Goal: Information Seeking & Learning: Find specific fact

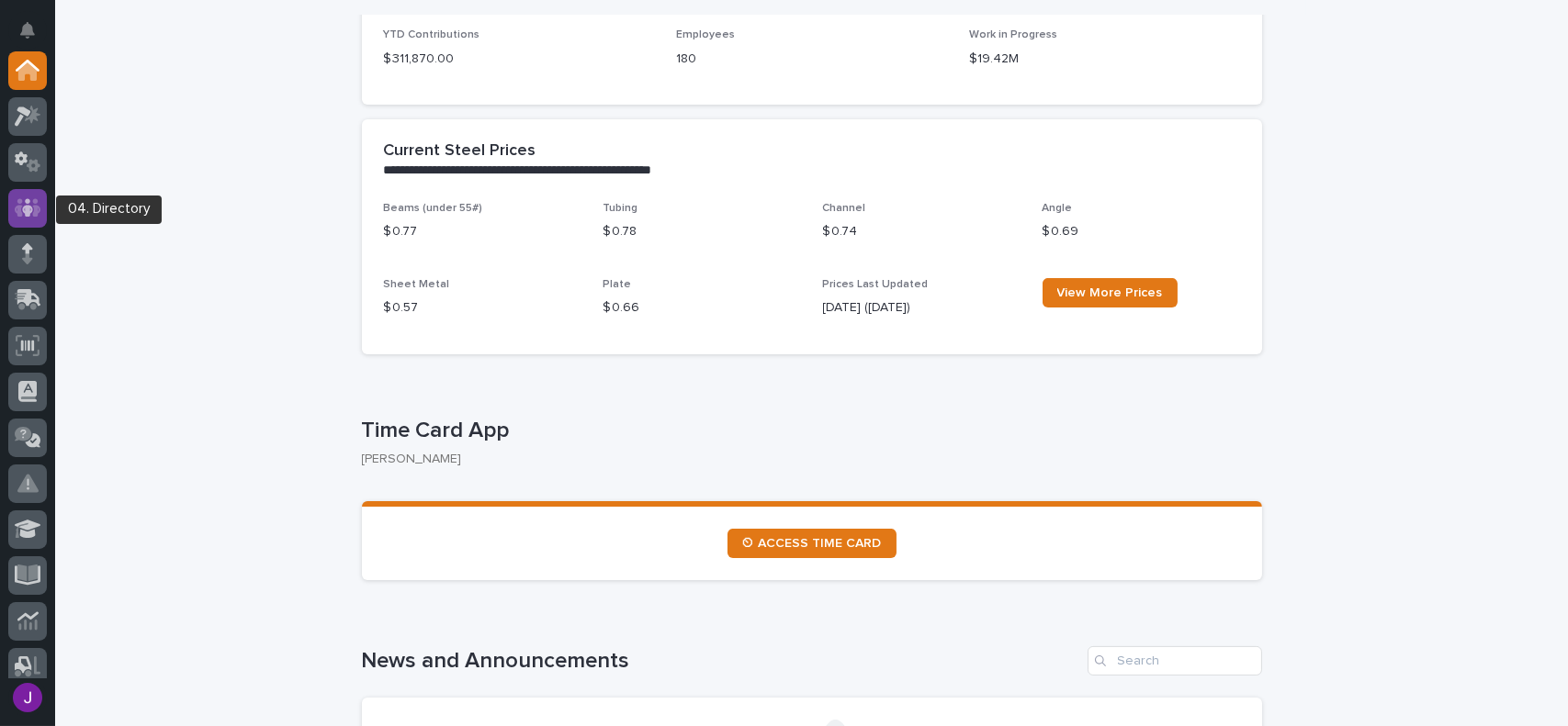
click at [19, 216] on icon at bounding box center [28, 207] width 27 height 18
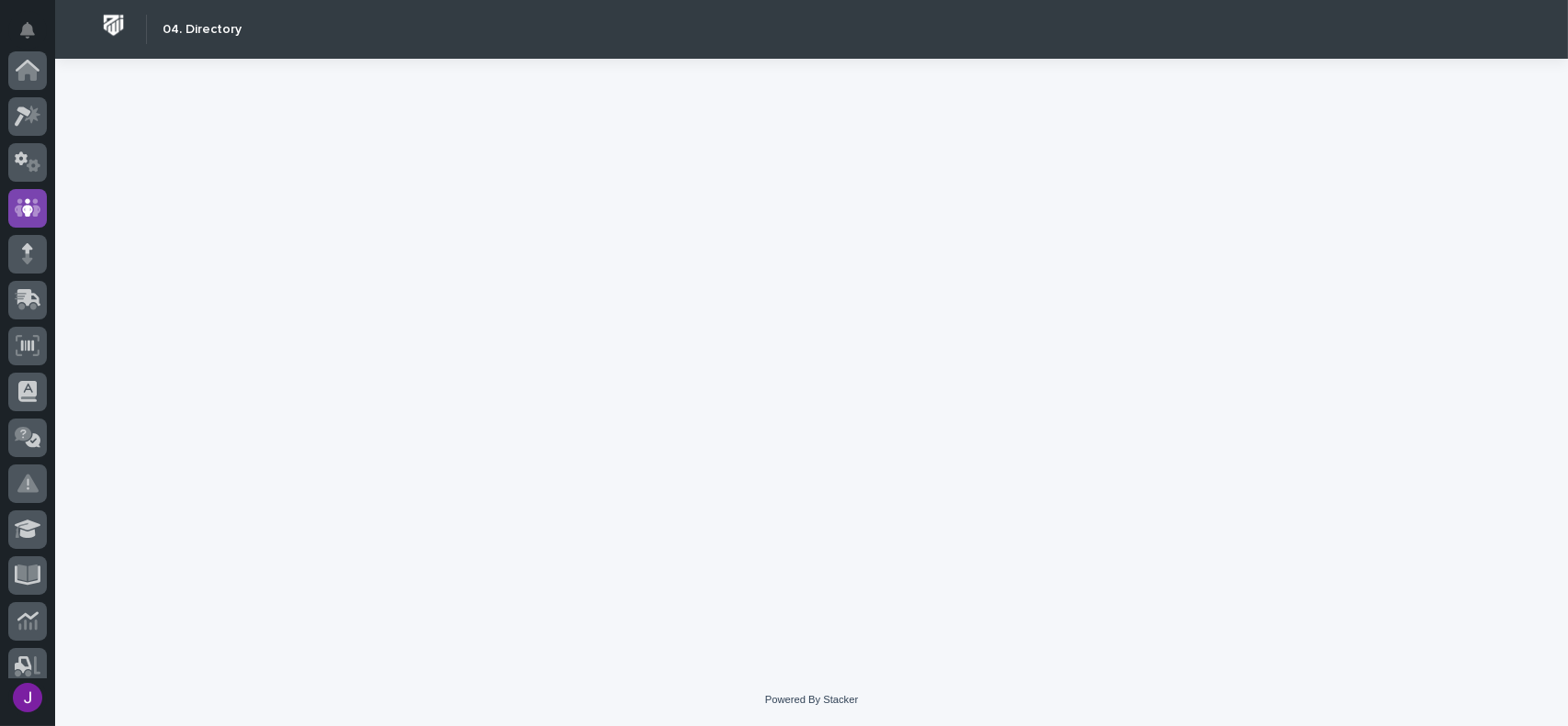
scroll to position [138, 0]
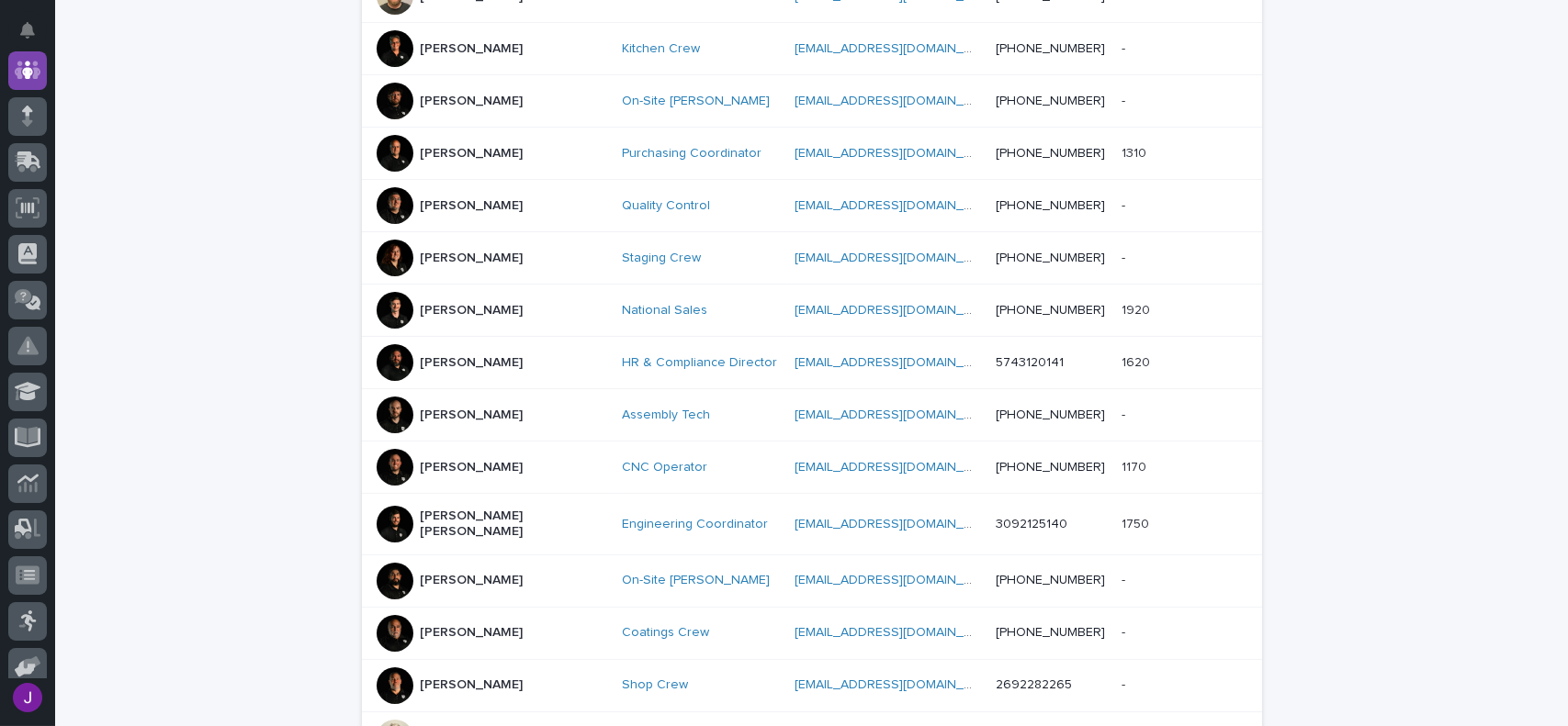
scroll to position [735, 0]
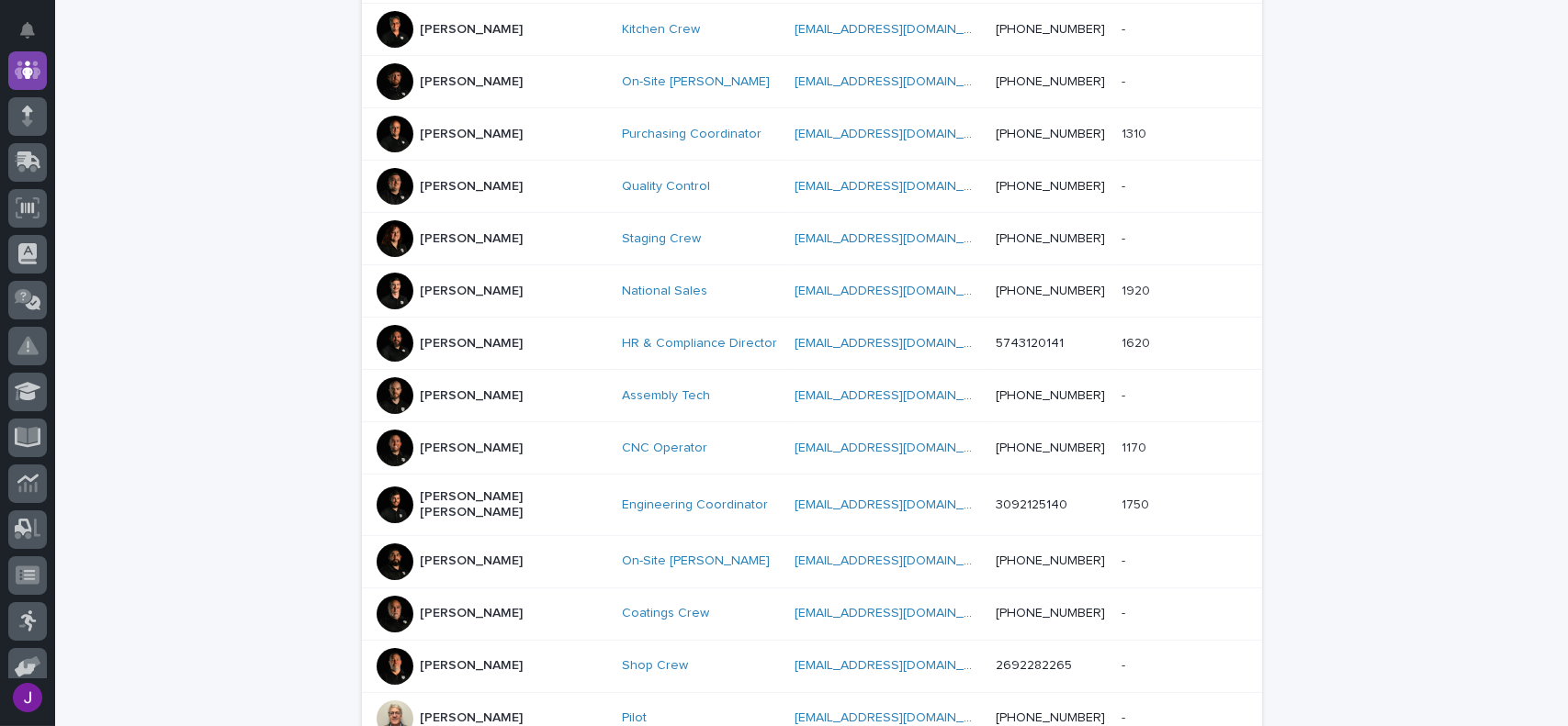
click at [396, 392] on div at bounding box center [395, 396] width 36 height 36
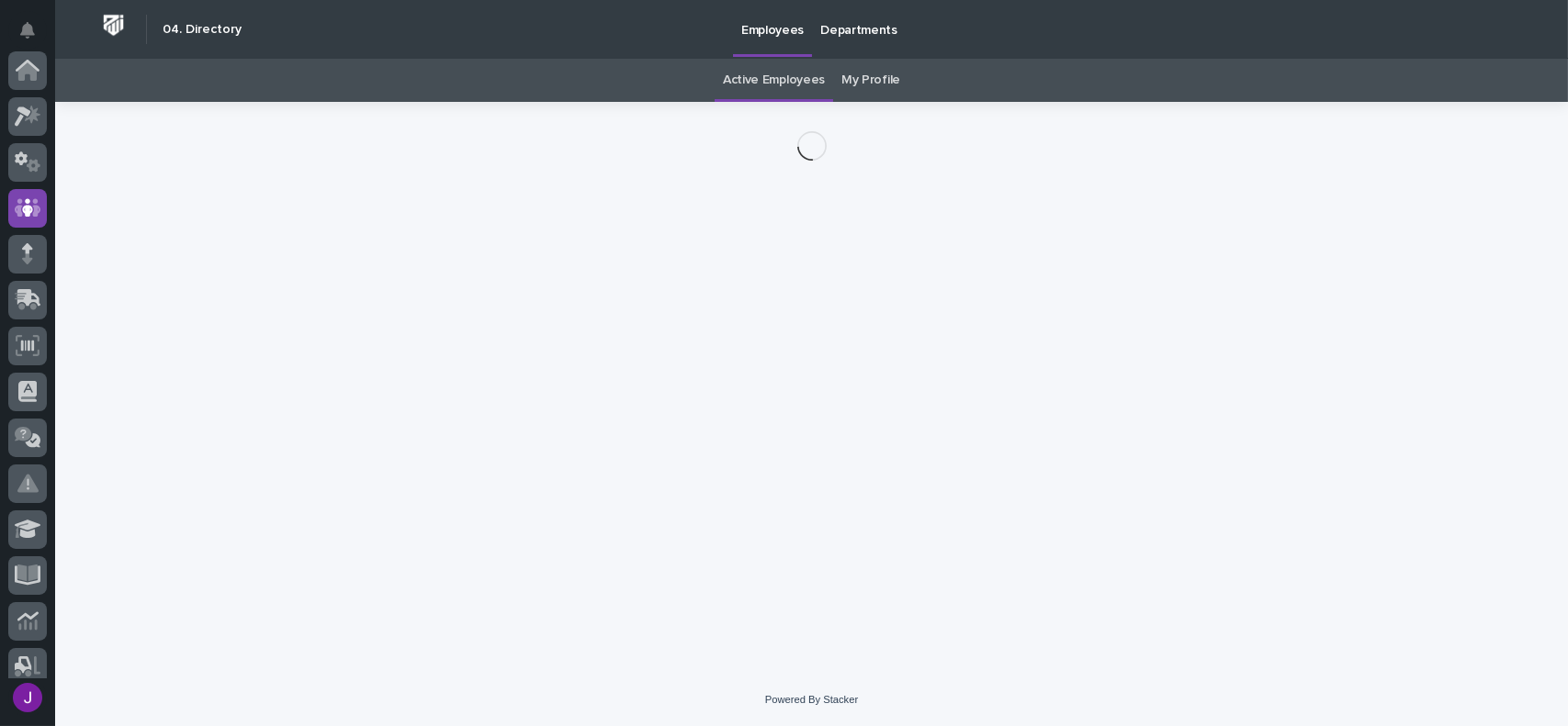
scroll to position [138, 0]
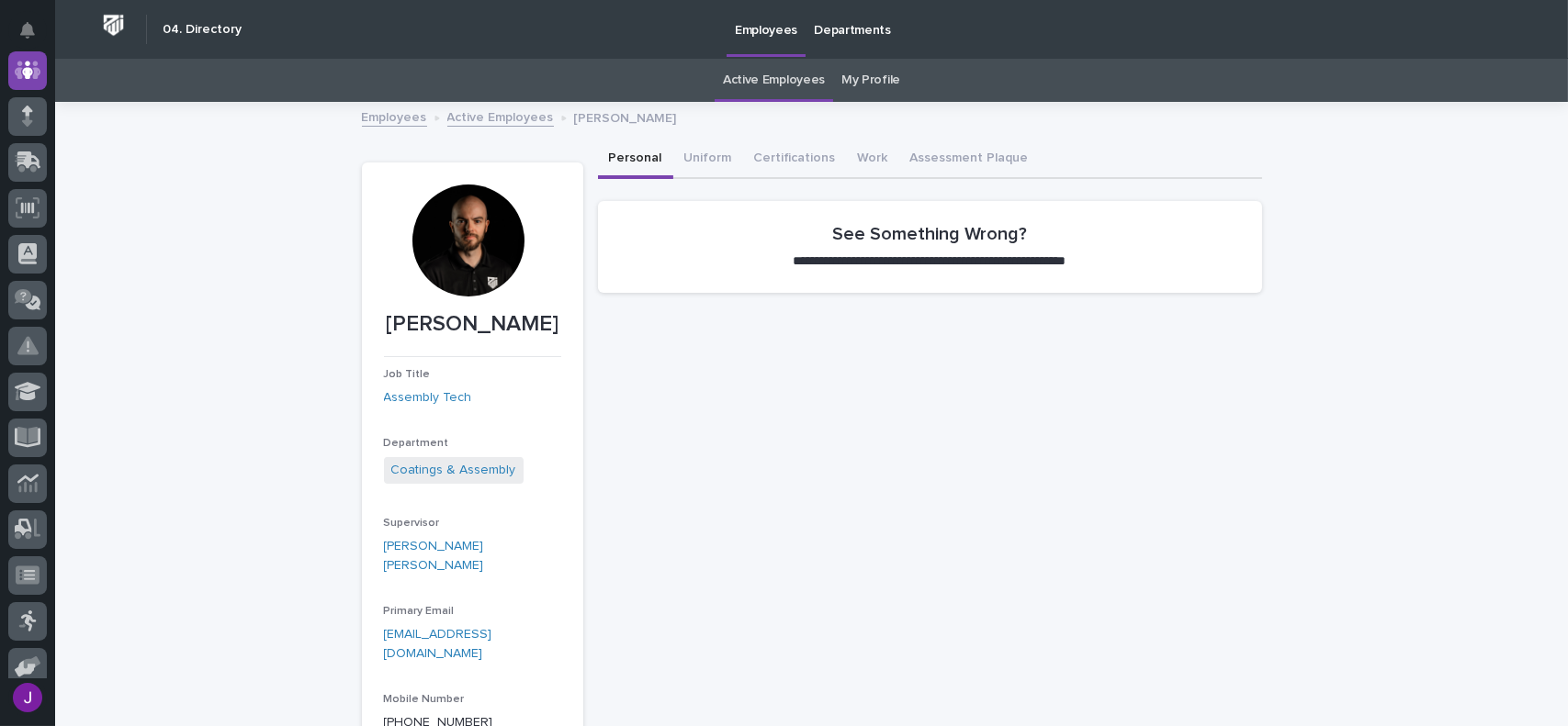
click at [496, 232] on div at bounding box center [467, 240] width 112 height 112
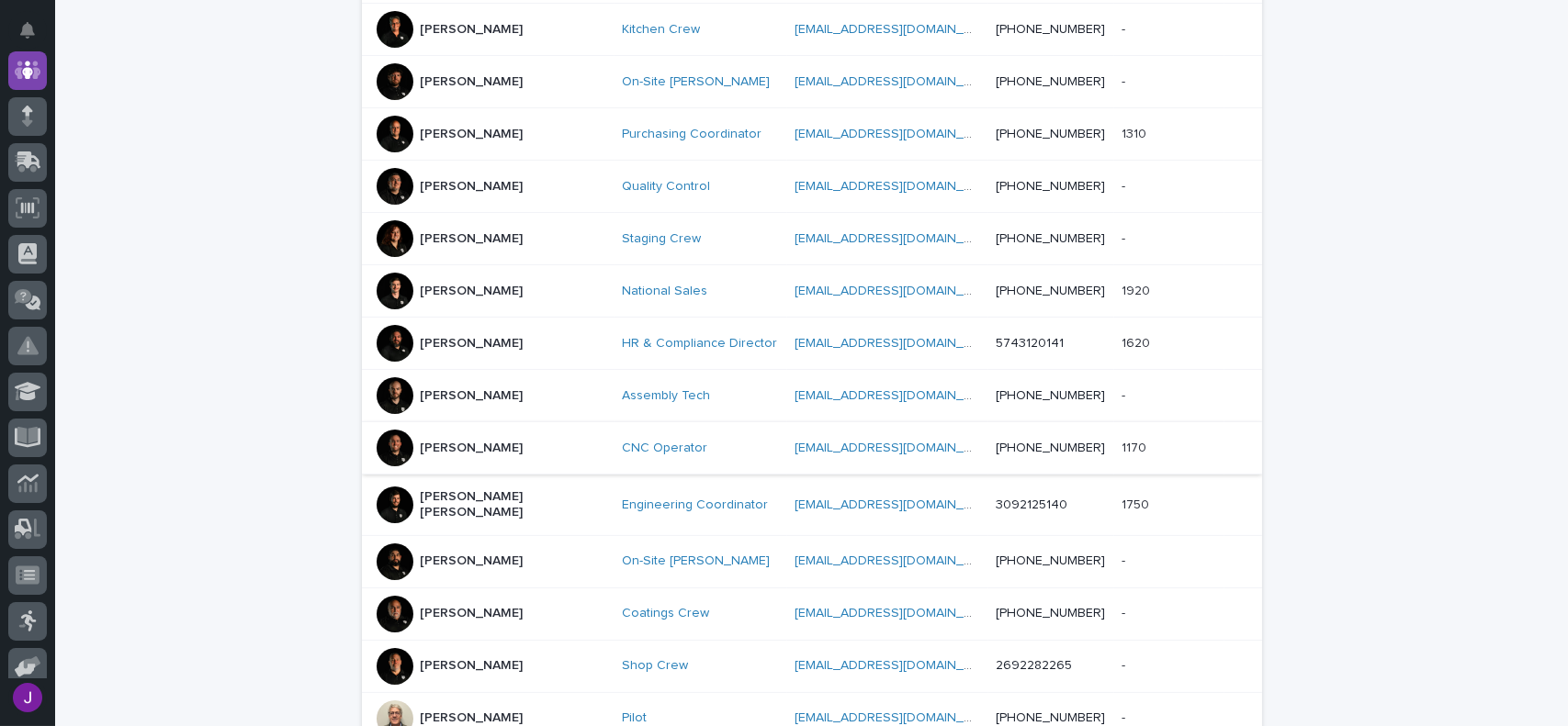
scroll to position [827, 0]
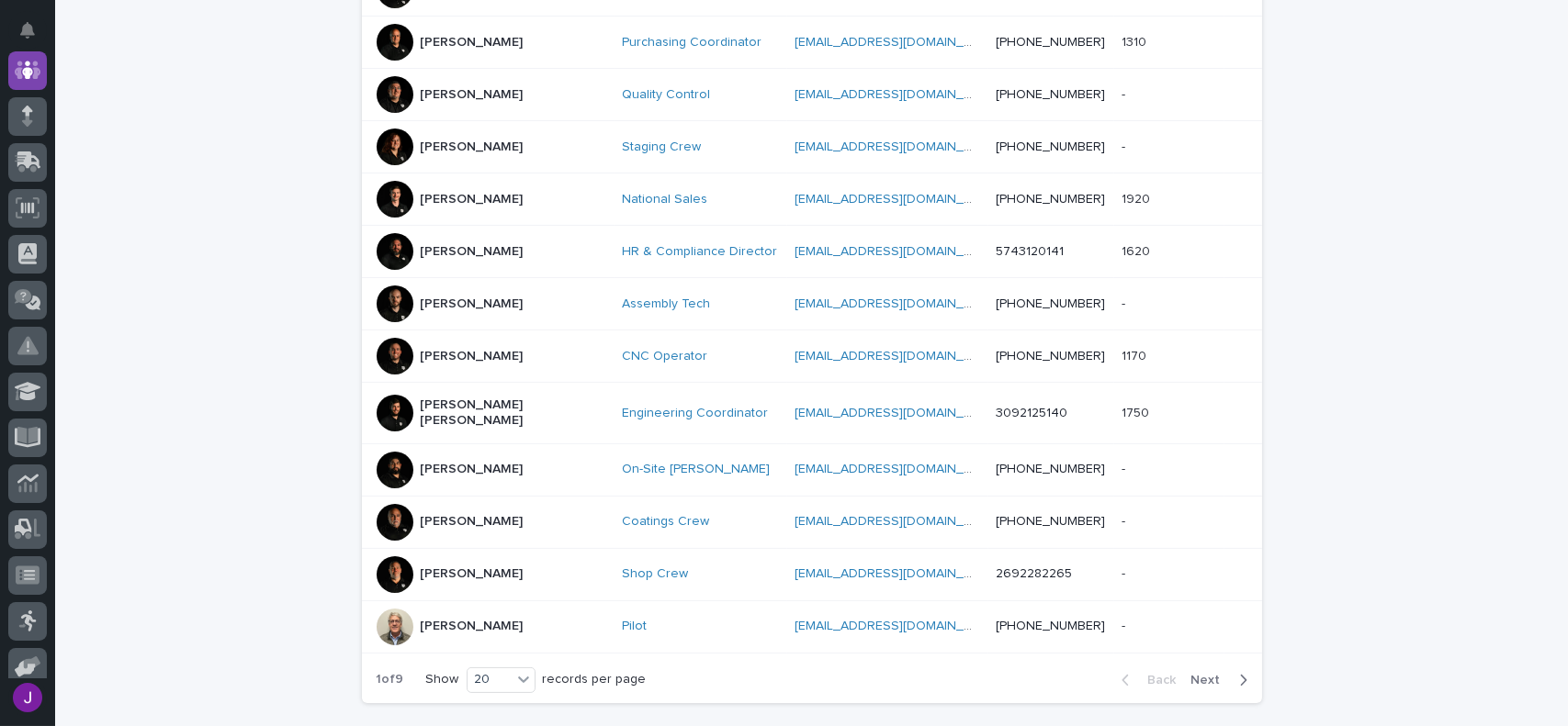
click at [1211, 674] on span "Next" at bounding box center [1211, 680] width 40 height 12
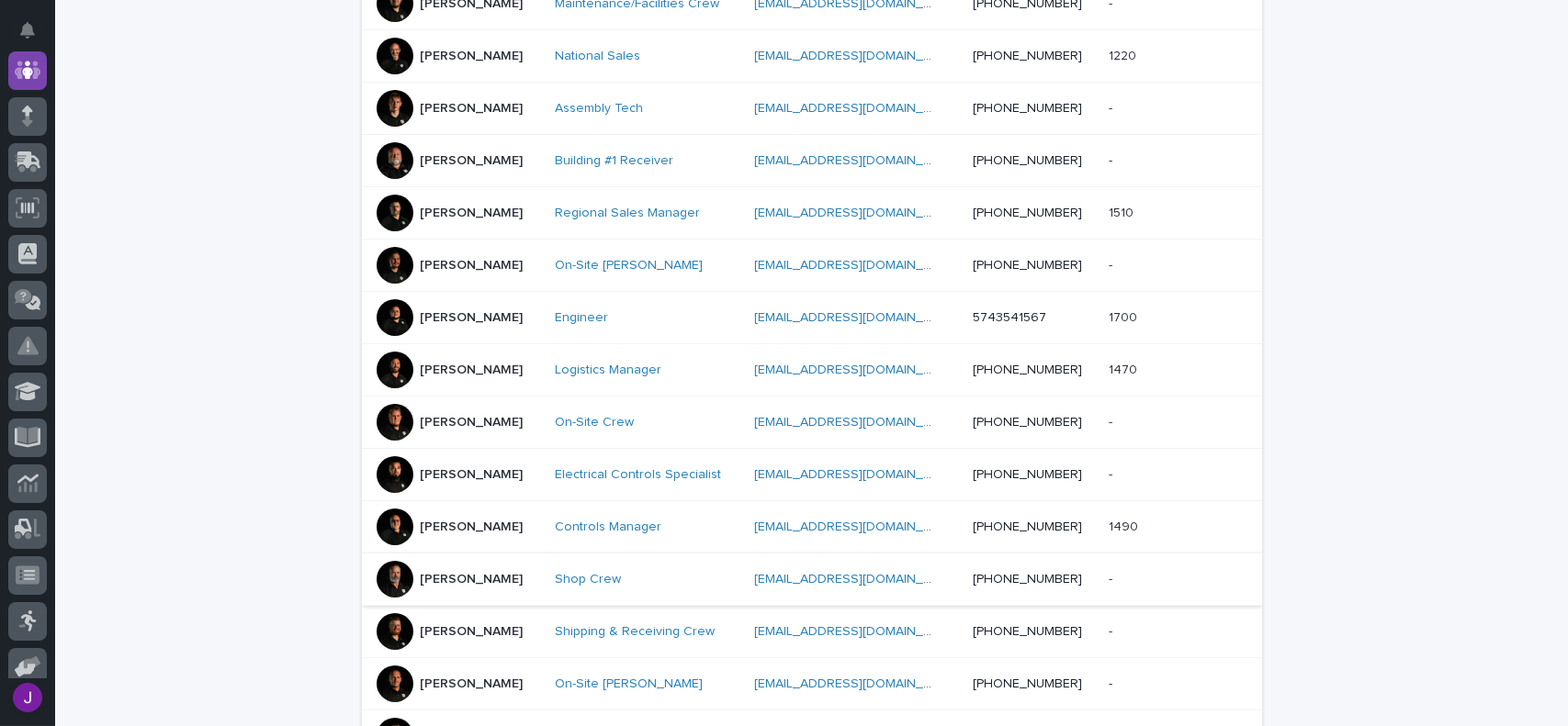
scroll to position [459, 0]
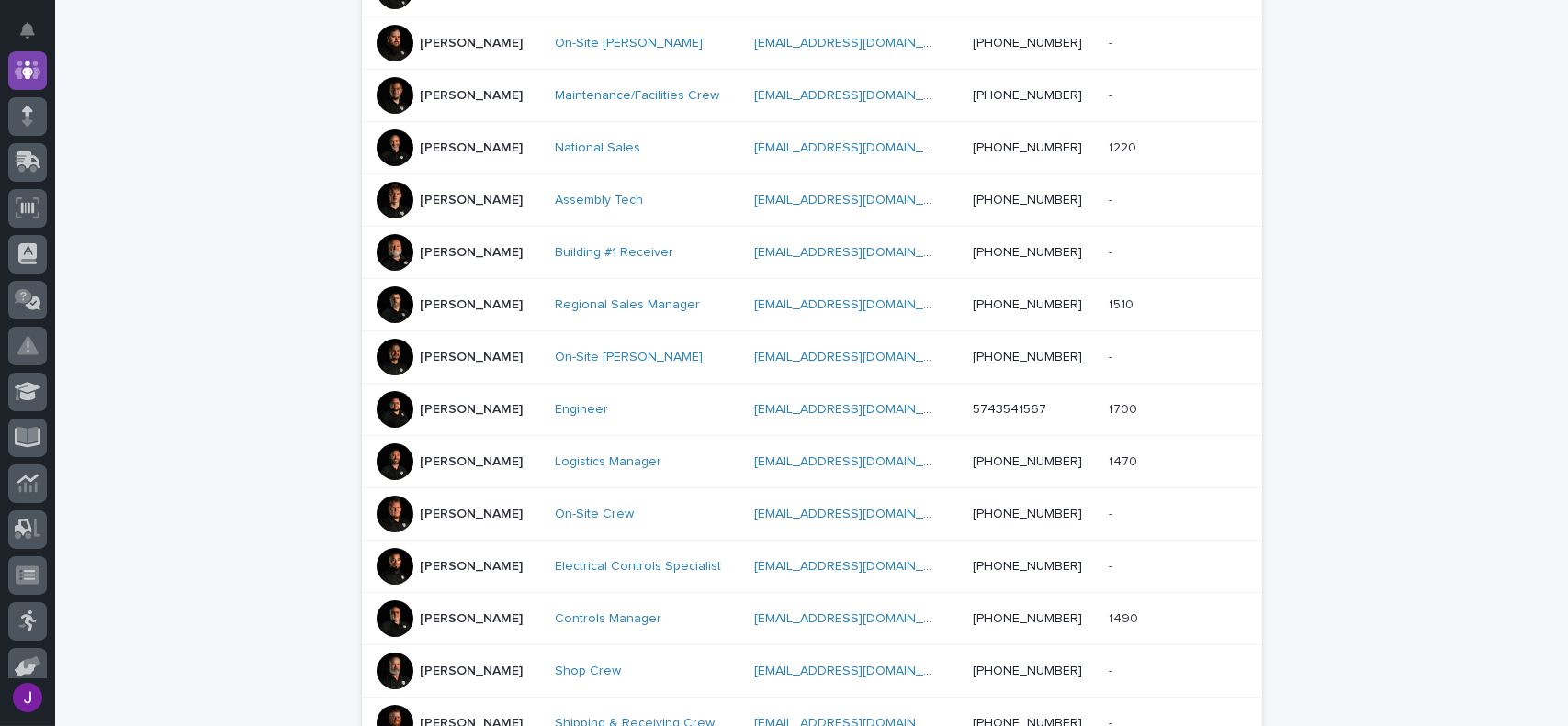
click at [390, 517] on div at bounding box center [395, 514] width 36 height 36
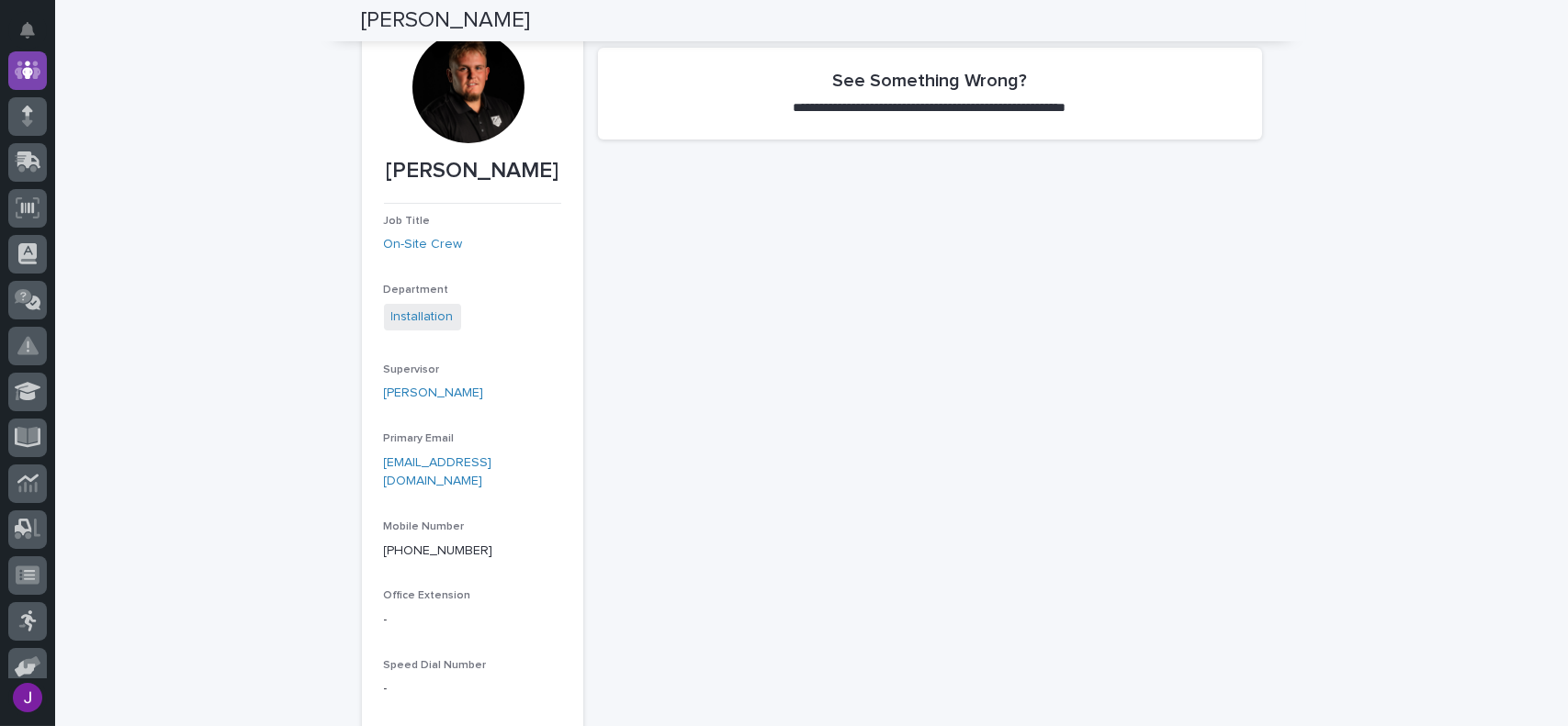
scroll to position [61, 0]
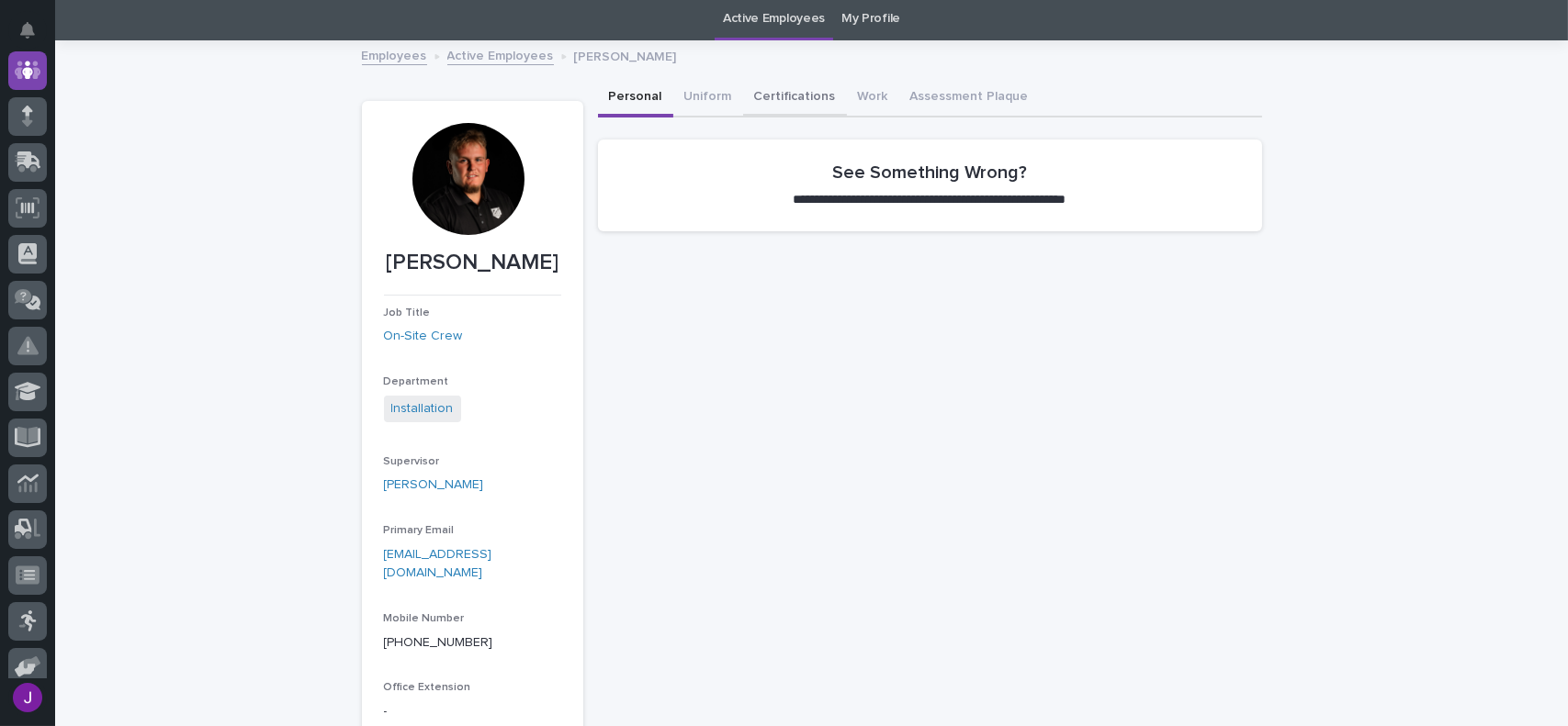
click at [765, 92] on button "Certifications" at bounding box center [795, 98] width 103 height 38
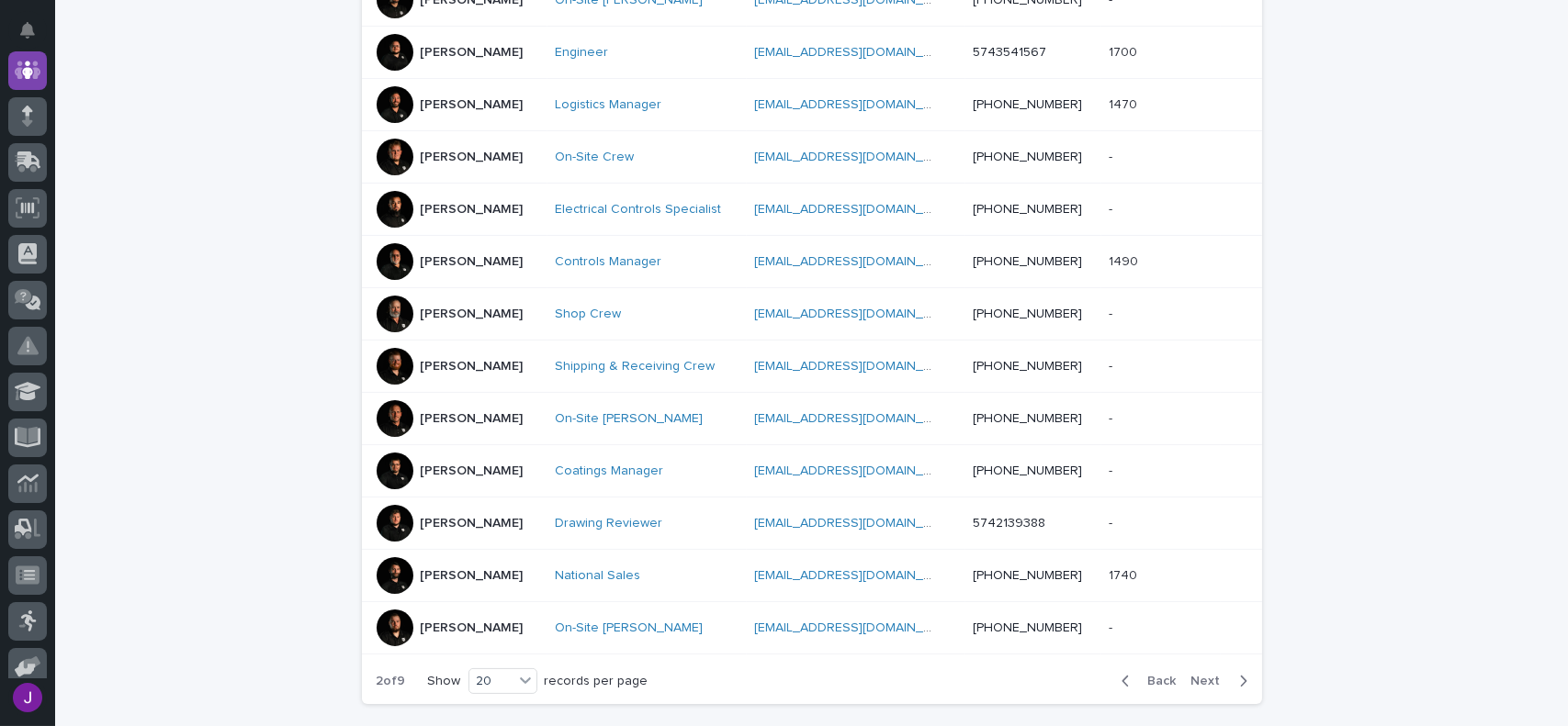
scroll to position [885, 0]
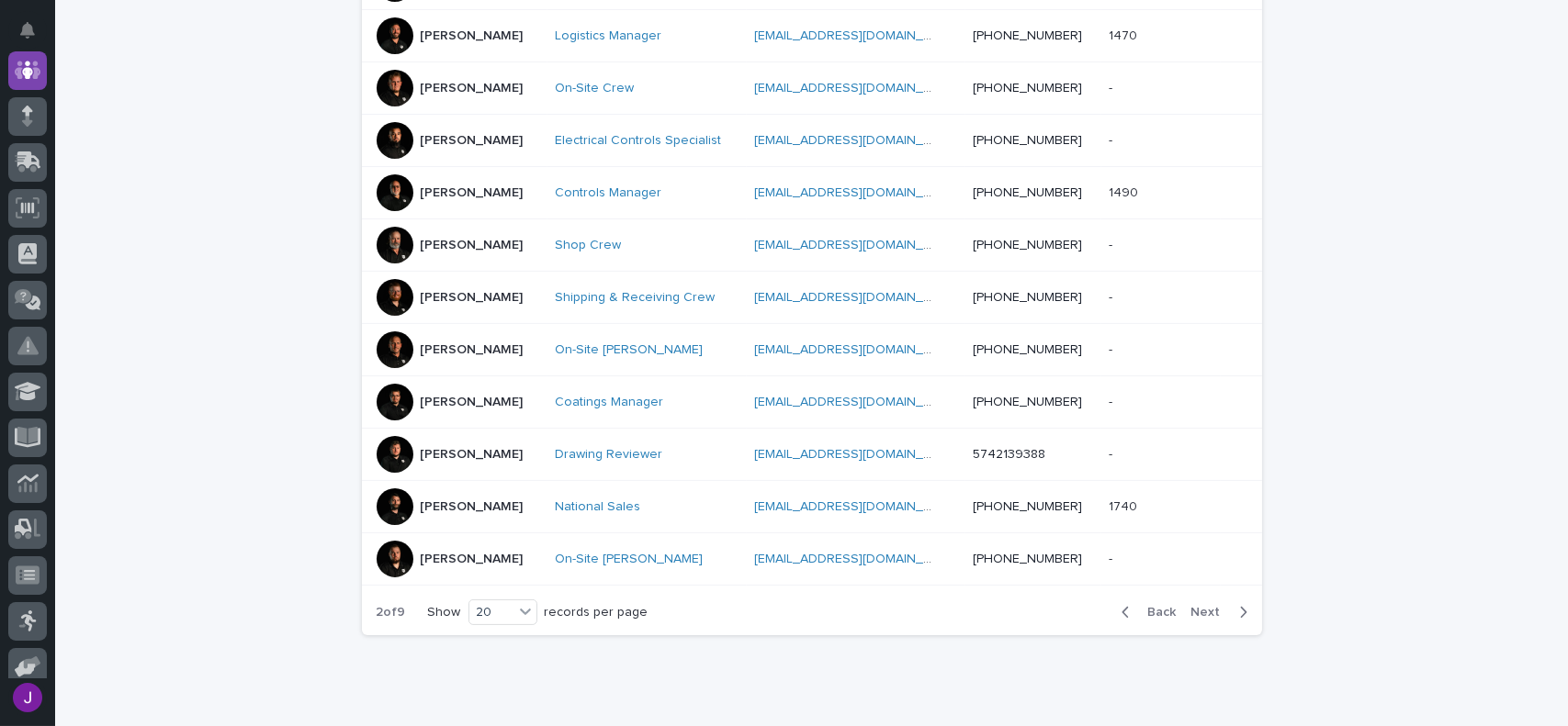
click at [1214, 608] on span "Next" at bounding box center [1211, 612] width 40 height 12
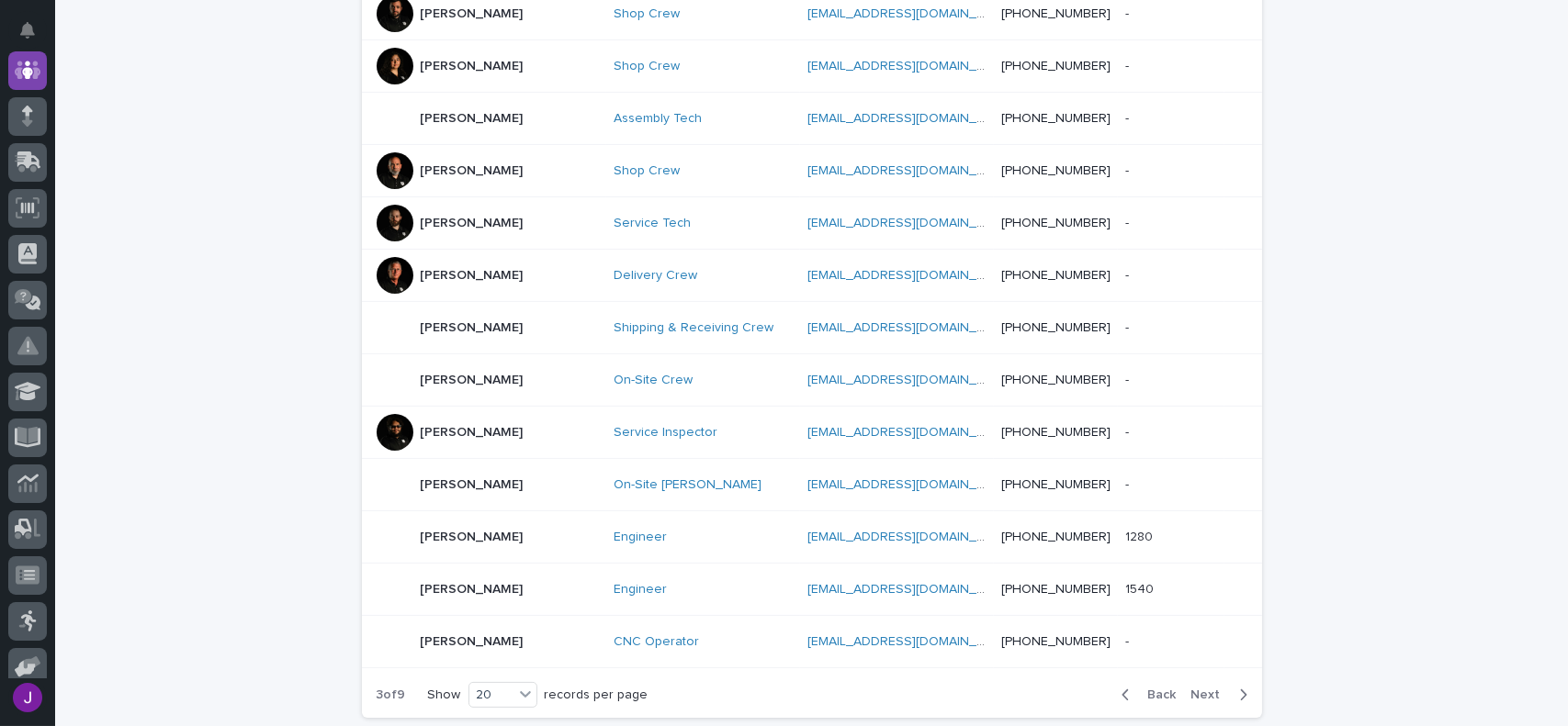
scroll to position [885, 0]
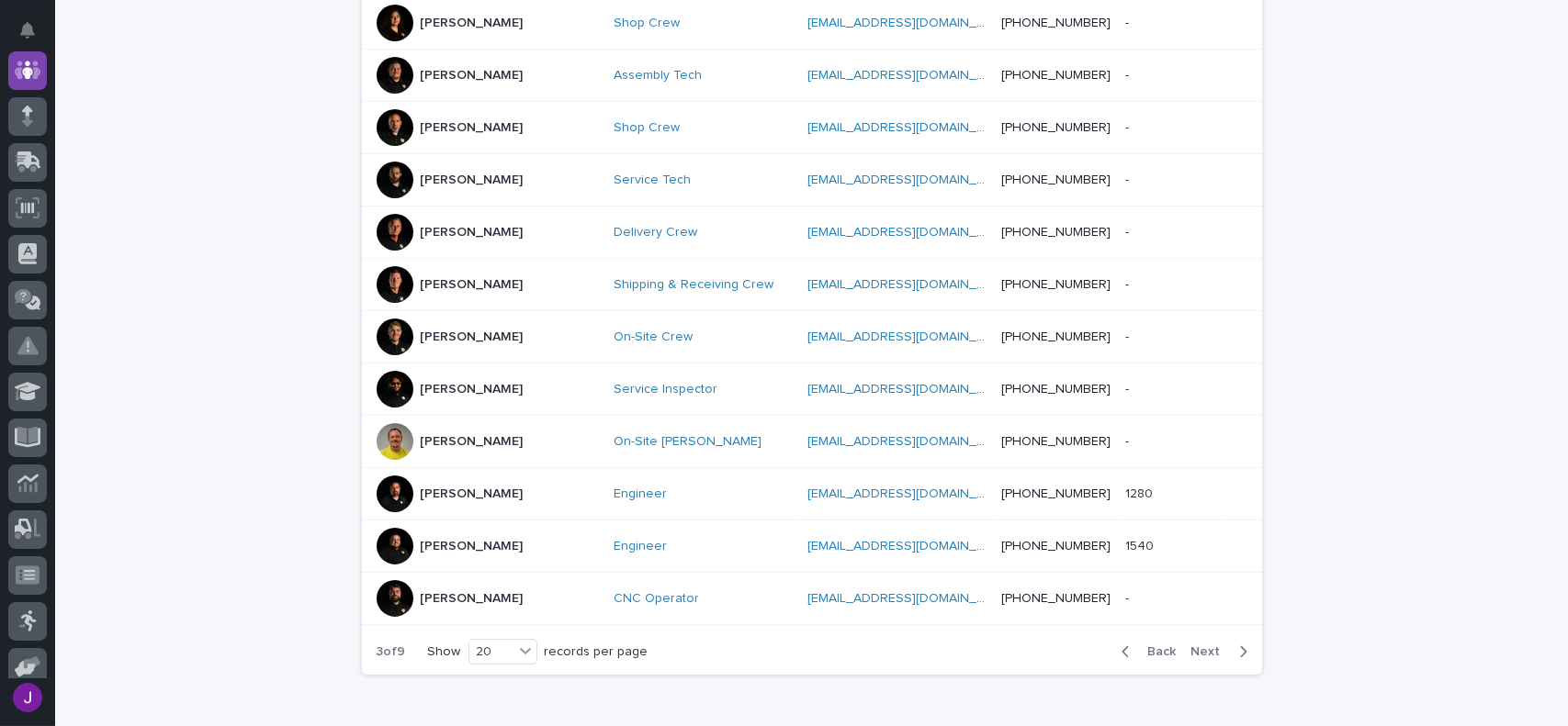
click at [1216, 646] on span "Next" at bounding box center [1211, 651] width 40 height 12
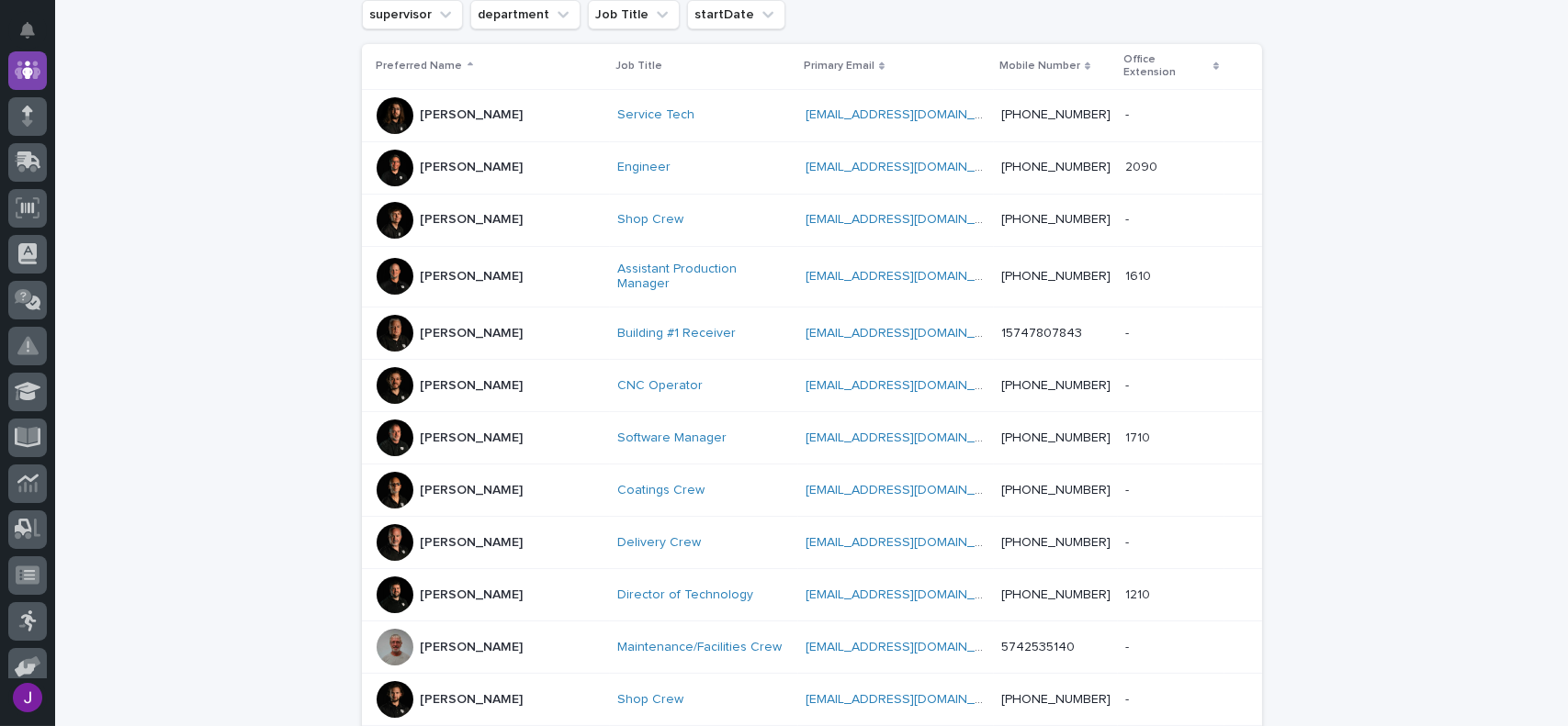
scroll to position [334, 0]
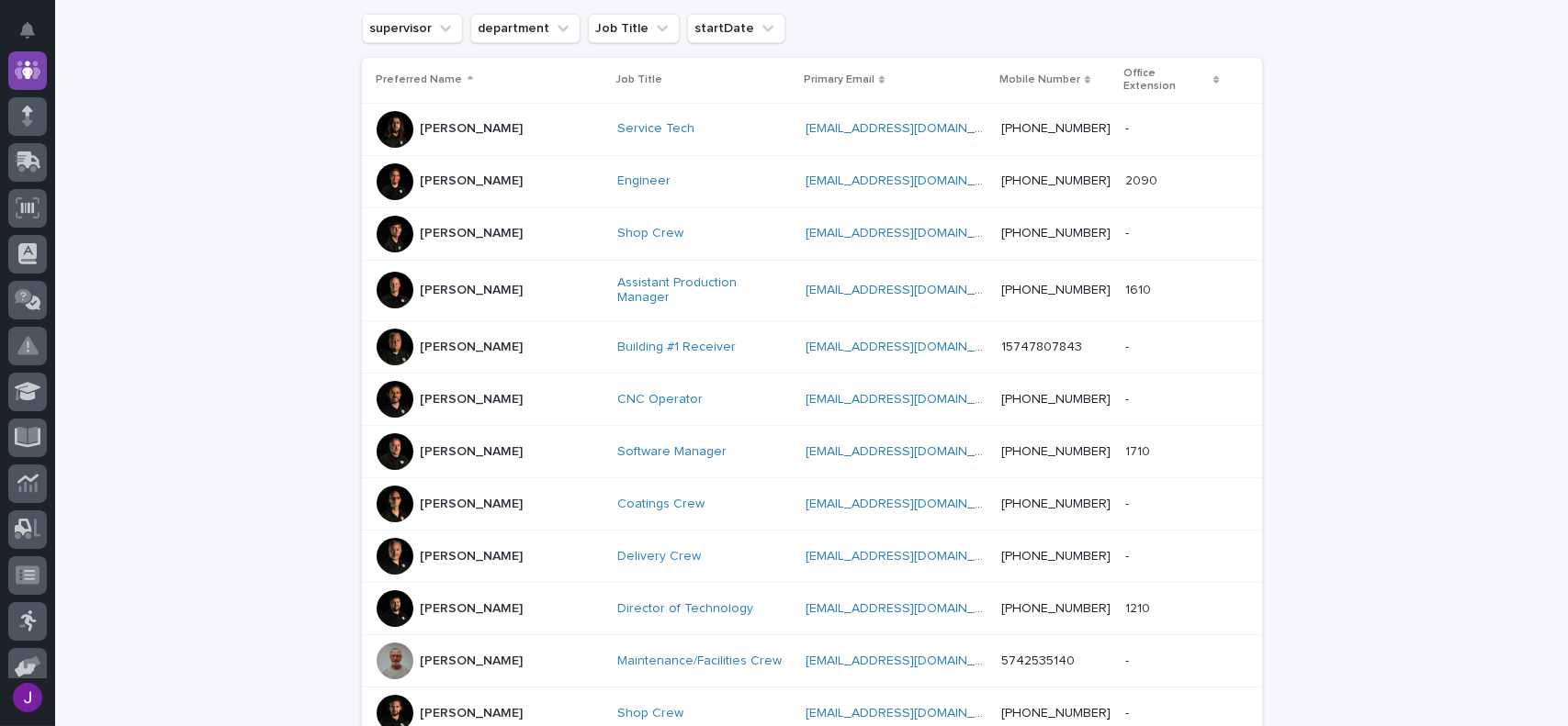
click at [376, 114] on div at bounding box center [395, 129] width 36 height 36
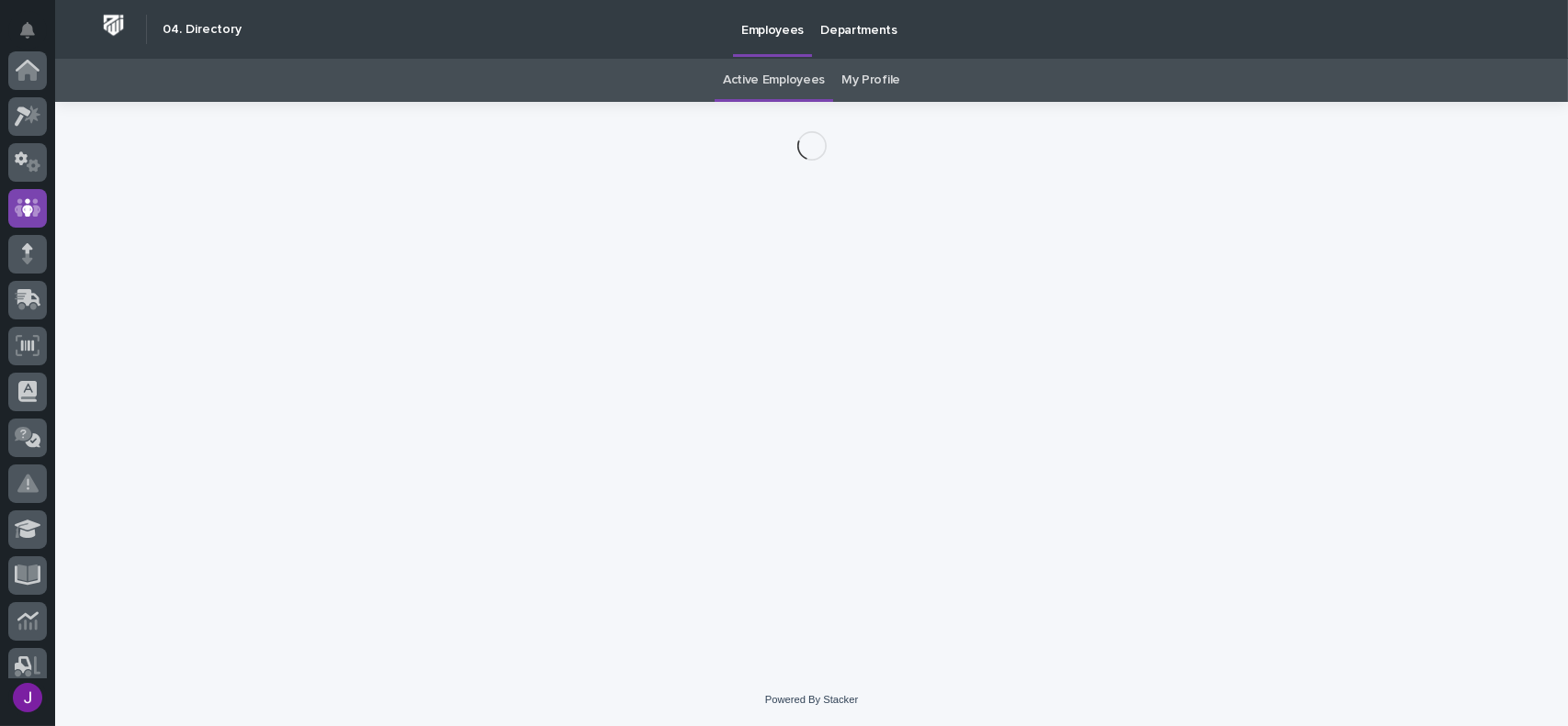
scroll to position [138, 0]
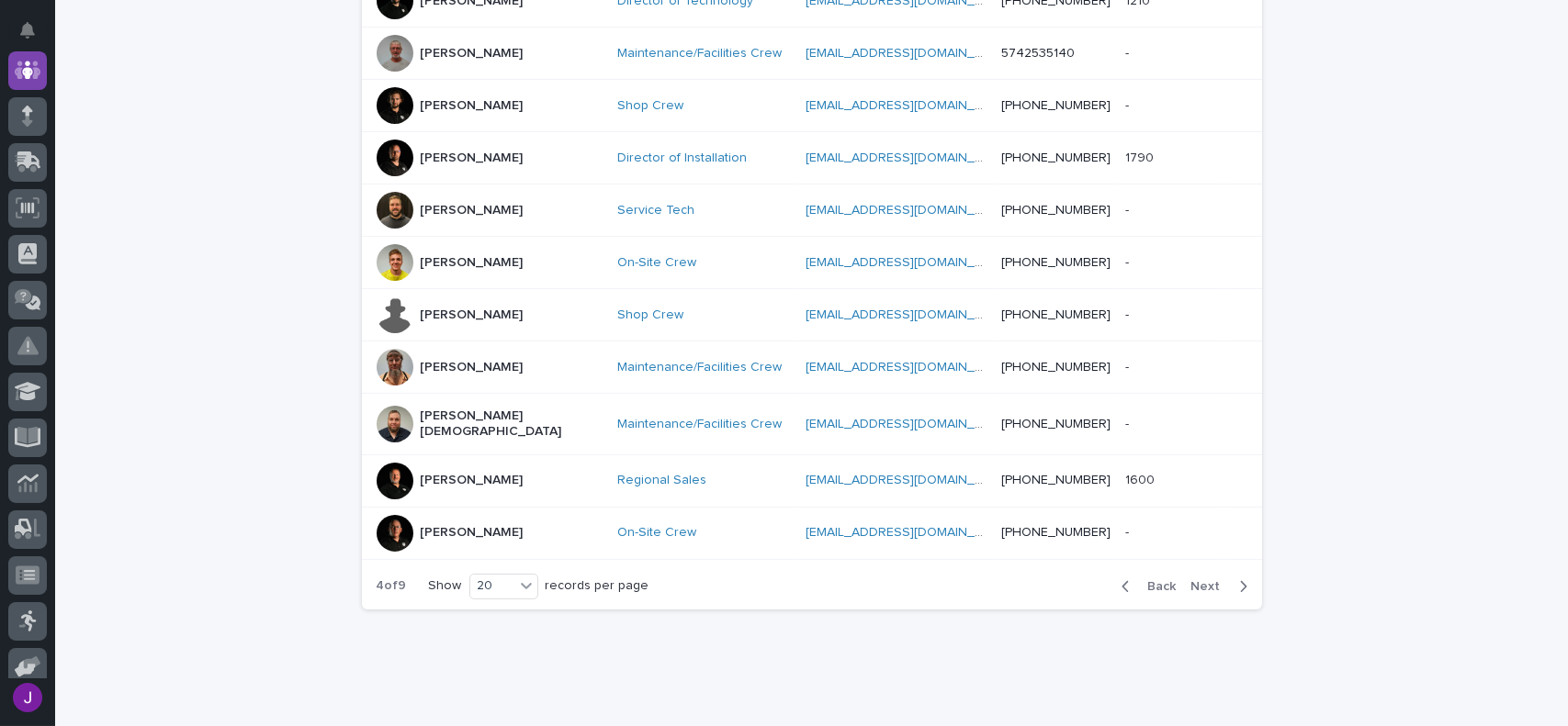
scroll to position [951, 0]
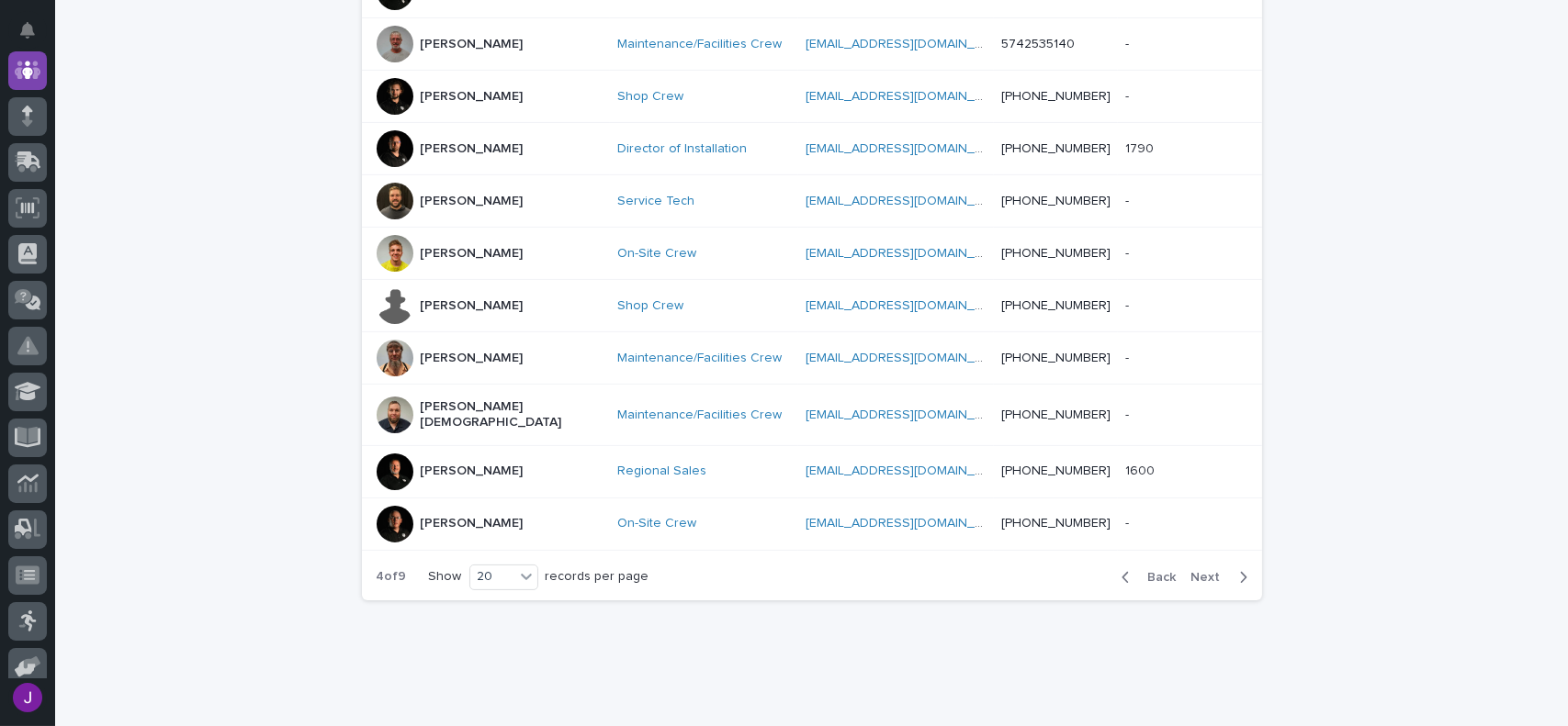
click at [1209, 555] on div "Back Next" at bounding box center [1184, 578] width 155 height 46
click at [1205, 571] on span "Next" at bounding box center [1211, 577] width 40 height 12
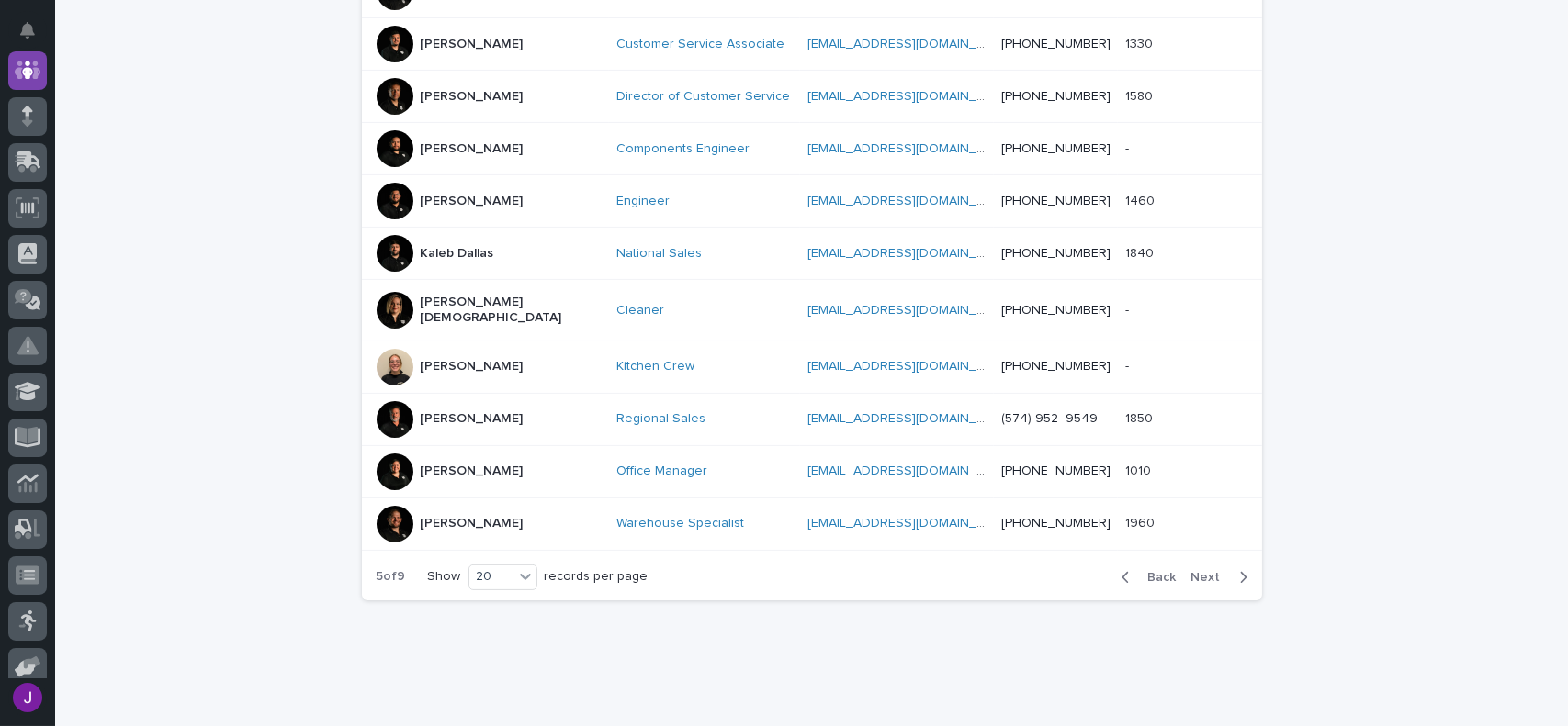
click at [382, 506] on div at bounding box center [395, 524] width 36 height 36
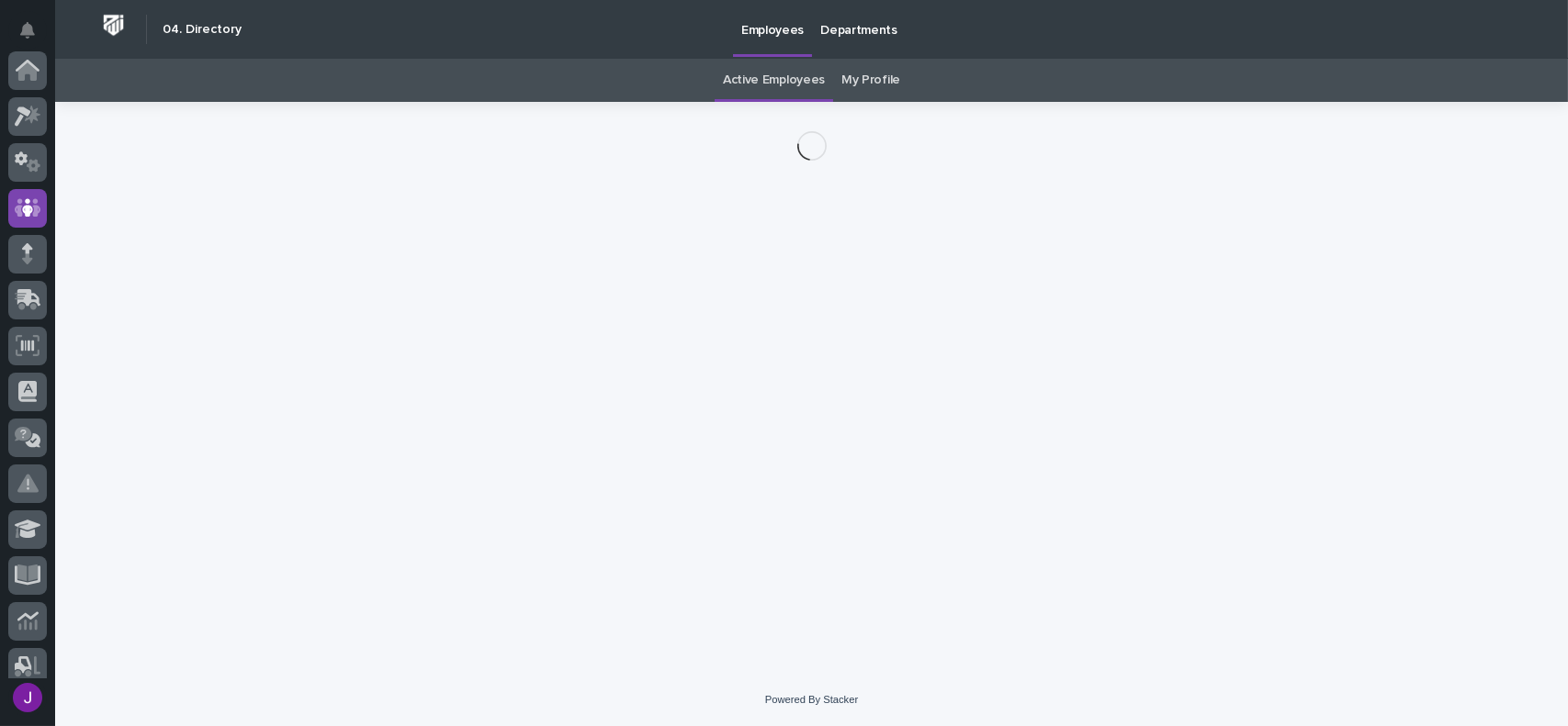
scroll to position [138, 0]
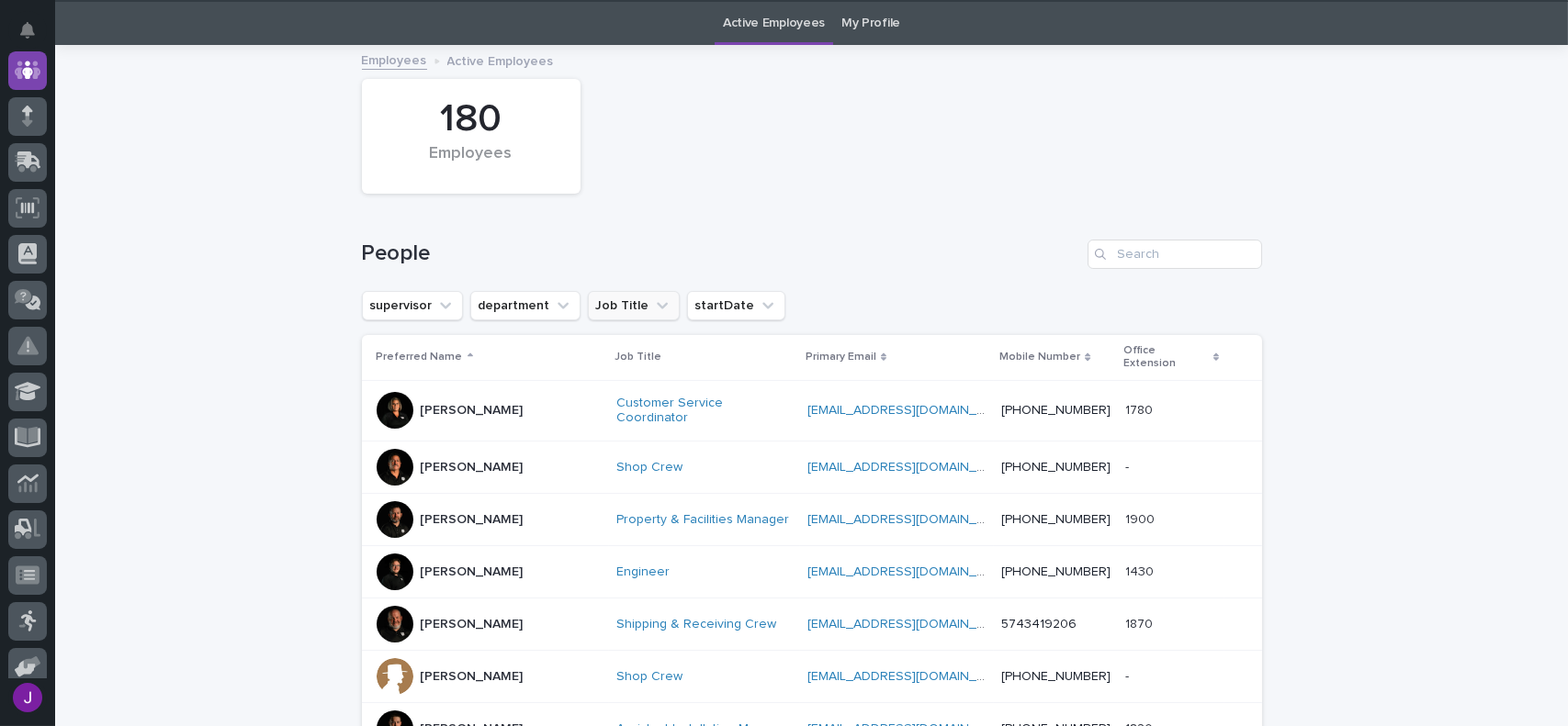
scroll to position [58, 0]
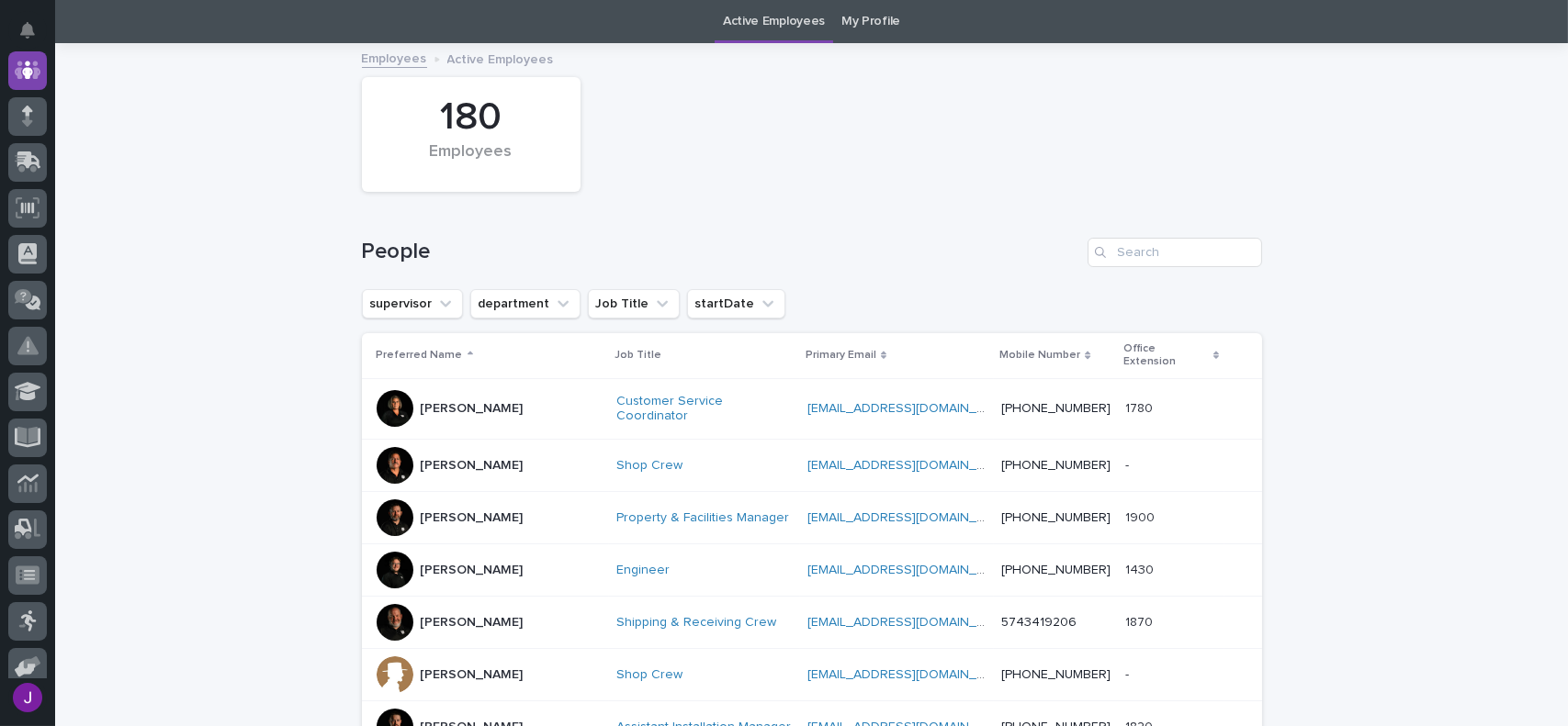
click at [393, 390] on div at bounding box center [395, 408] width 36 height 36
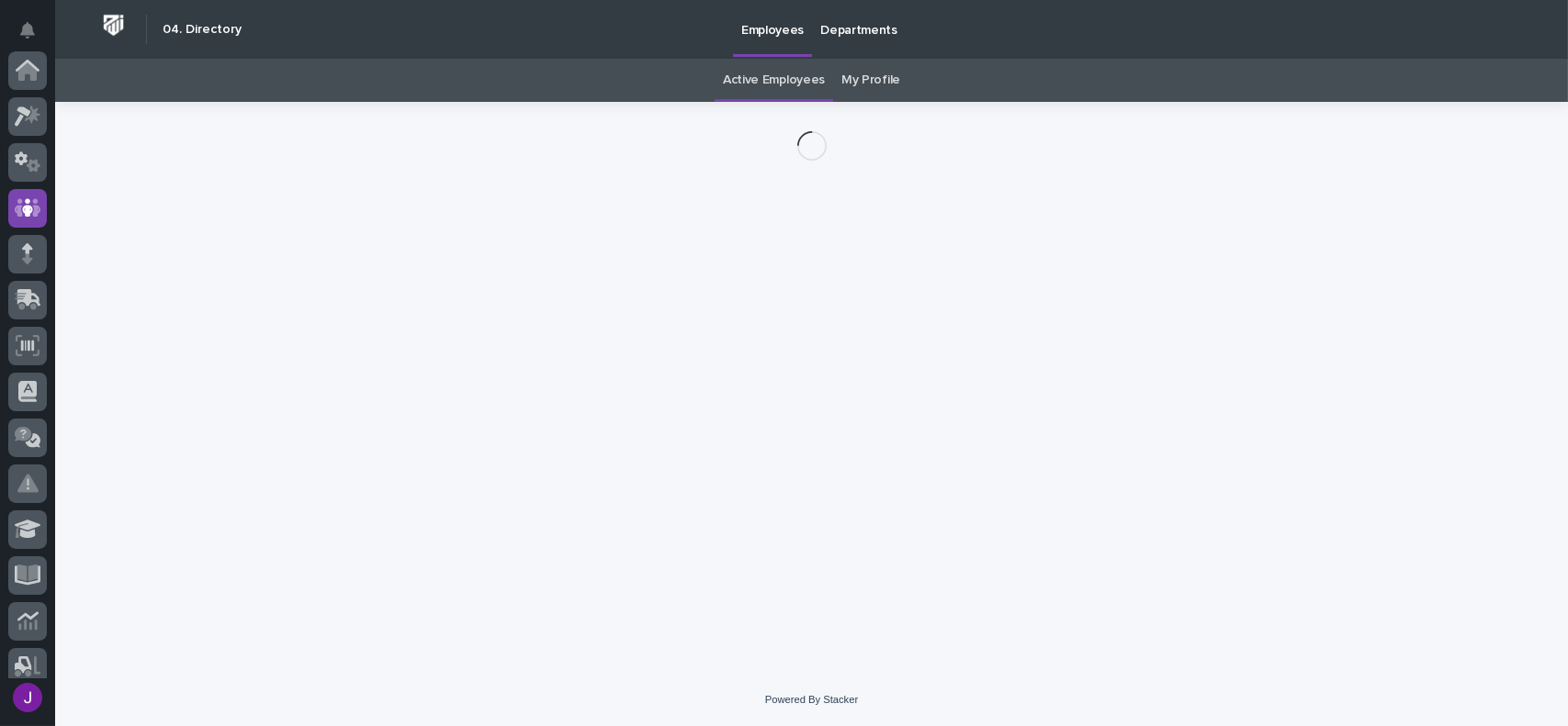
scroll to position [138, 0]
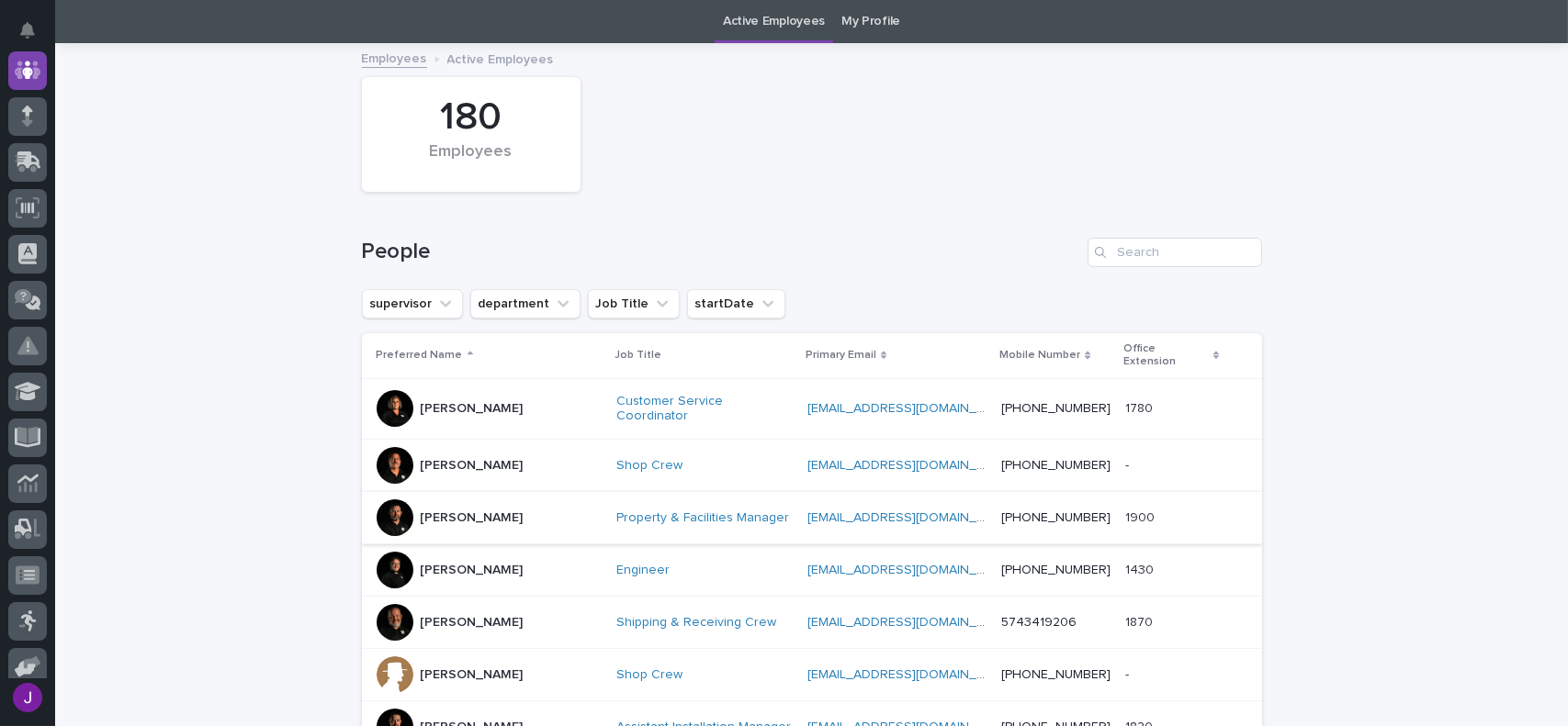
scroll to position [150, 0]
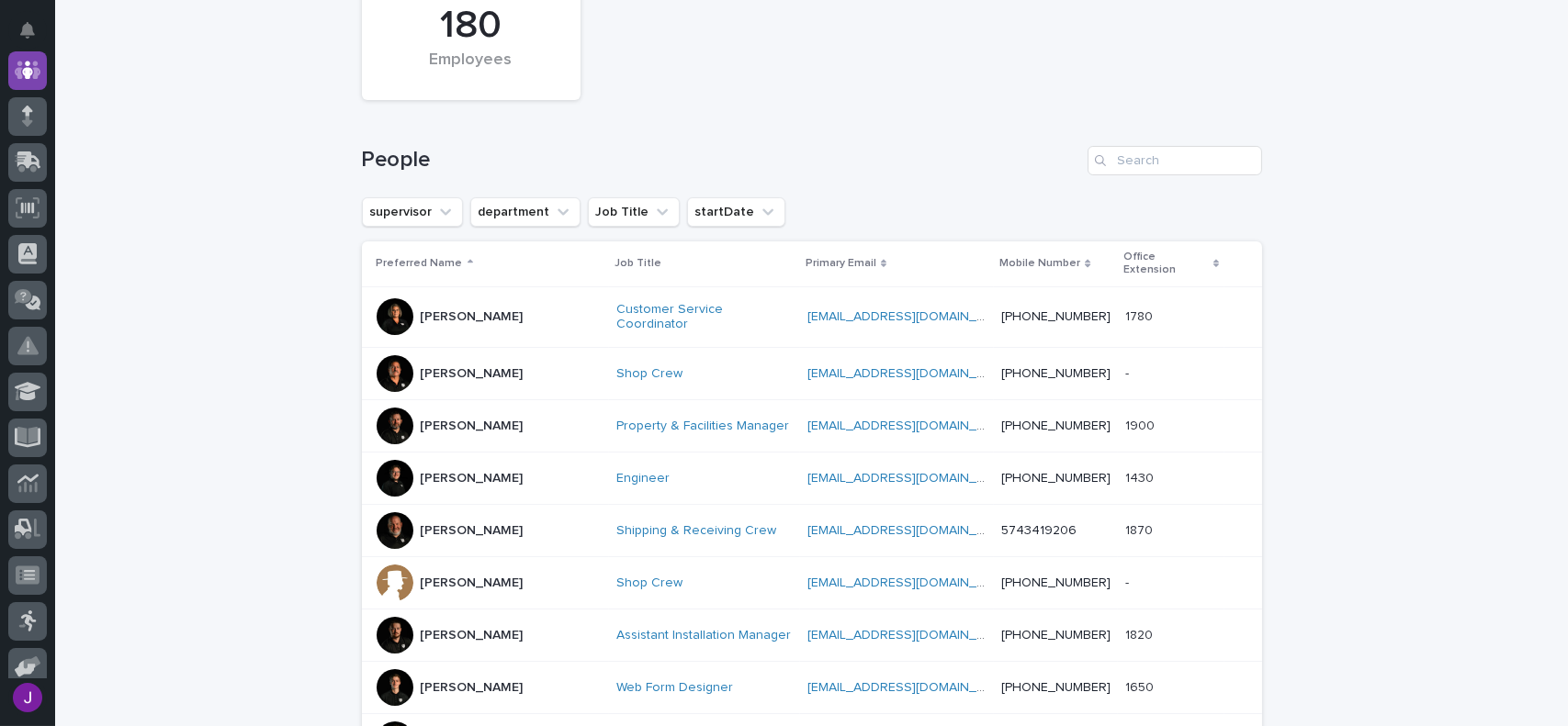
click at [387, 512] on div at bounding box center [395, 531] width 36 height 36
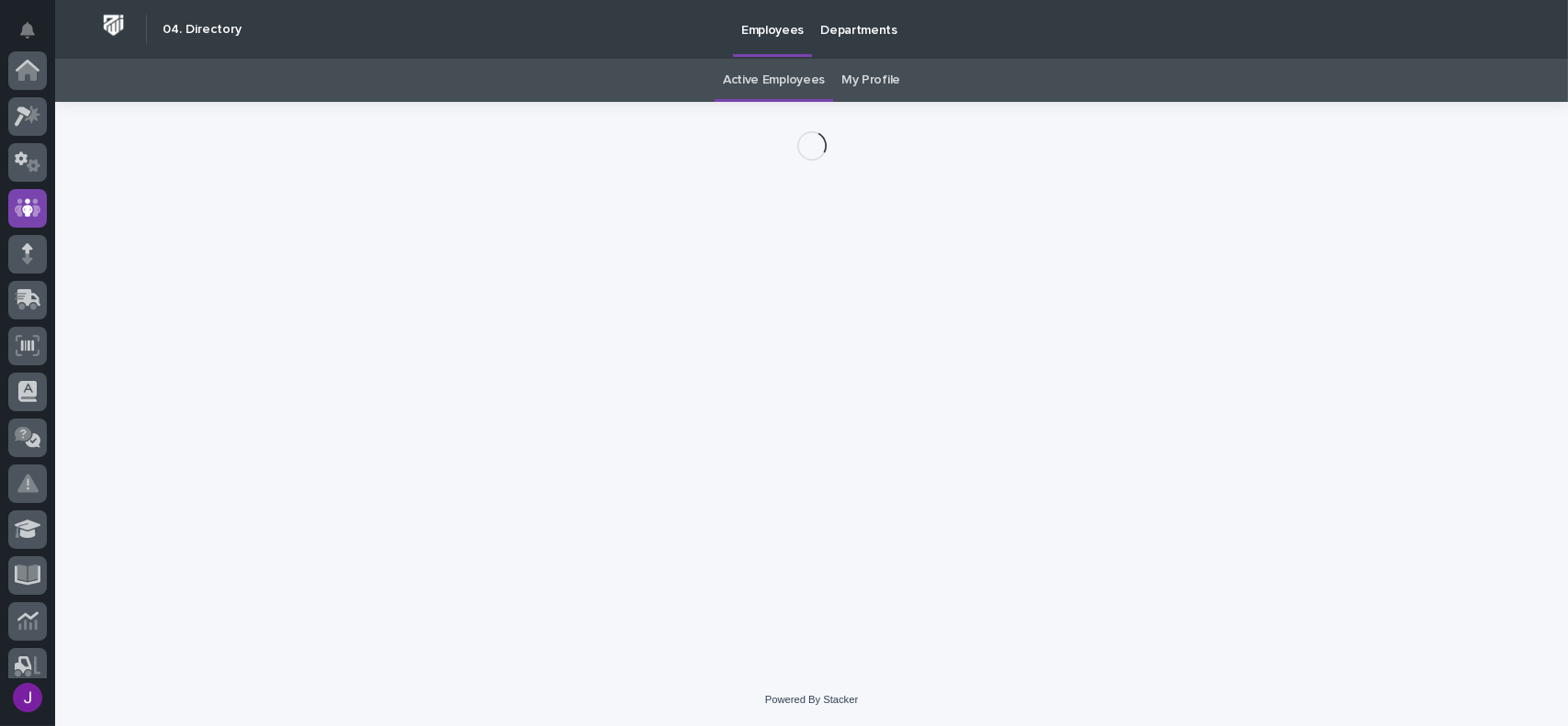
scroll to position [138, 0]
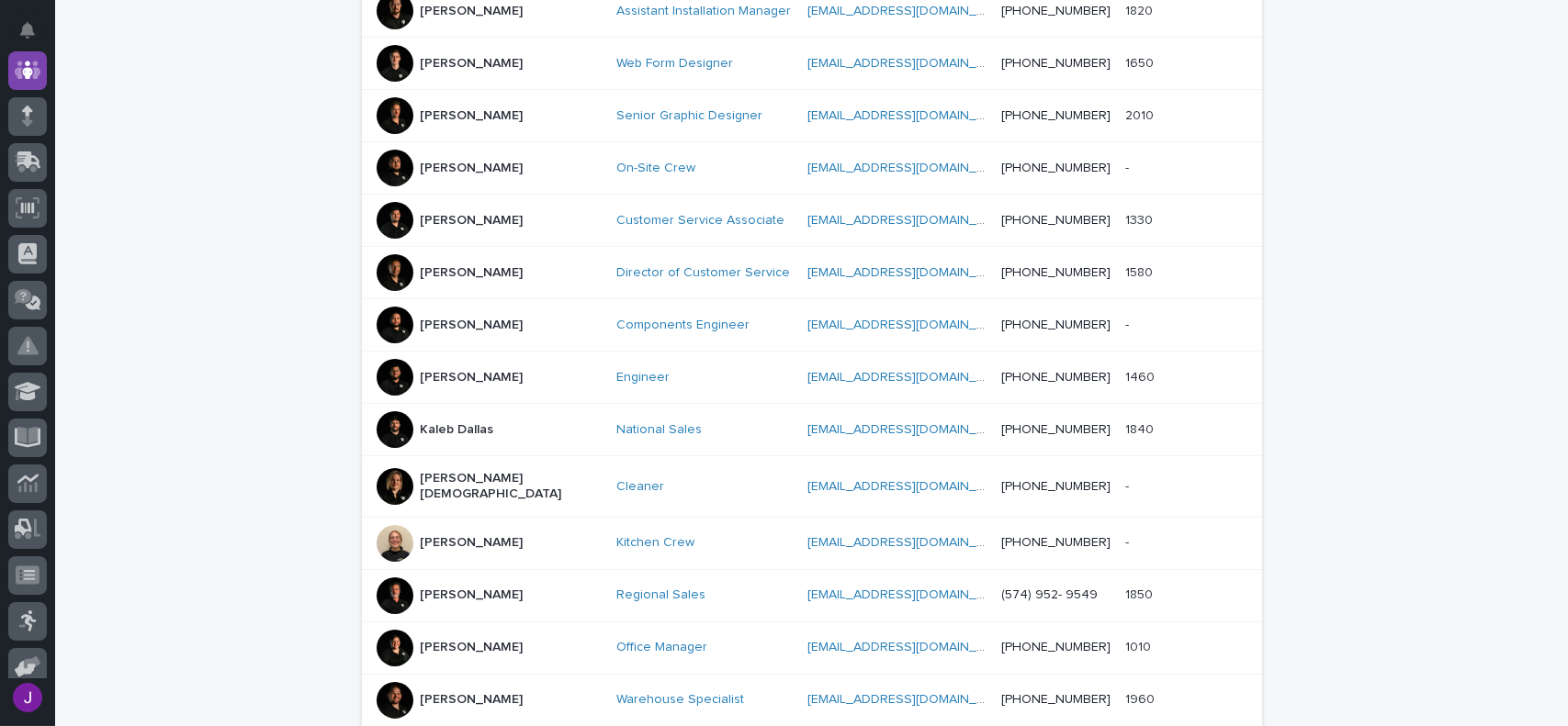
scroll to position [793, 0]
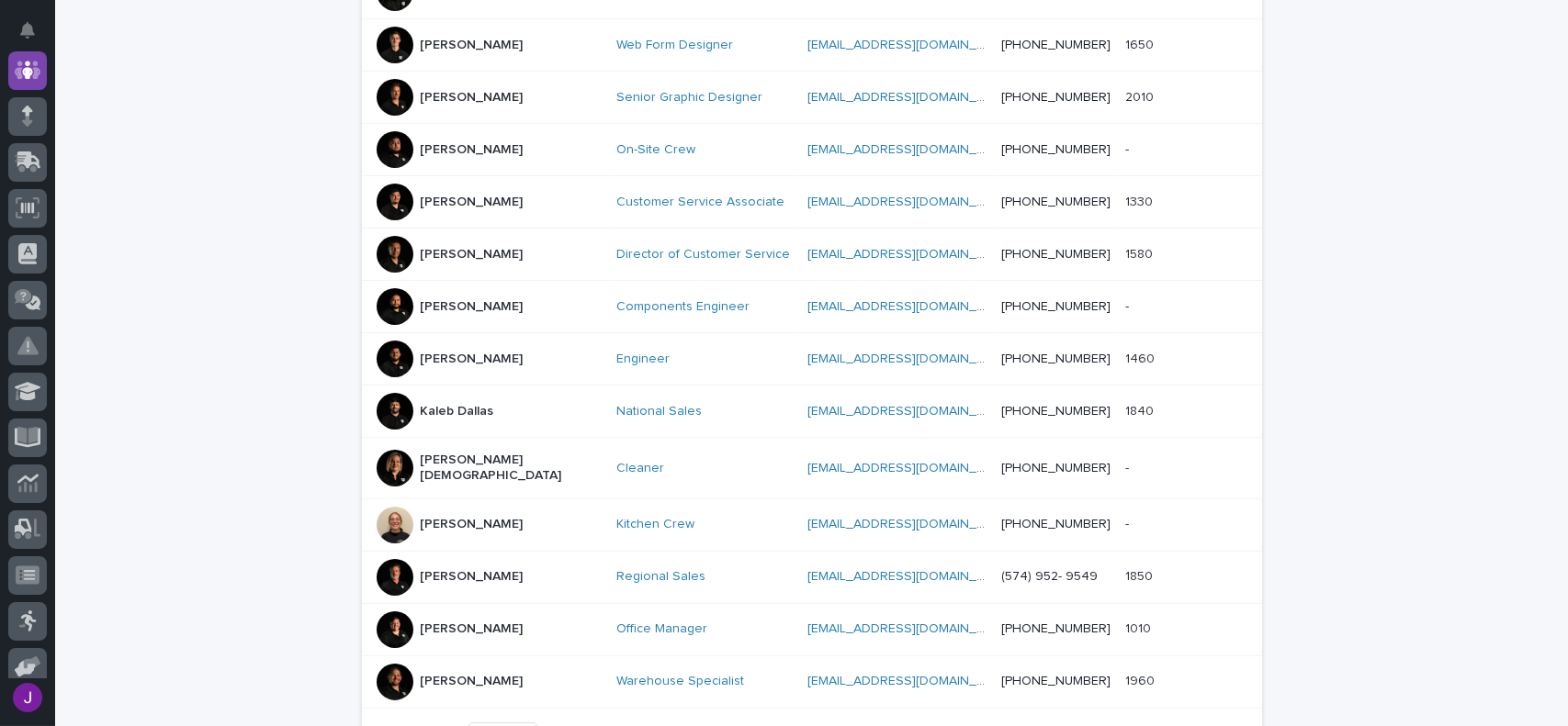
click at [1214, 725] on span "Next" at bounding box center [1211, 735] width 40 height 12
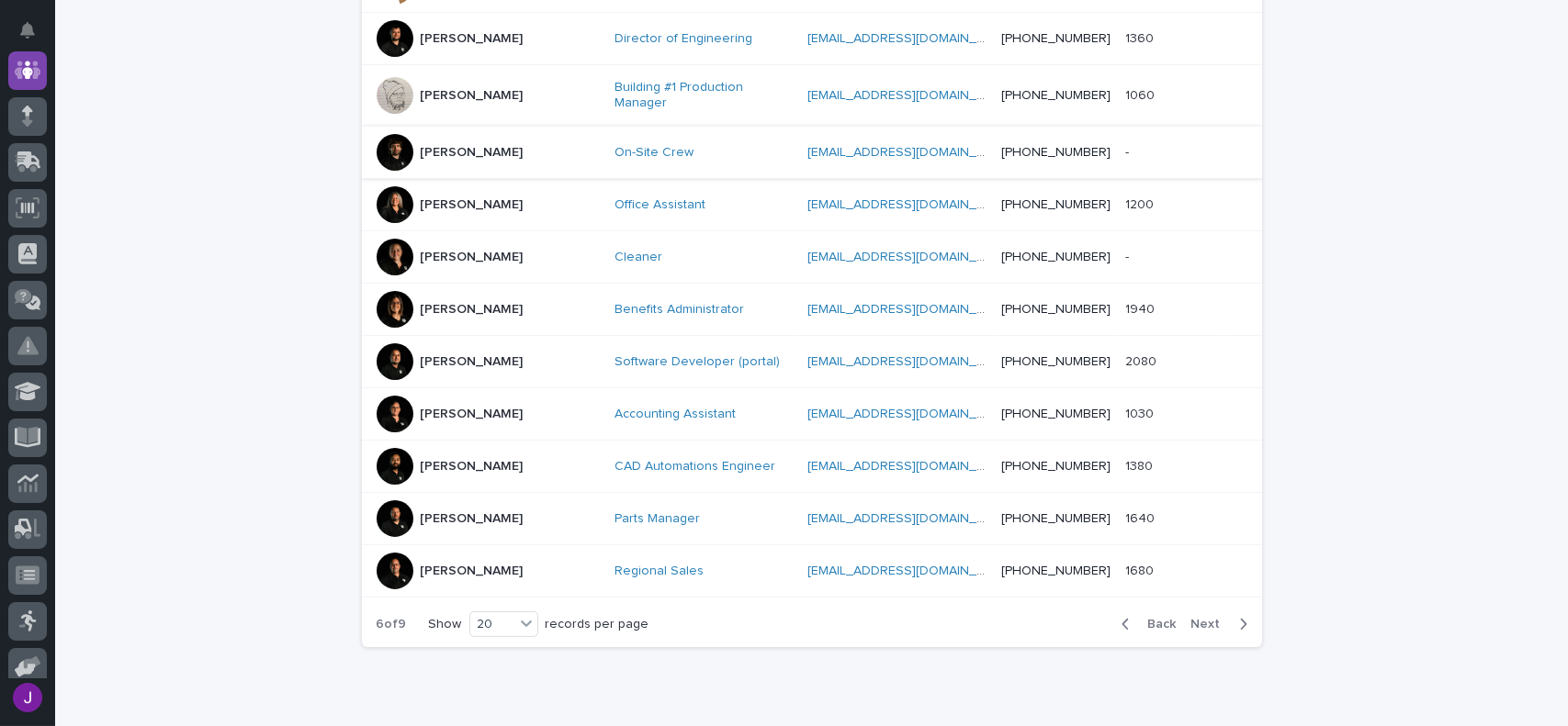
scroll to position [968, 0]
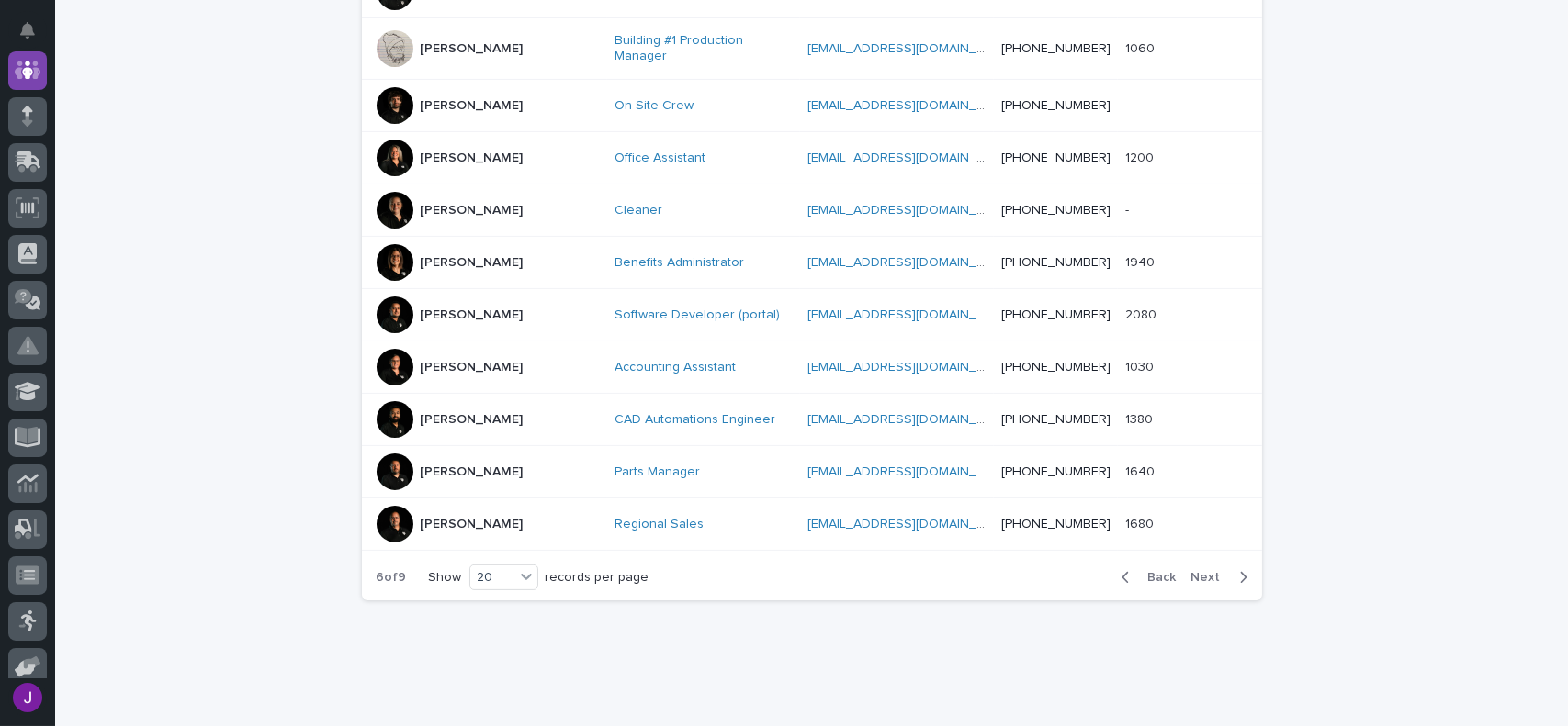
click at [1203, 571] on span "Next" at bounding box center [1211, 577] width 40 height 12
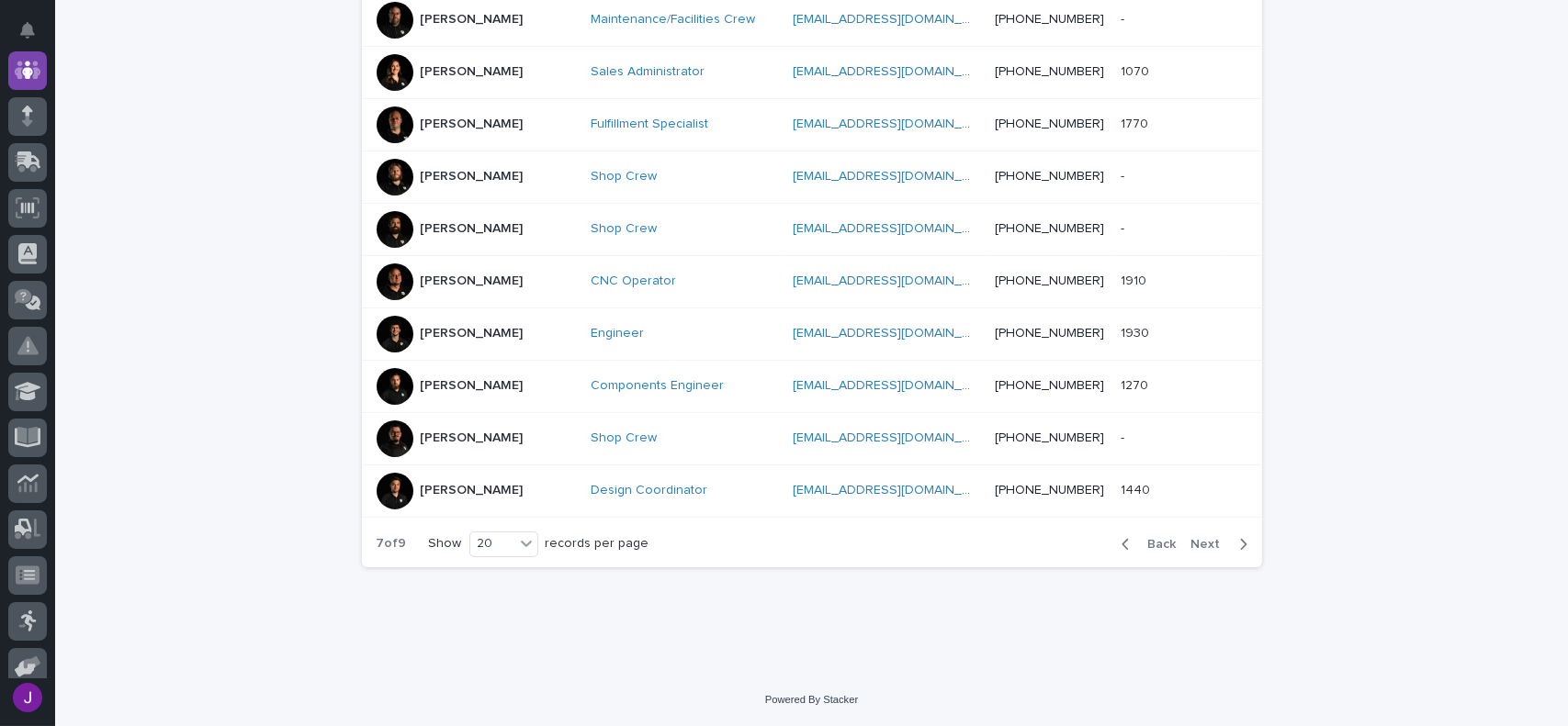
scroll to position [960, 0]
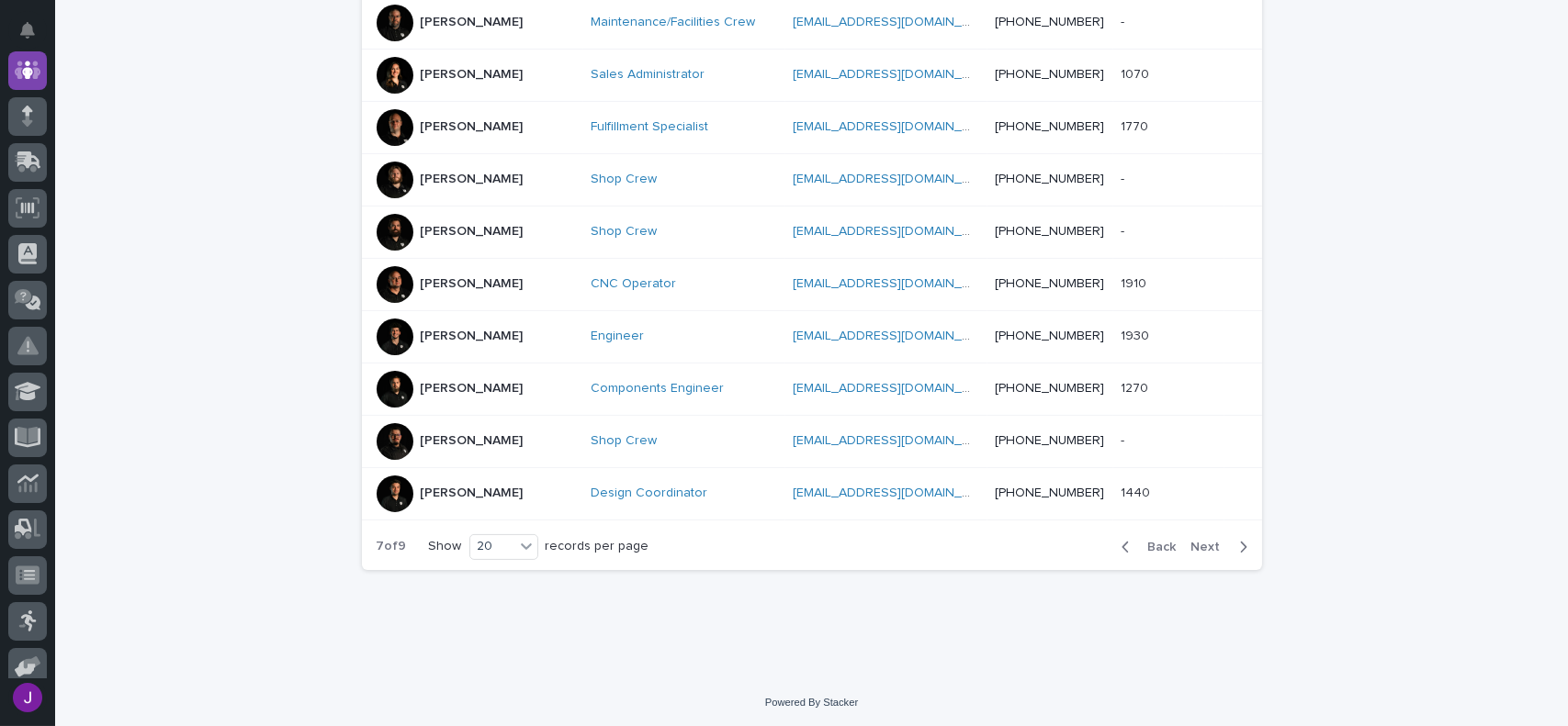
click at [390, 376] on div at bounding box center [395, 389] width 36 height 36
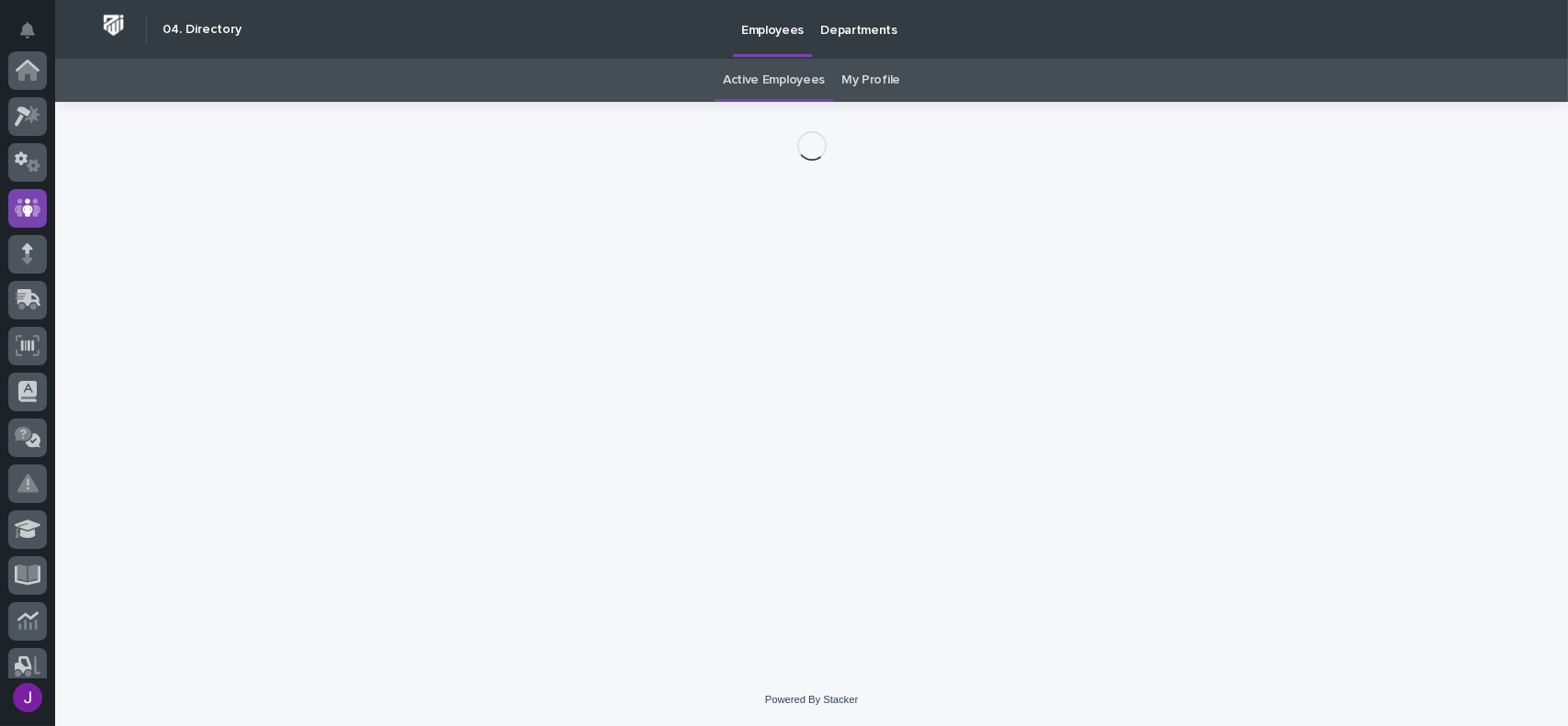
scroll to position [138, 0]
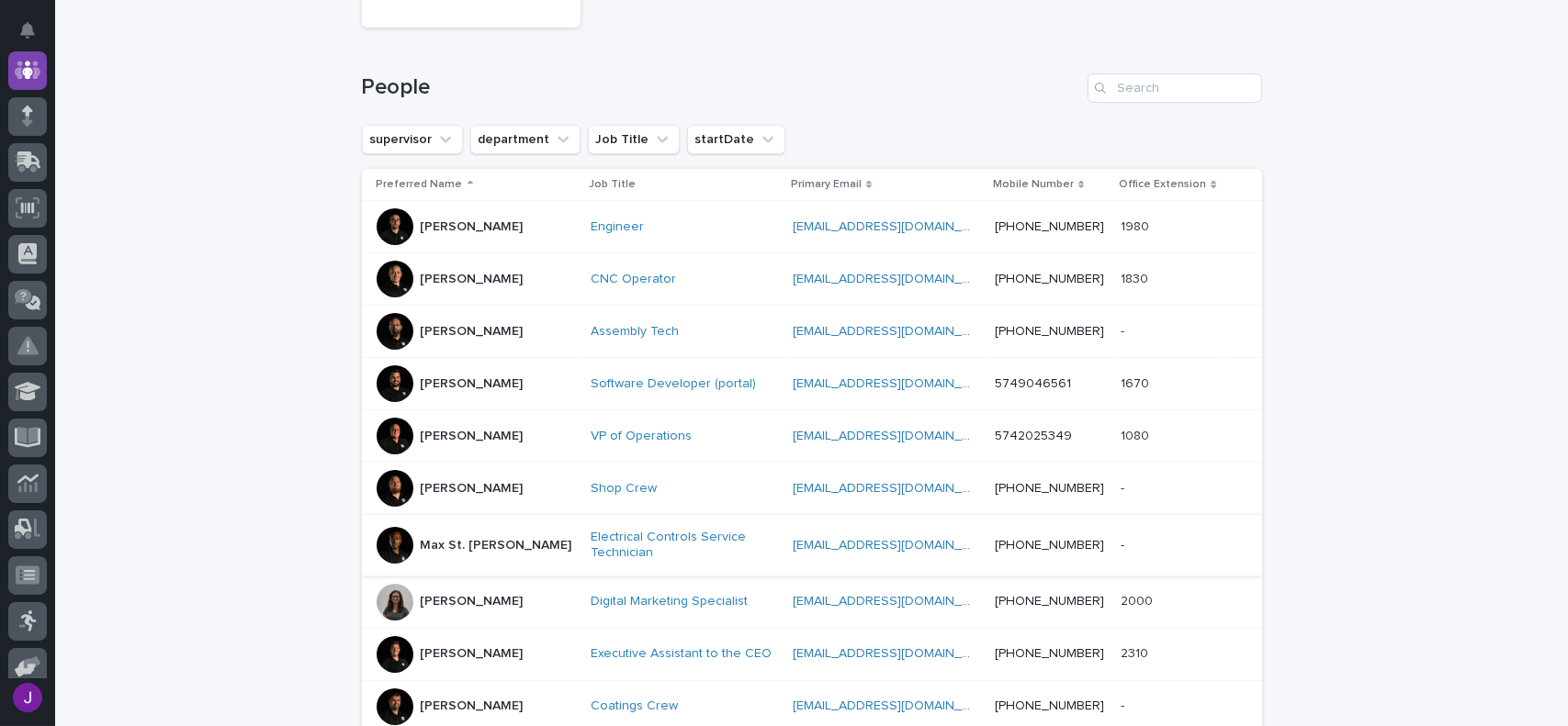
scroll to position [242, 0]
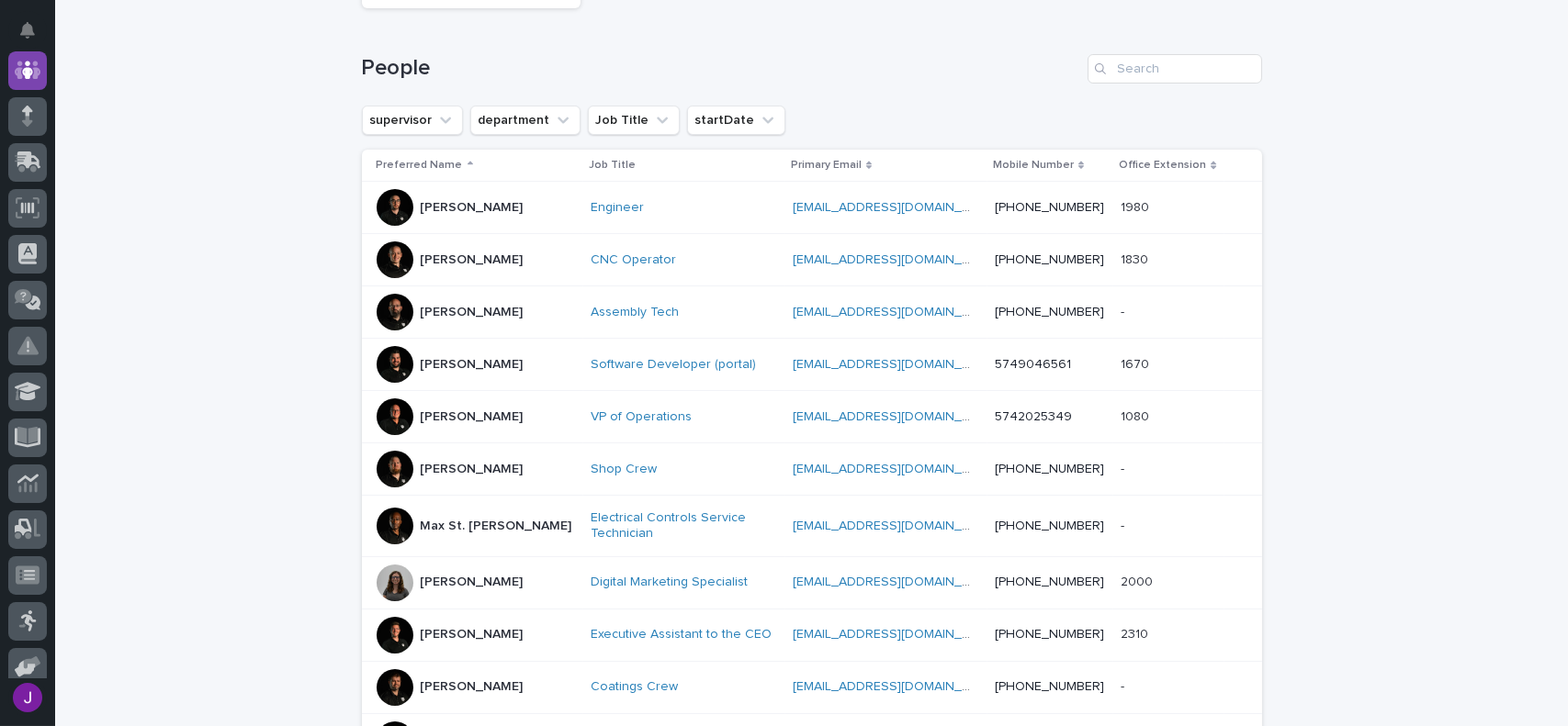
click at [390, 528] on div at bounding box center [395, 526] width 36 height 36
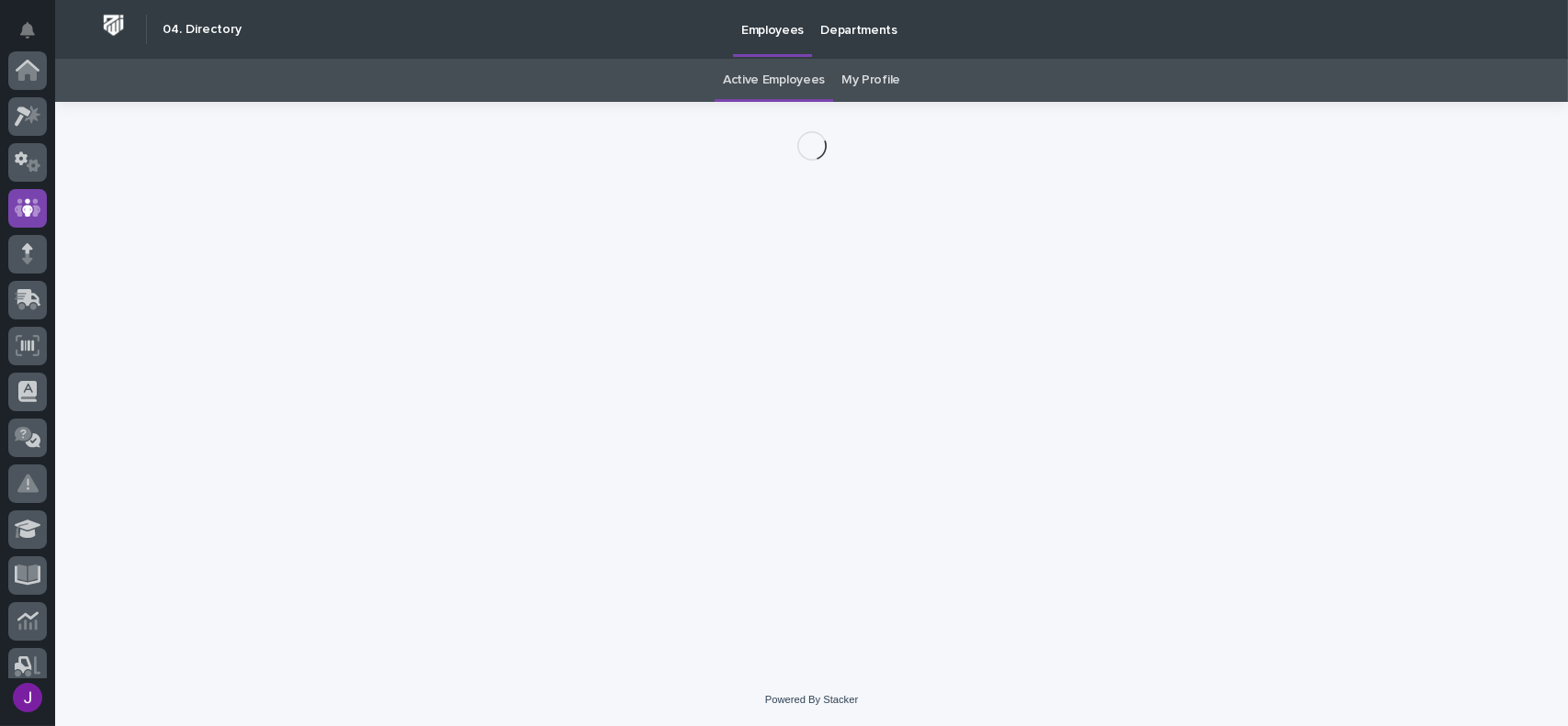
scroll to position [138, 0]
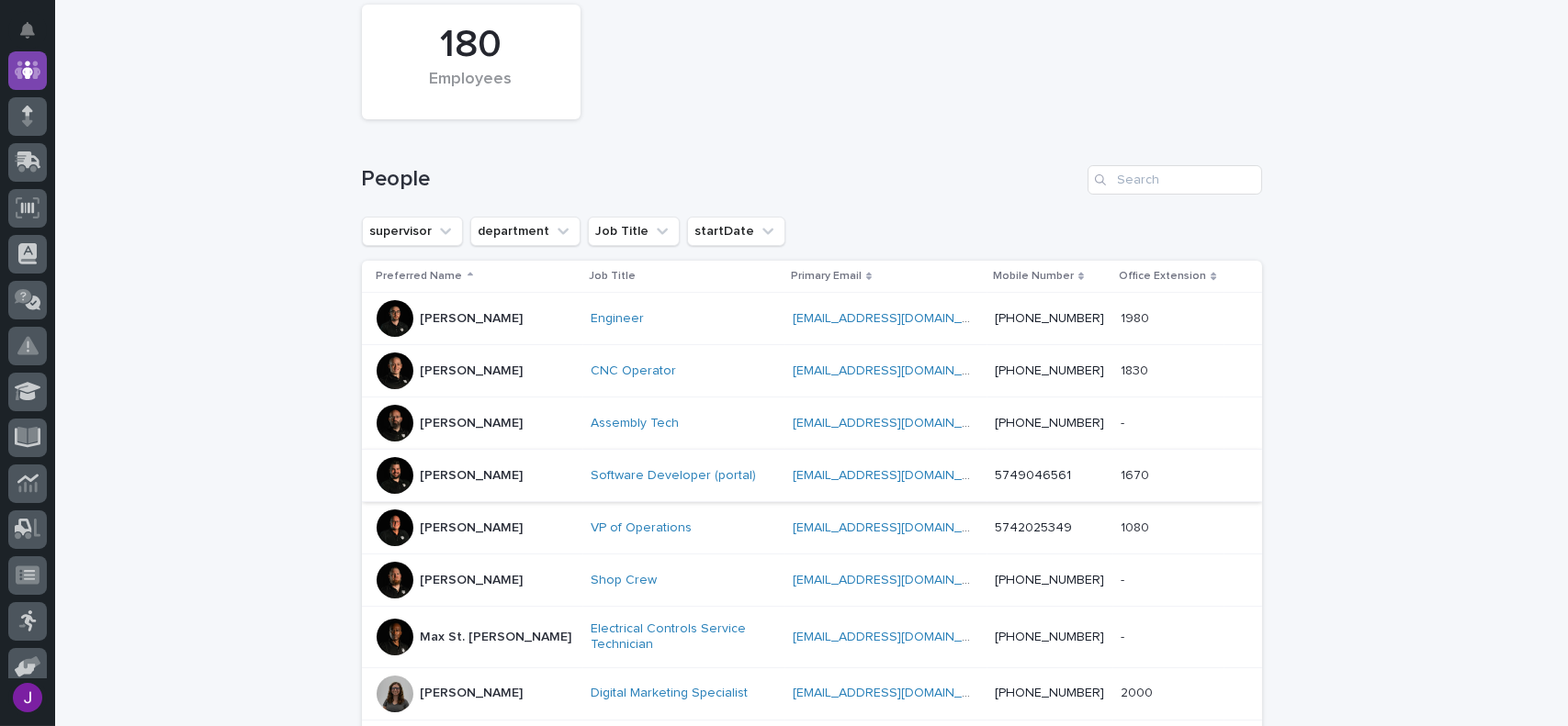
scroll to position [150, 0]
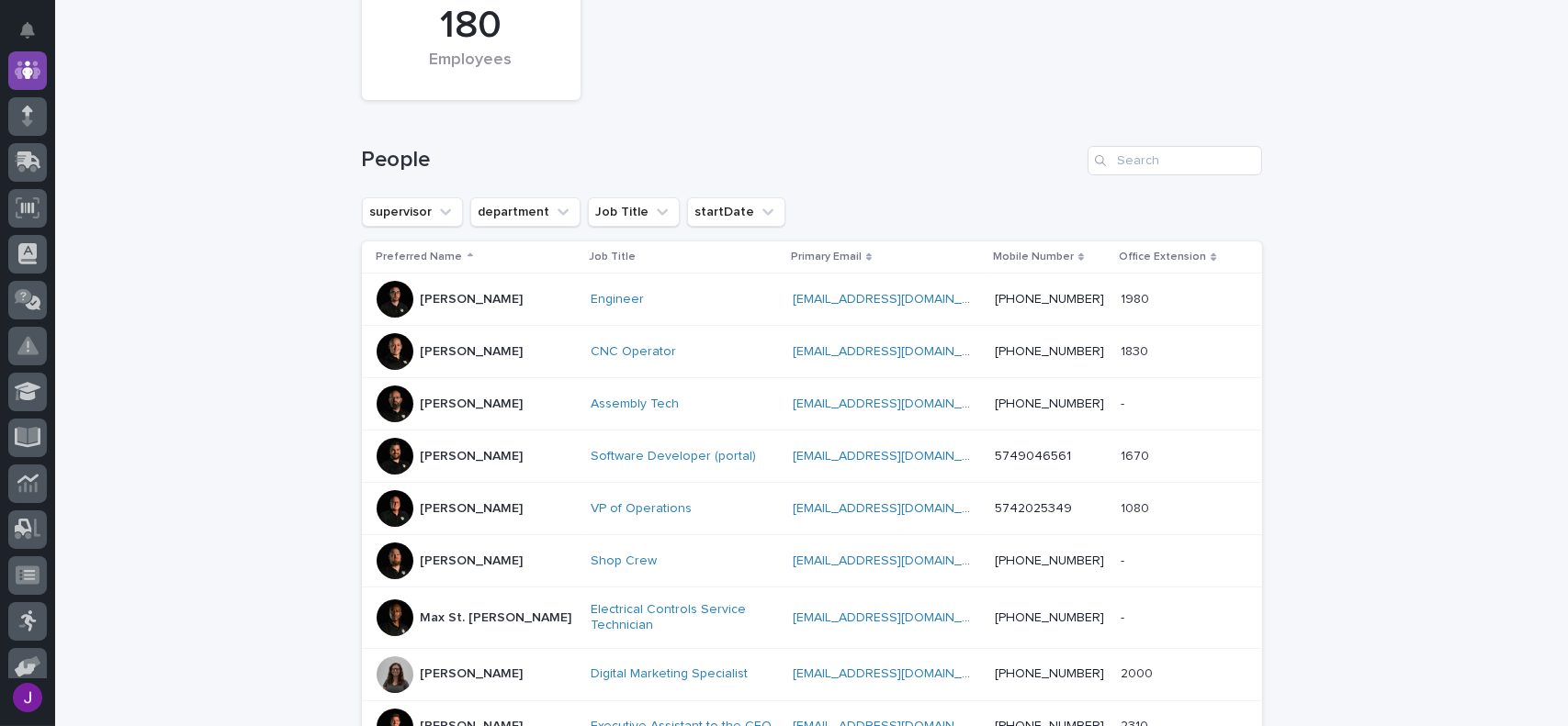
click at [398, 605] on div at bounding box center [395, 618] width 36 height 36
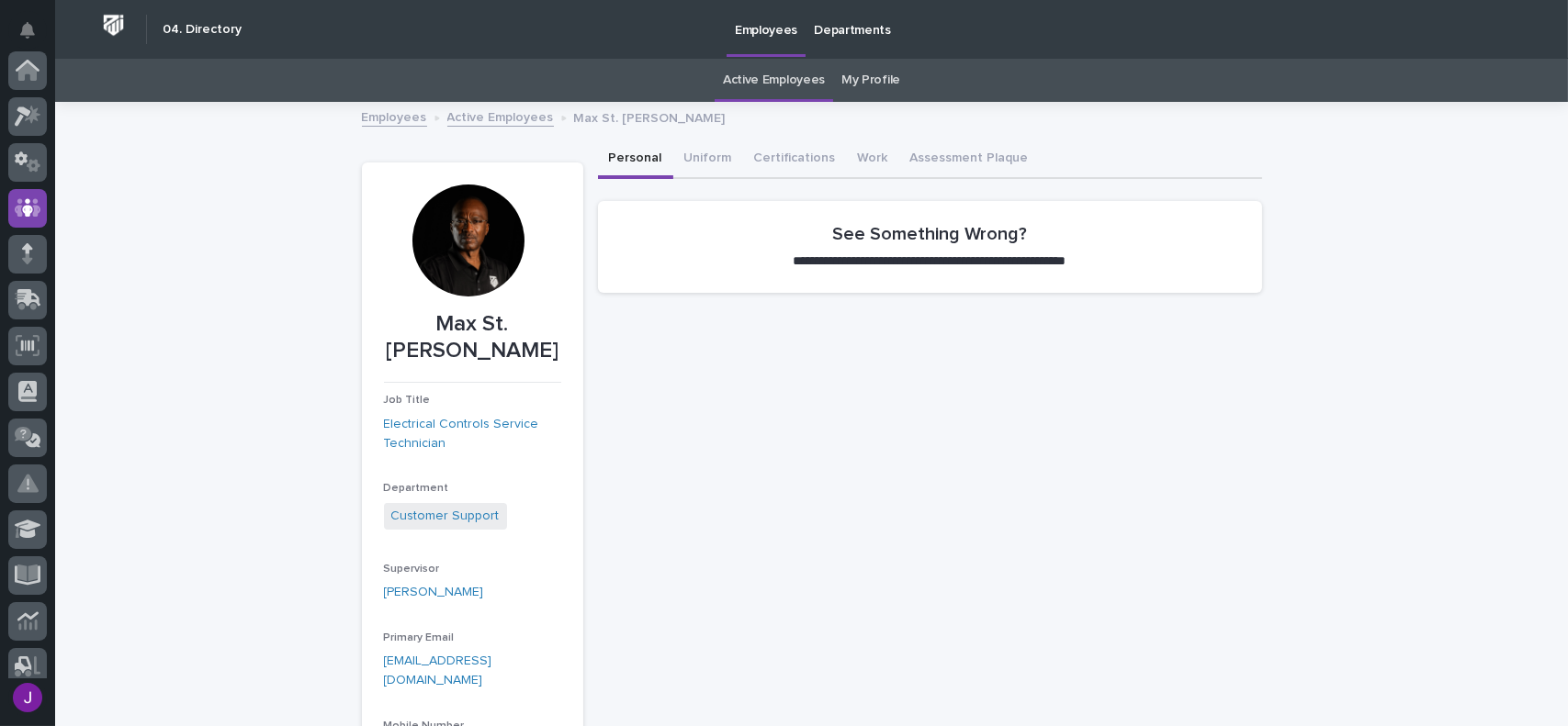
scroll to position [138, 0]
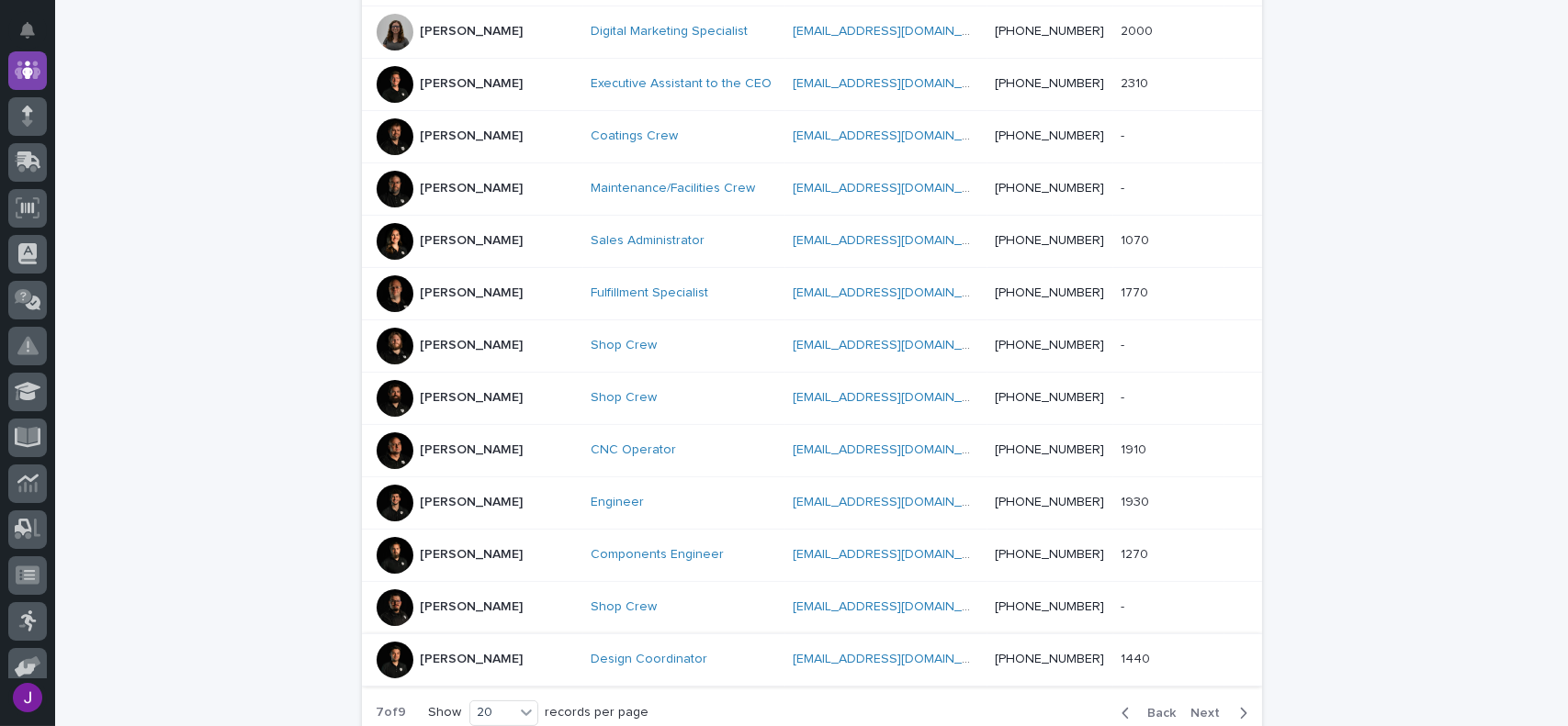
scroll to position [885, 0]
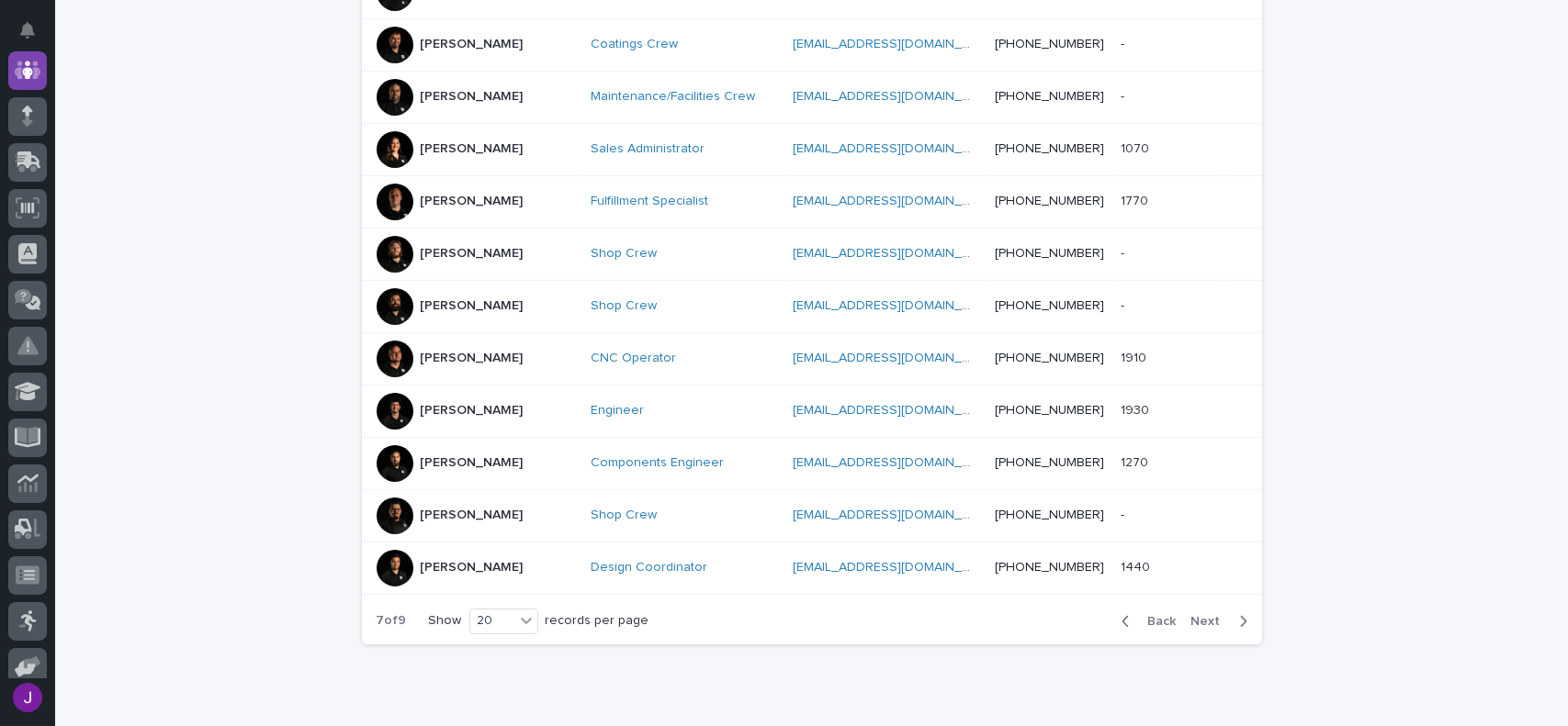
click at [1199, 618] on span "Next" at bounding box center [1211, 621] width 40 height 12
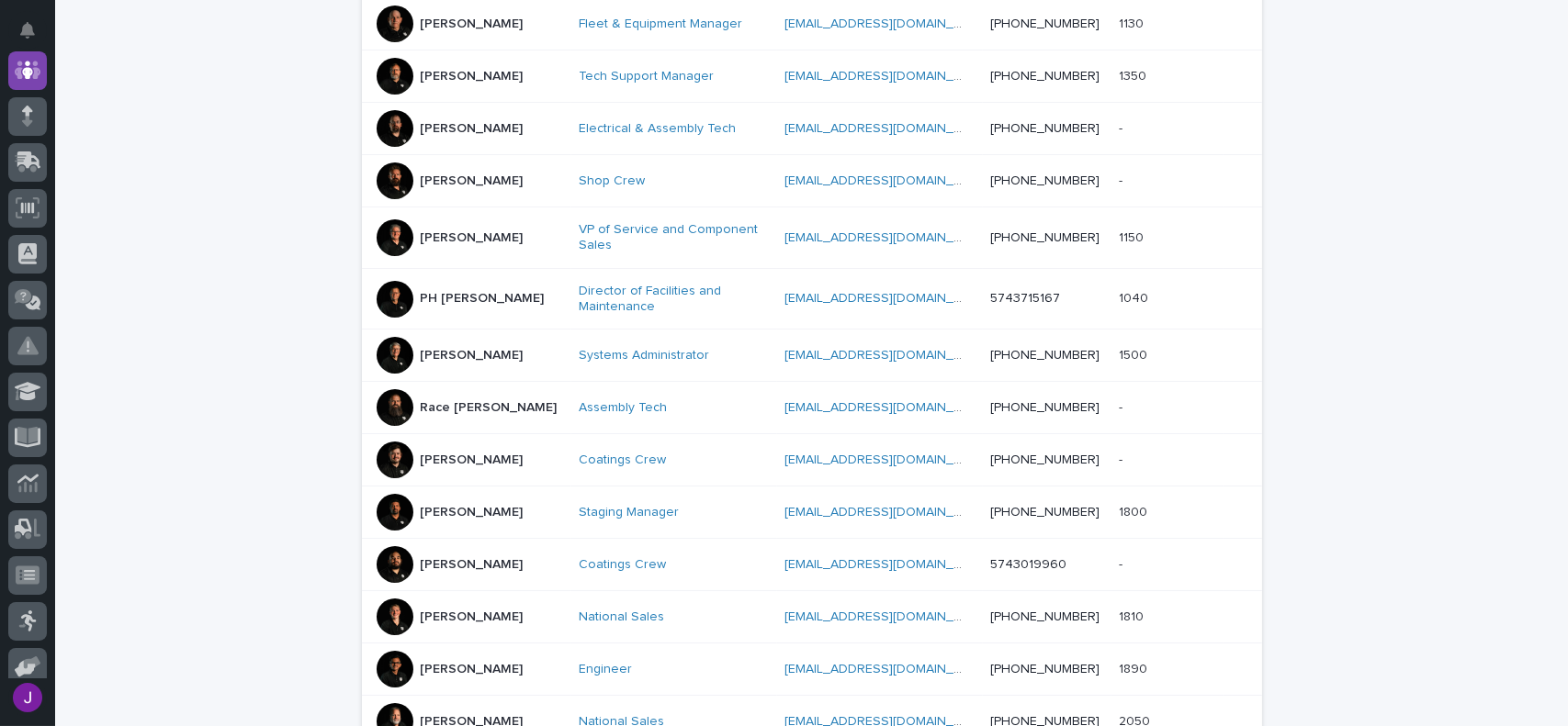
scroll to position [334, 0]
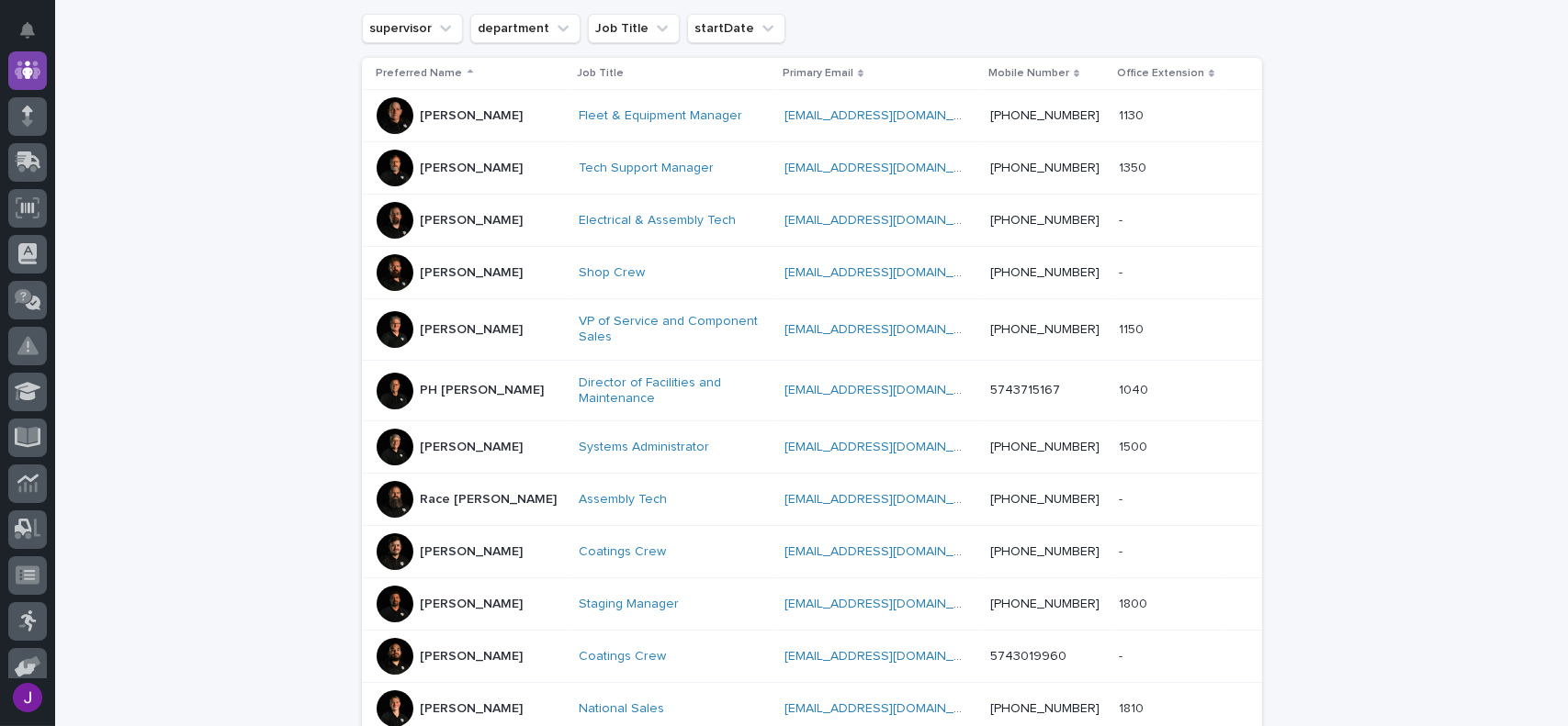
click at [385, 106] on div at bounding box center [395, 116] width 36 height 36
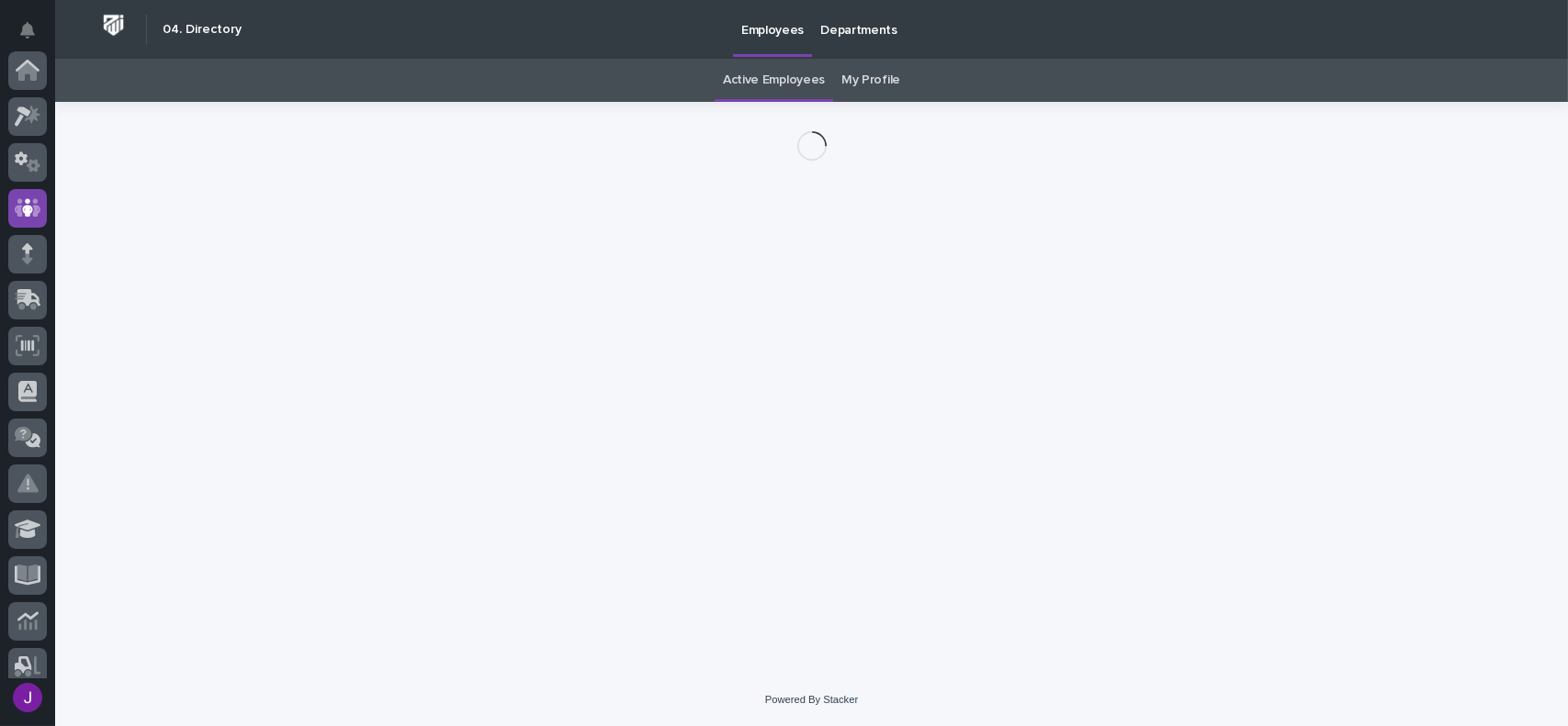
scroll to position [138, 0]
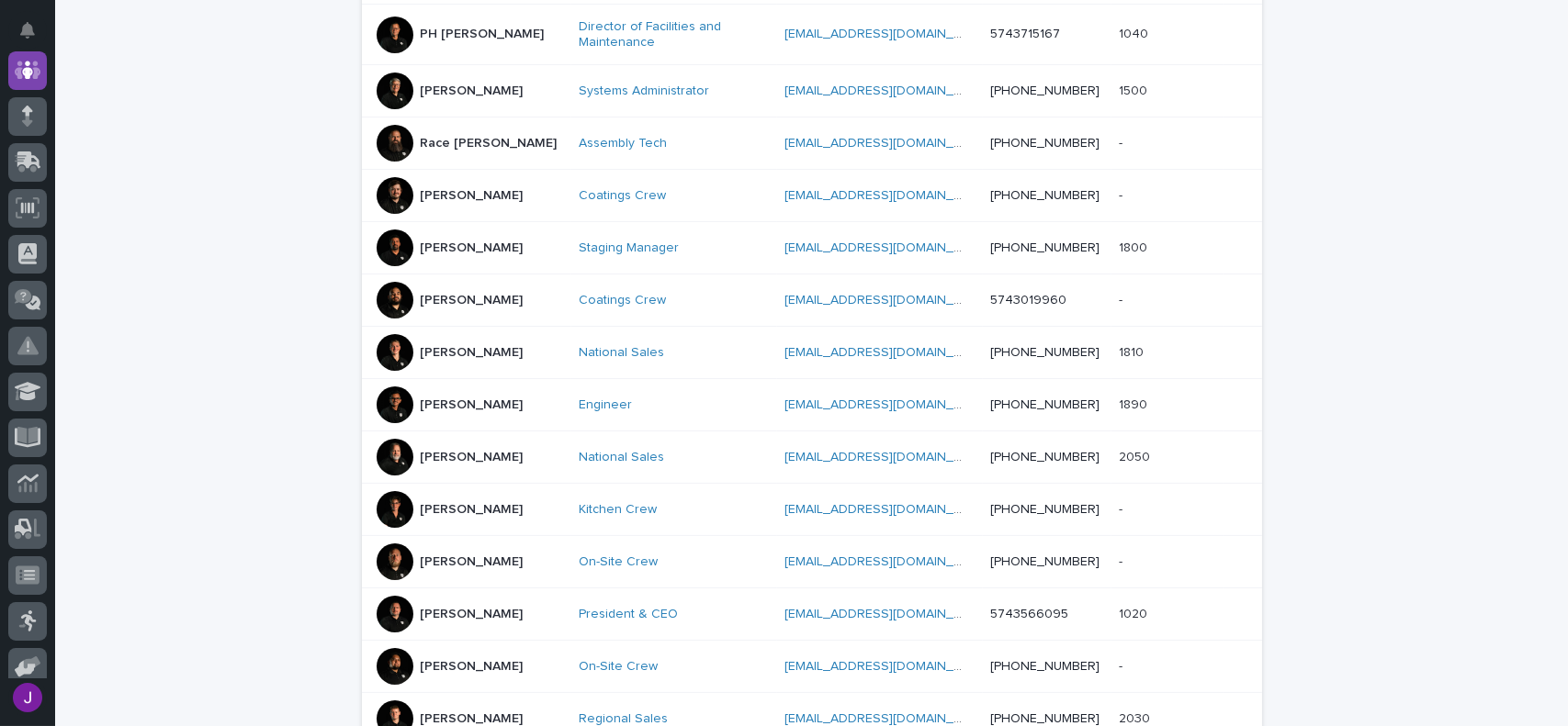
scroll to position [701, 0]
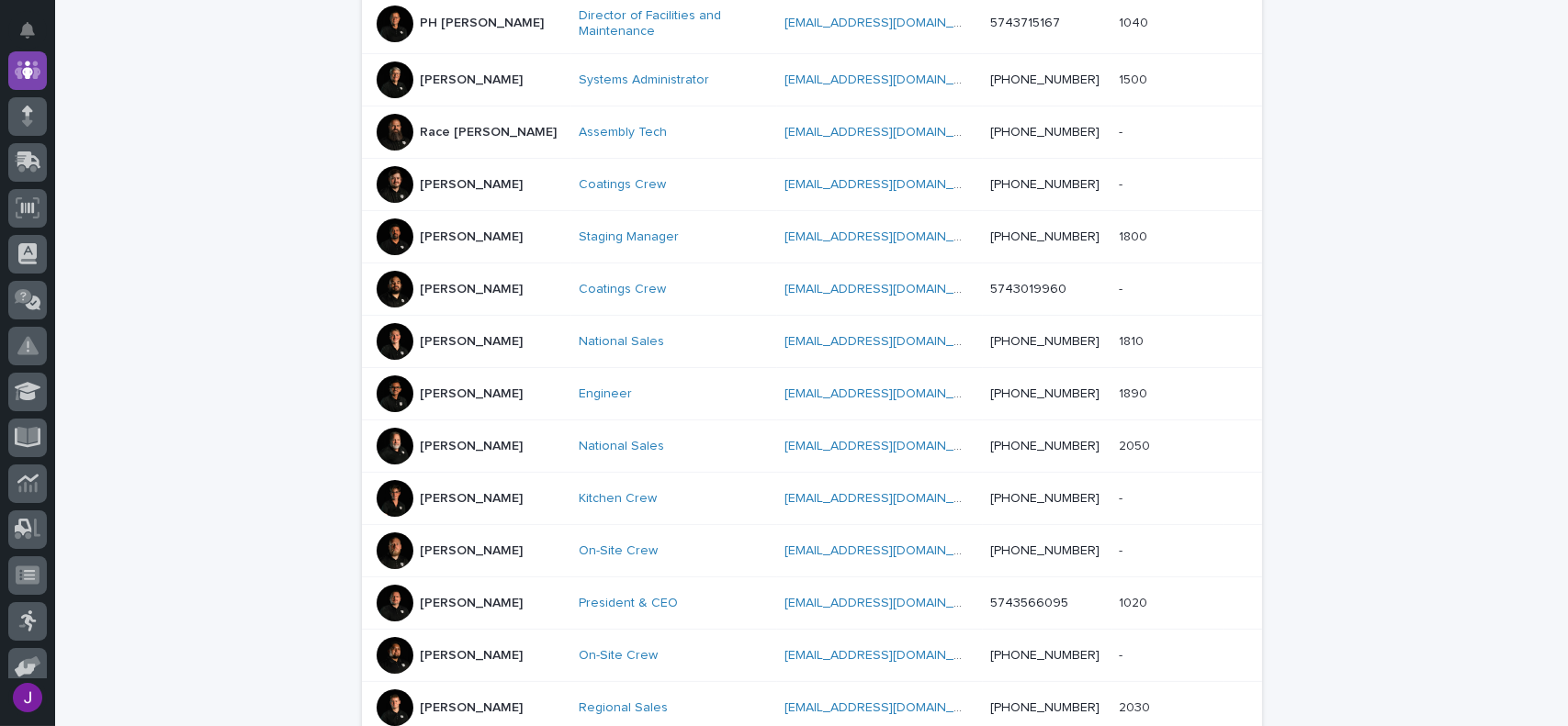
click at [394, 144] on div at bounding box center [395, 132] width 36 height 36
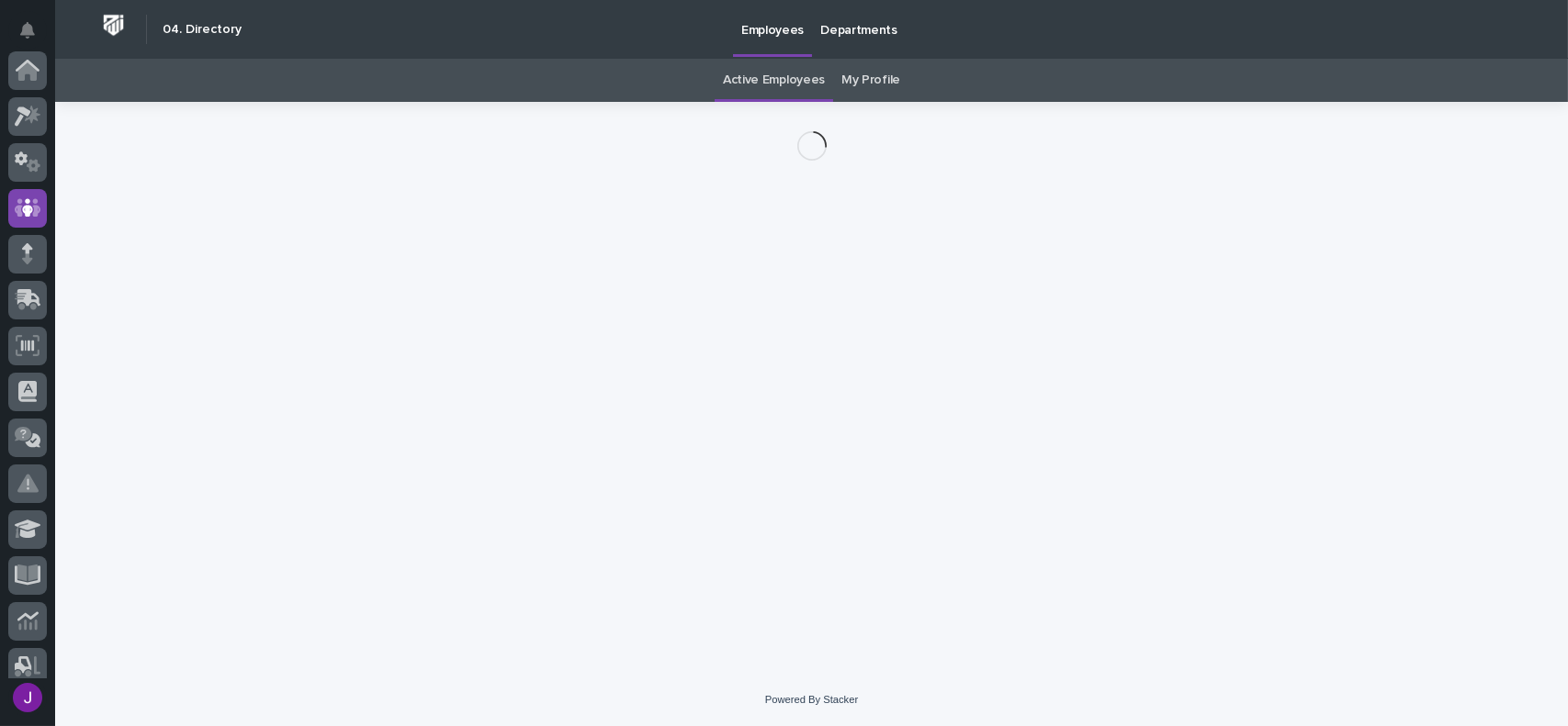
scroll to position [138, 0]
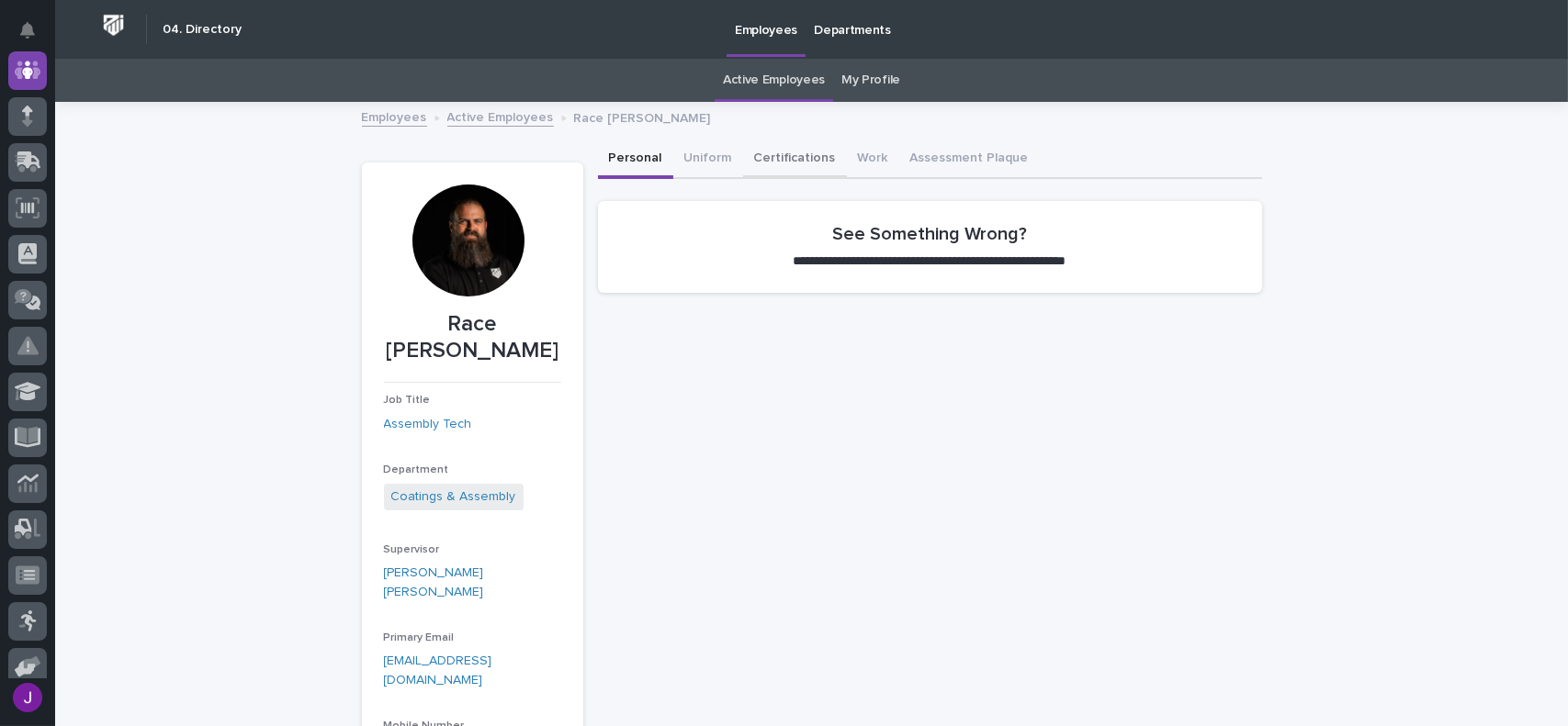
click at [793, 159] on button "Certifications" at bounding box center [795, 160] width 103 height 38
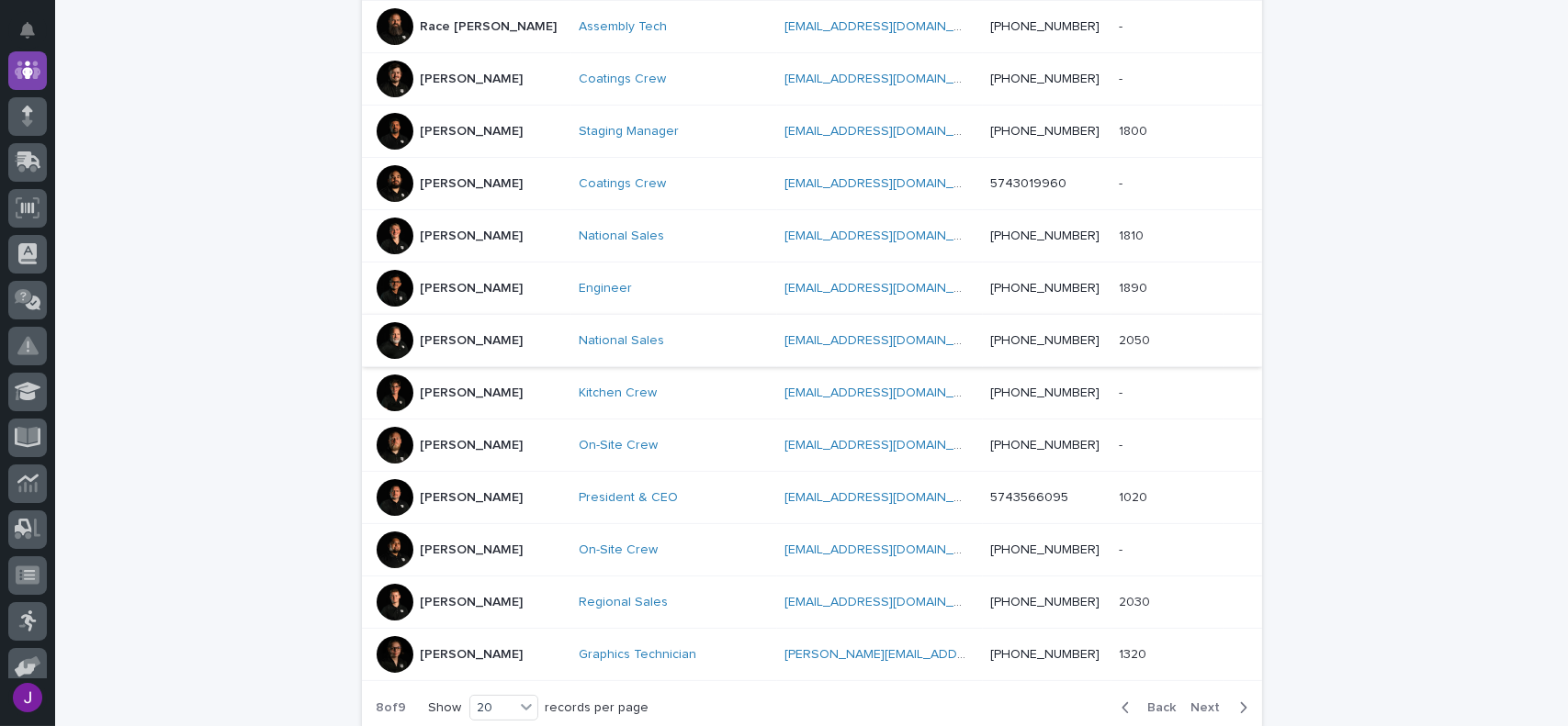
scroll to position [827, 0]
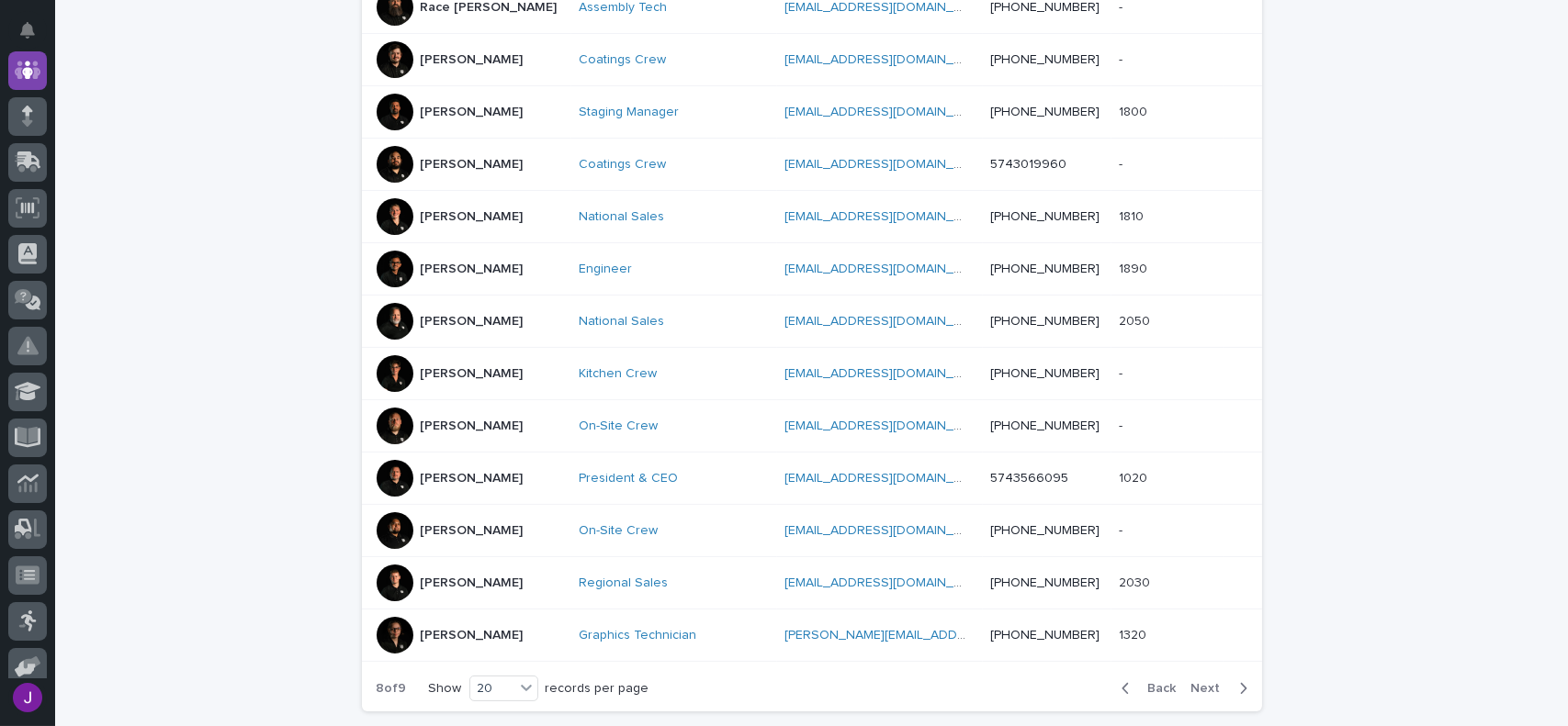
click at [472, 482] on p "[PERSON_NAME]" at bounding box center [471, 479] width 102 height 15
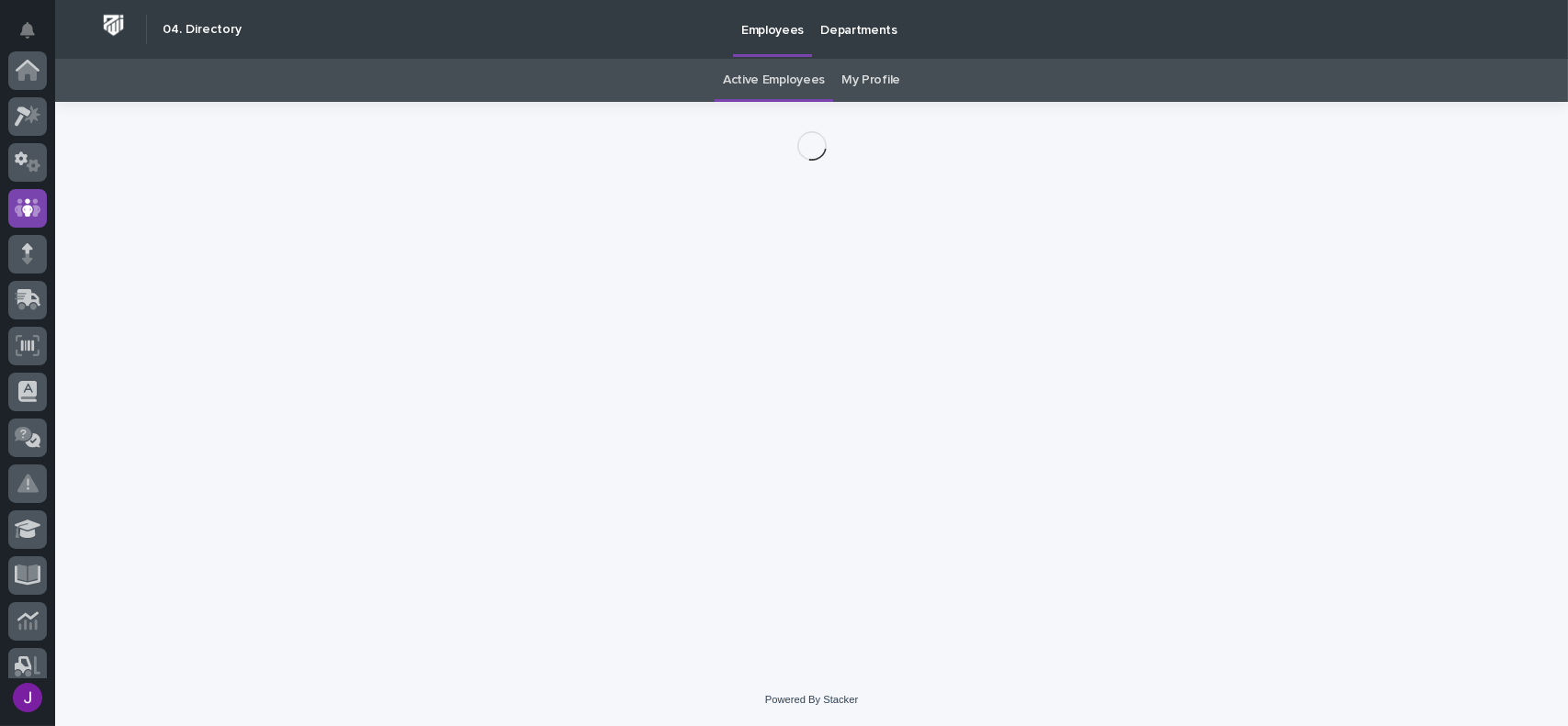
scroll to position [138, 0]
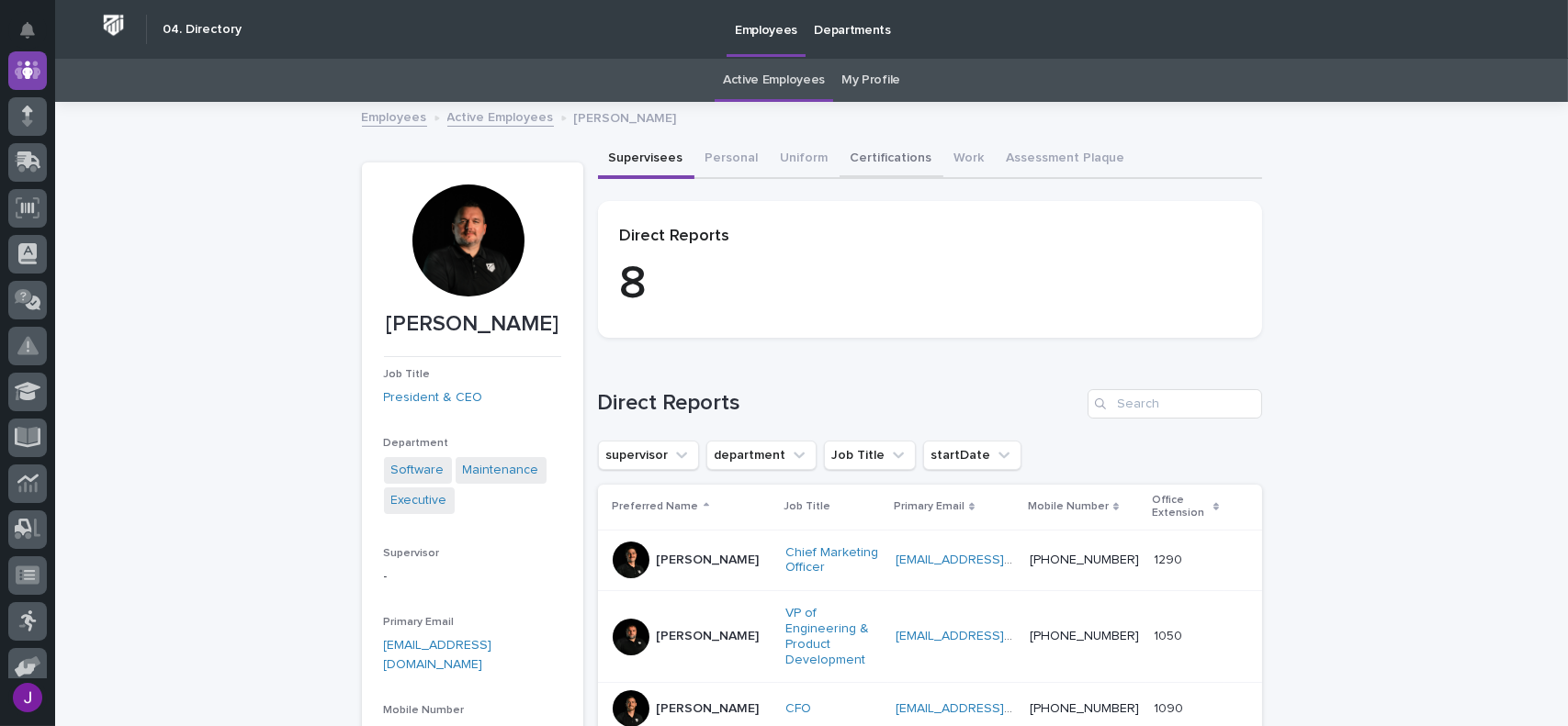
click at [880, 167] on button "Certifications" at bounding box center [891, 160] width 103 height 38
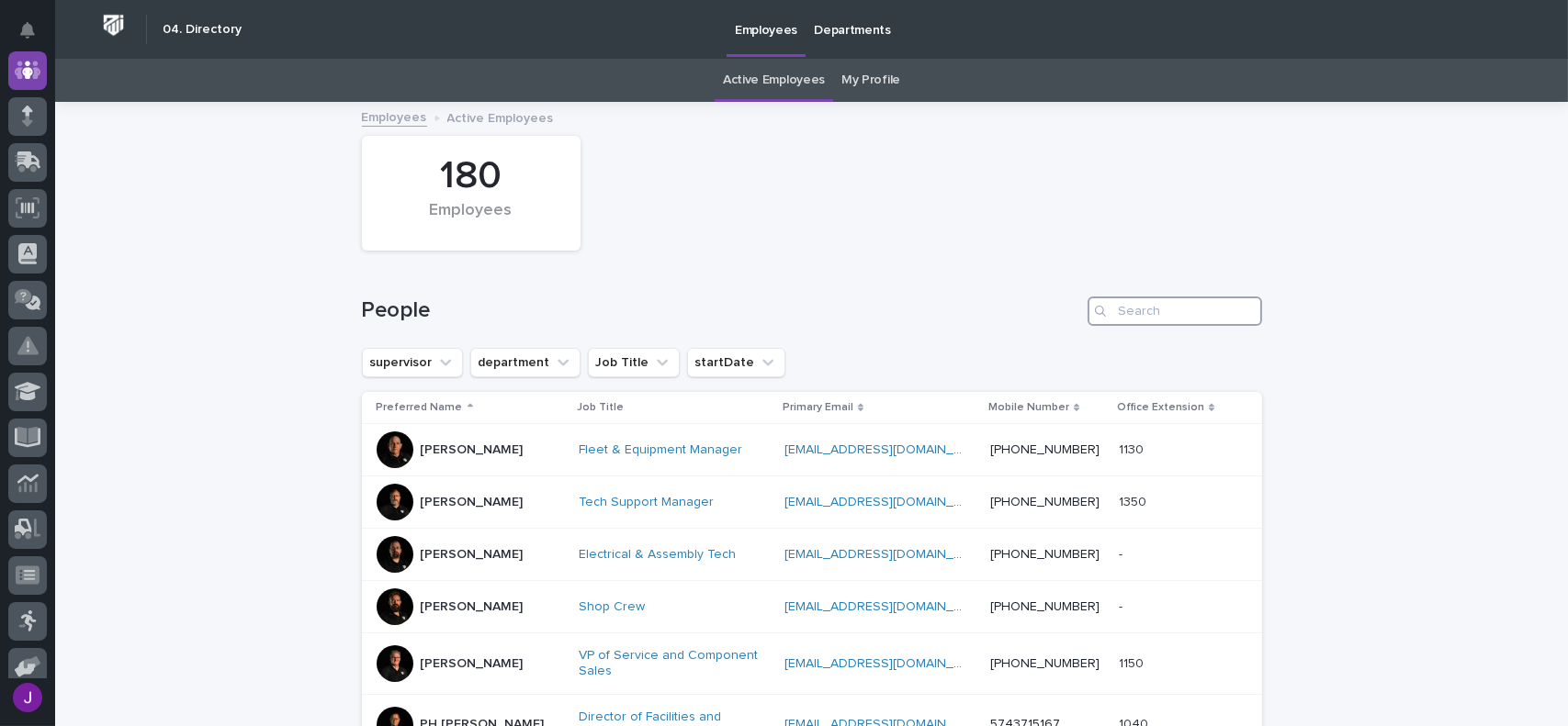
click at [1128, 307] on input "Search" at bounding box center [1174, 311] width 174 height 30
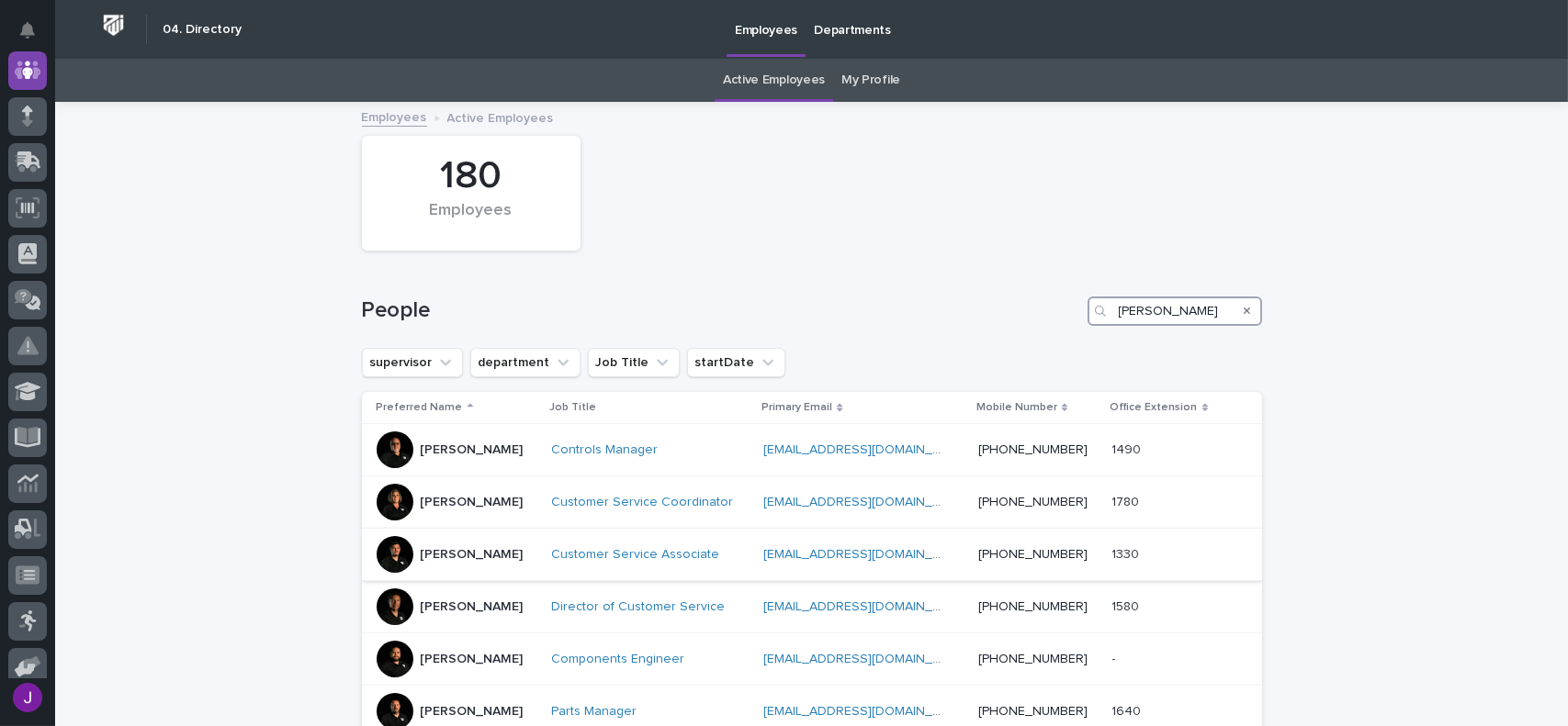
type input "[PERSON_NAME]"
click at [439, 556] on p "[PERSON_NAME]" at bounding box center [471, 555] width 102 height 15
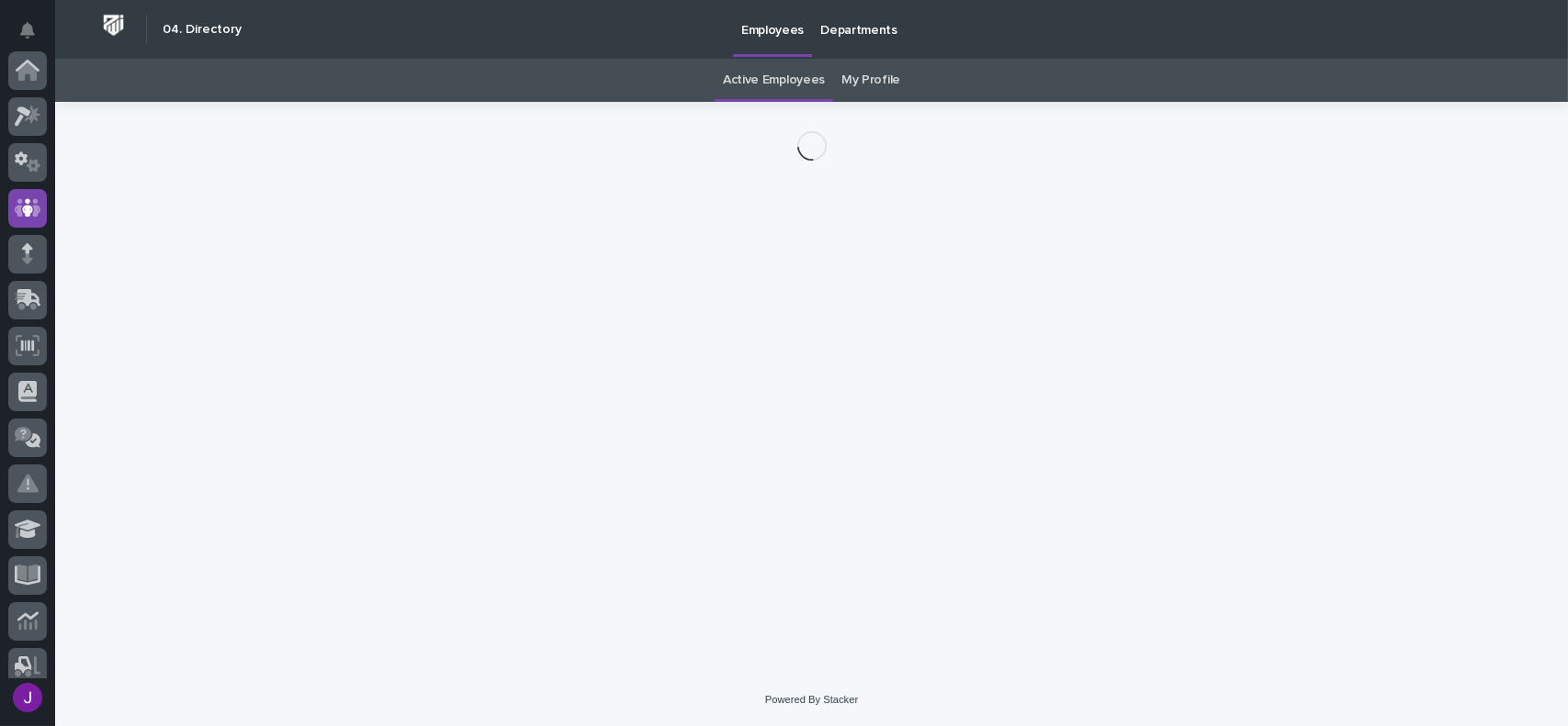
scroll to position [138, 0]
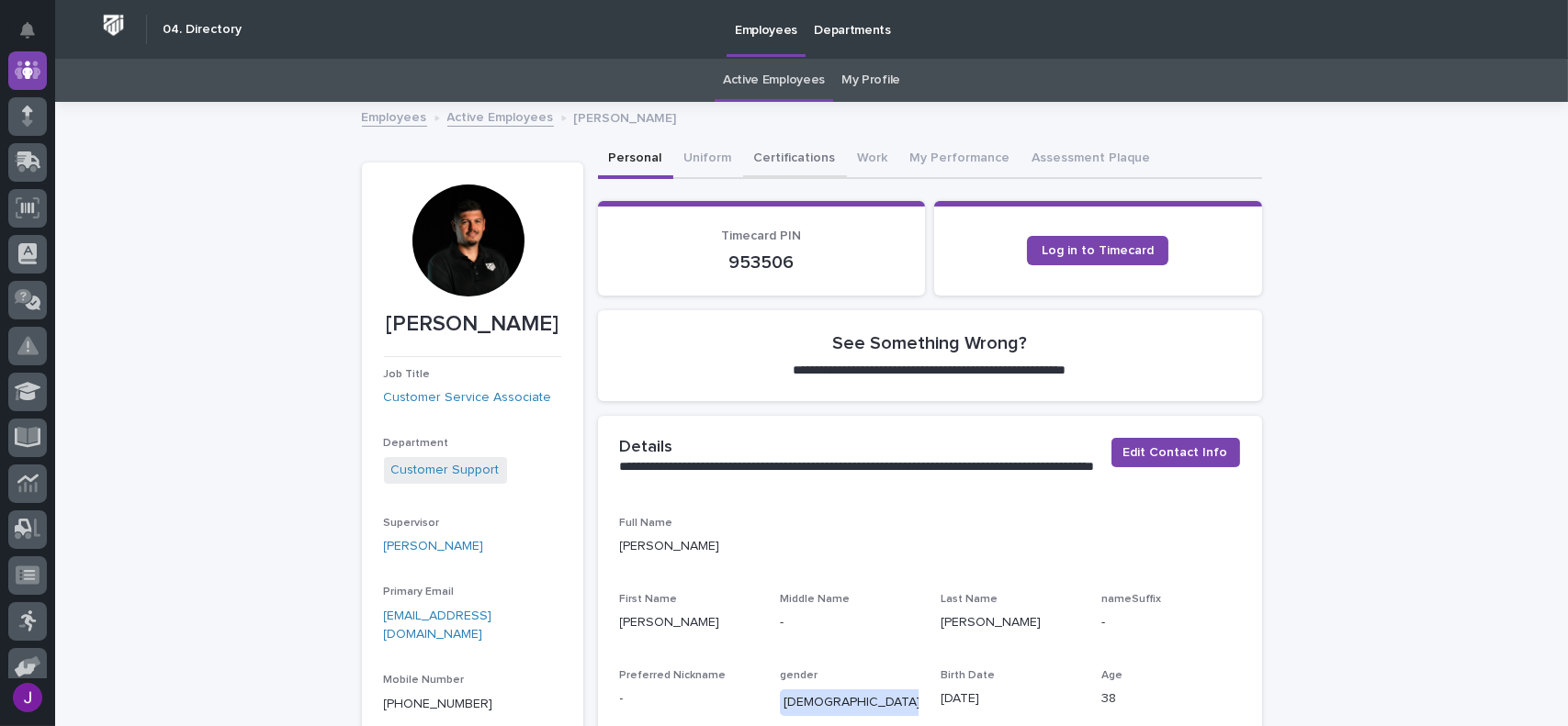
click at [779, 151] on button "Certifications" at bounding box center [795, 160] width 103 height 38
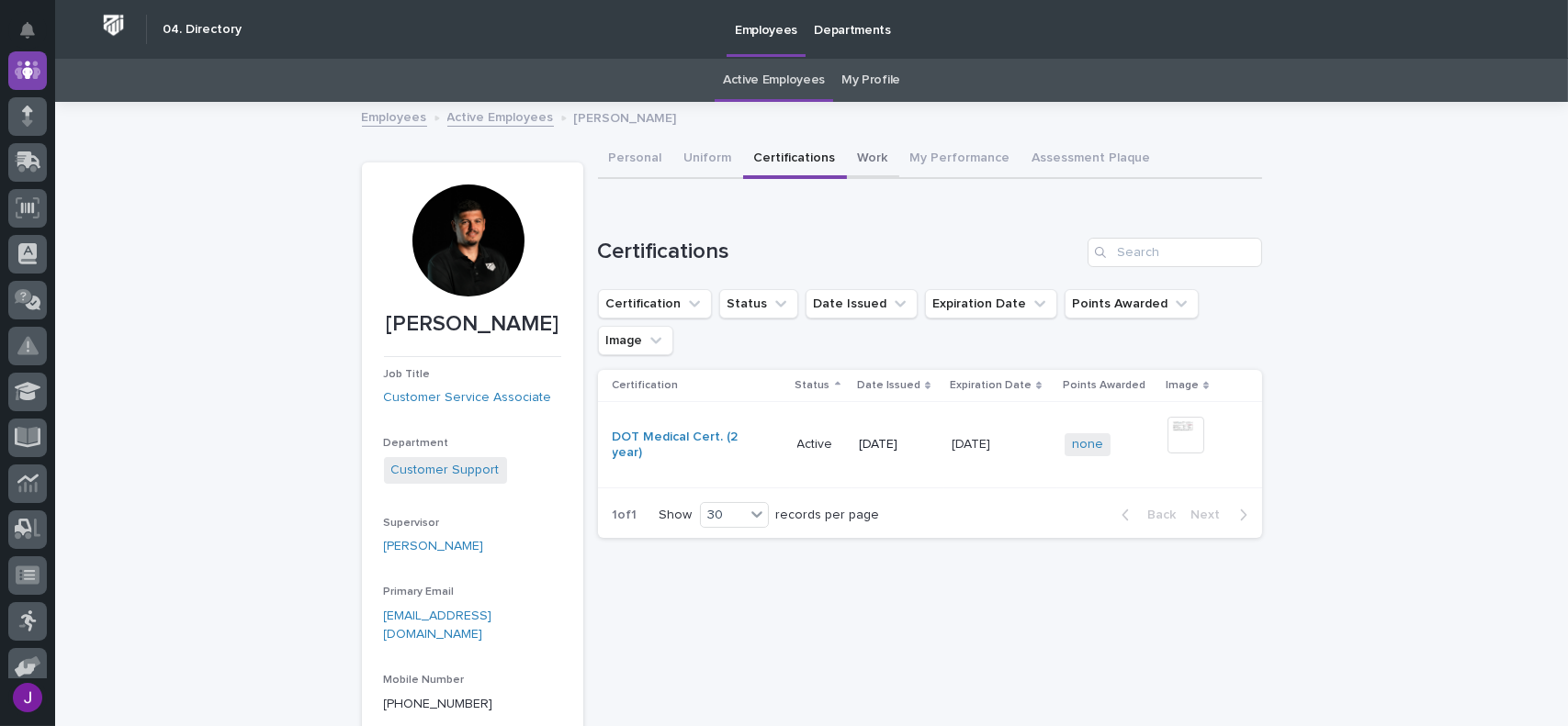
click at [856, 150] on button "Work" at bounding box center [873, 160] width 53 height 38
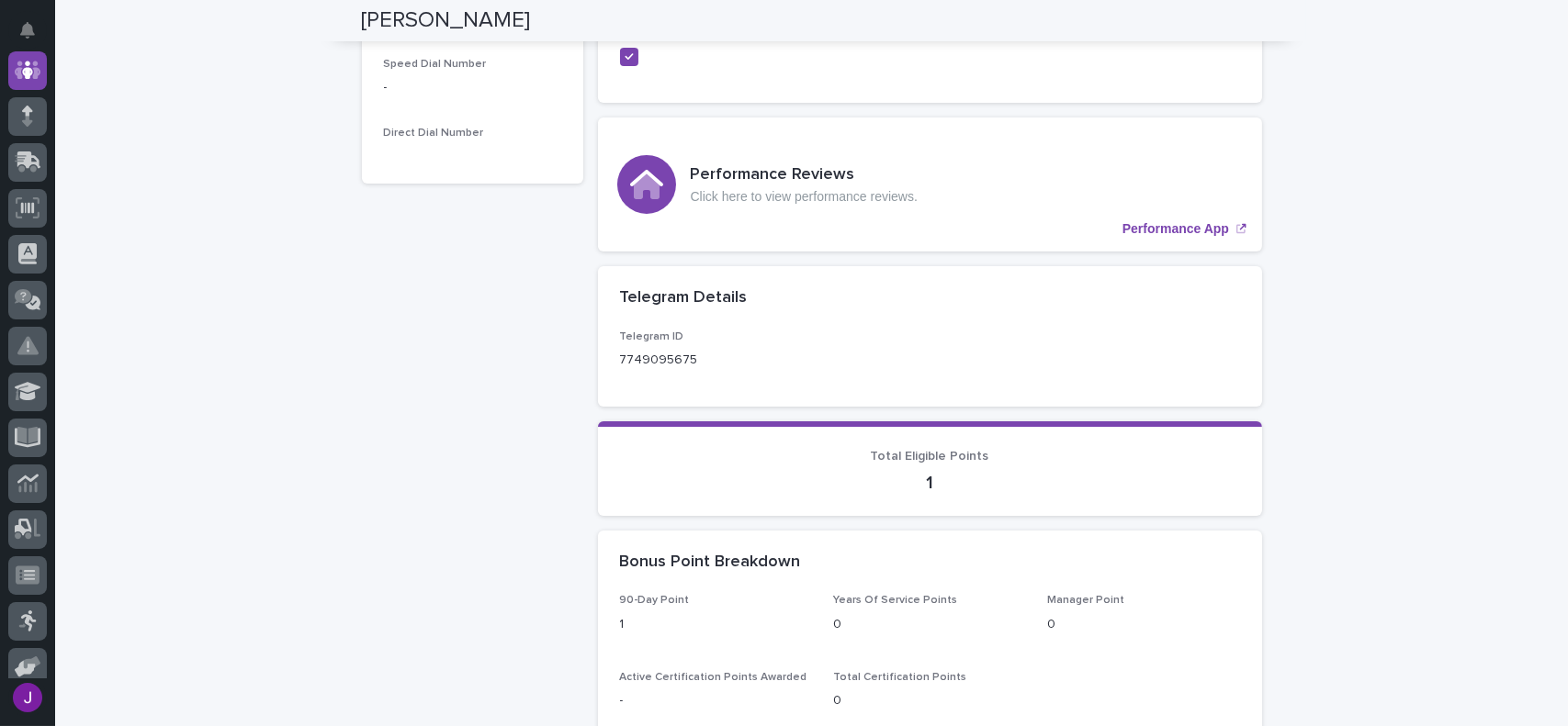
scroll to position [262, 0]
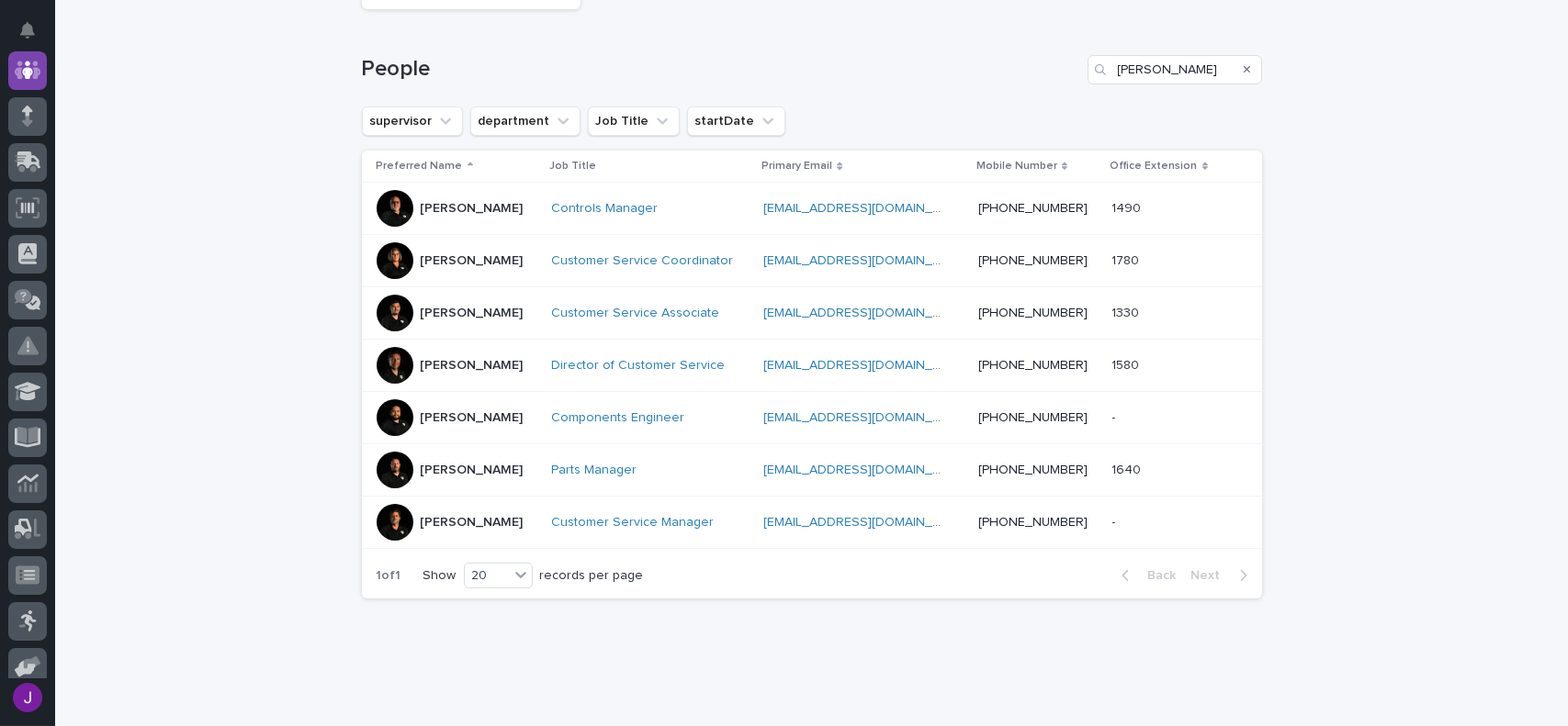
scroll to position [242, 0]
click at [481, 505] on div "[PERSON_NAME]" at bounding box center [457, 521] width 161 height 36
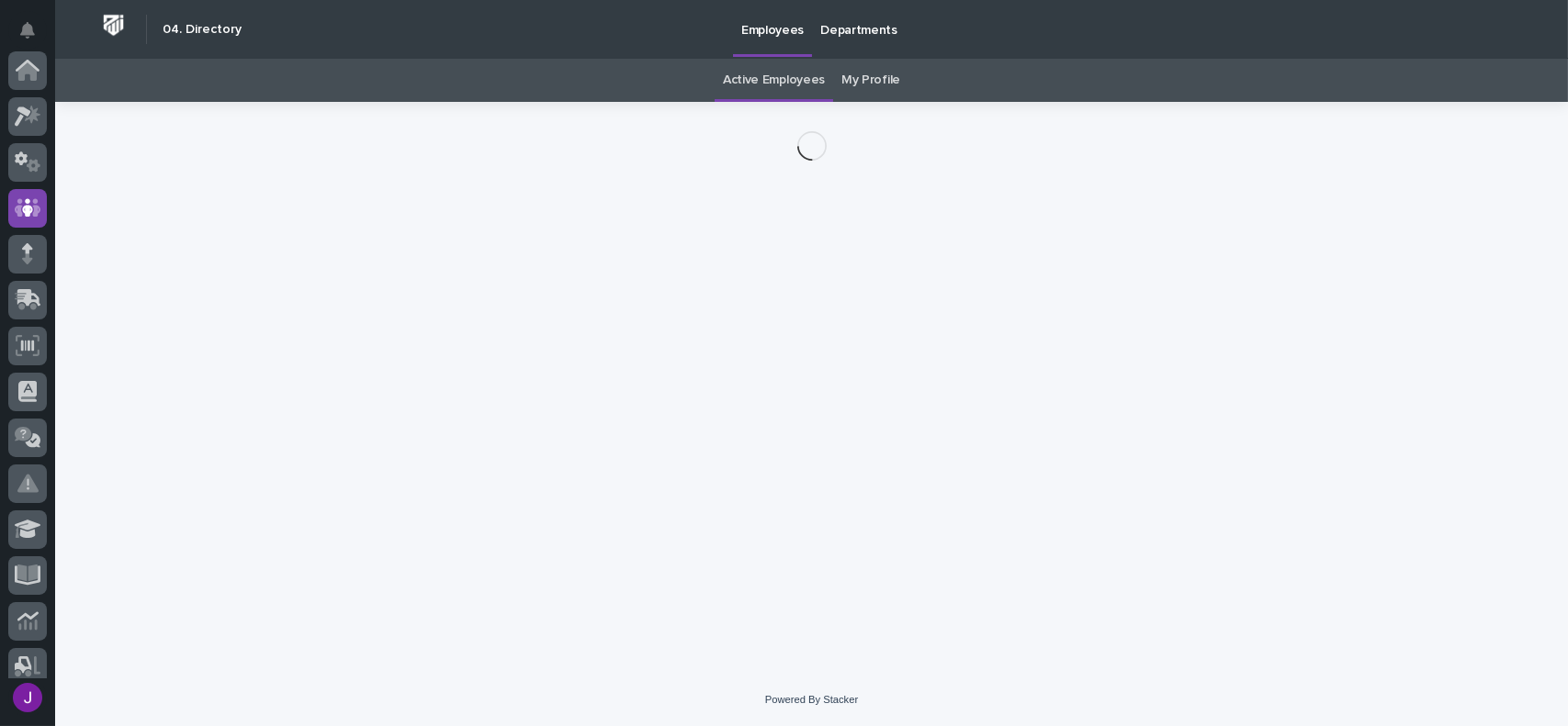
scroll to position [138, 0]
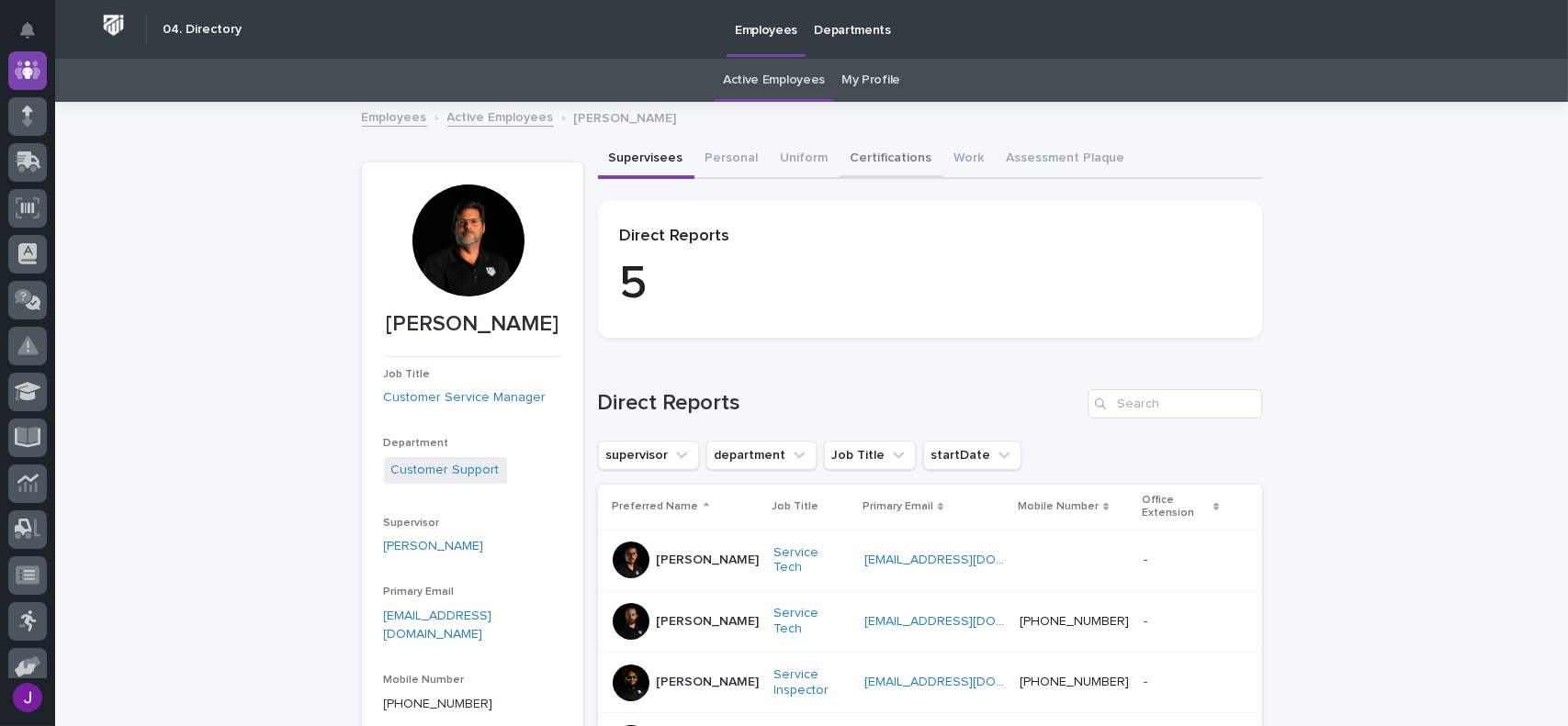
click at [862, 161] on button "Certifications" at bounding box center [891, 160] width 103 height 38
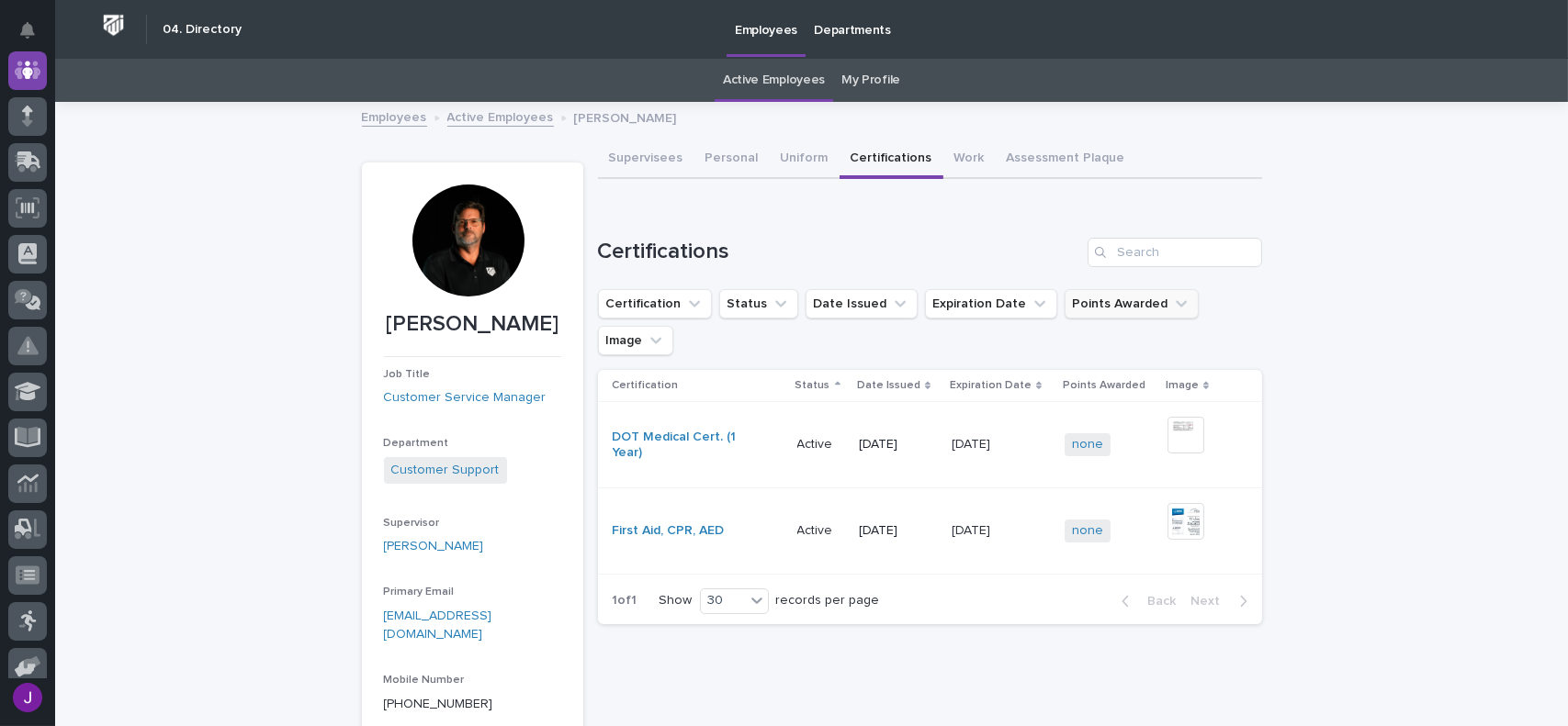
click at [1090, 308] on button "Points Awarded" at bounding box center [1131, 304] width 134 height 30
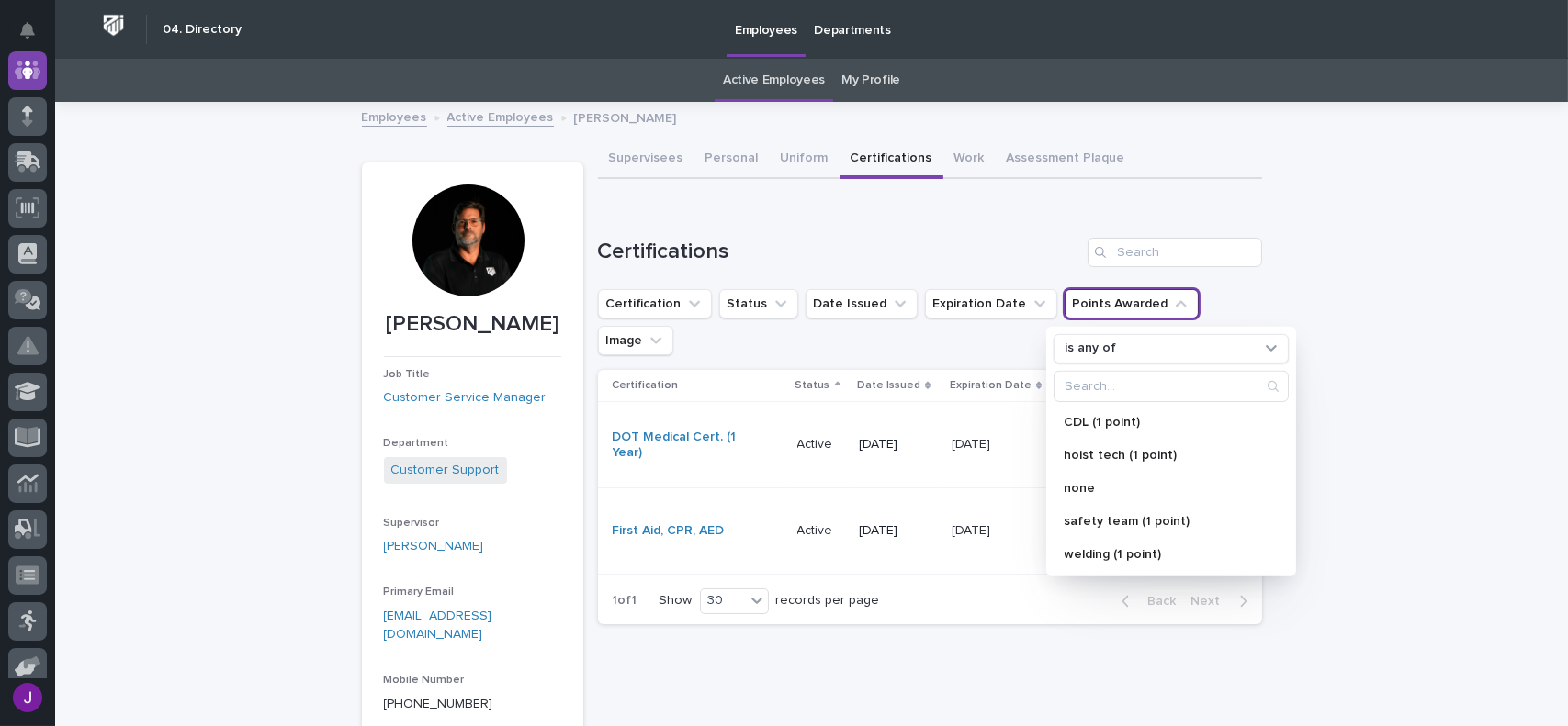
click at [834, 605] on div "Sorry, there was an error saving your record. Please try again. Please fill out…" at bounding box center [929, 539] width 664 height 798
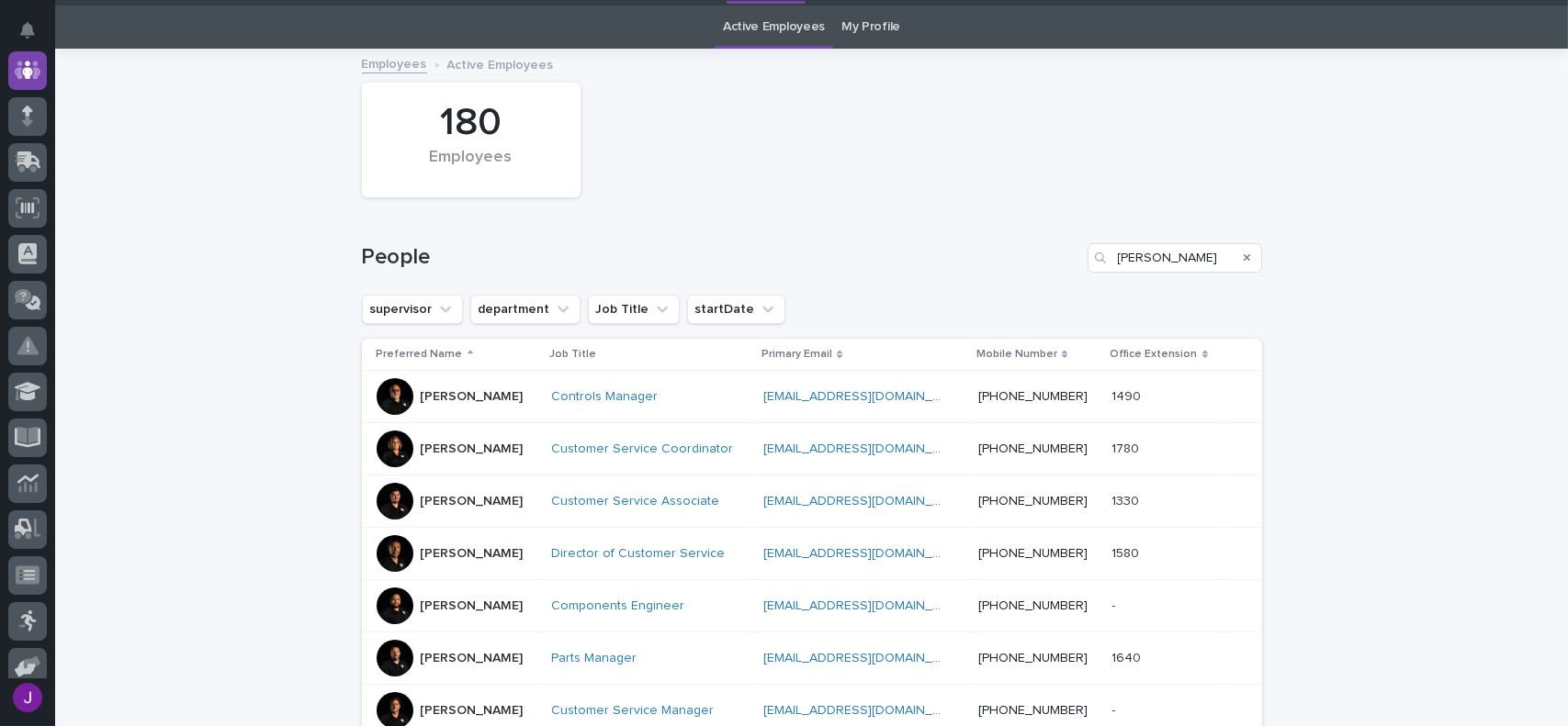
scroll to position [58, 0]
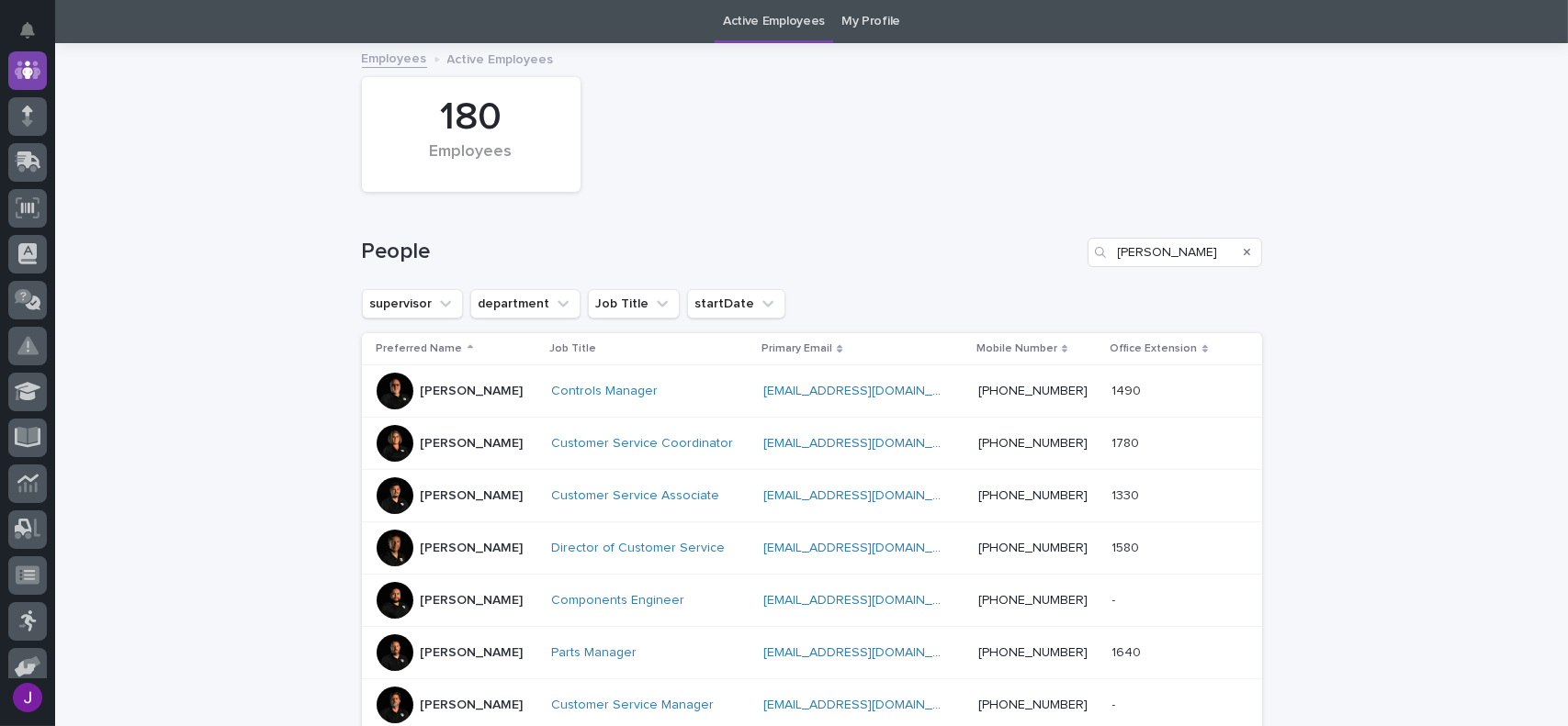
click at [446, 486] on div "[PERSON_NAME]" at bounding box center [471, 494] width 102 height 19
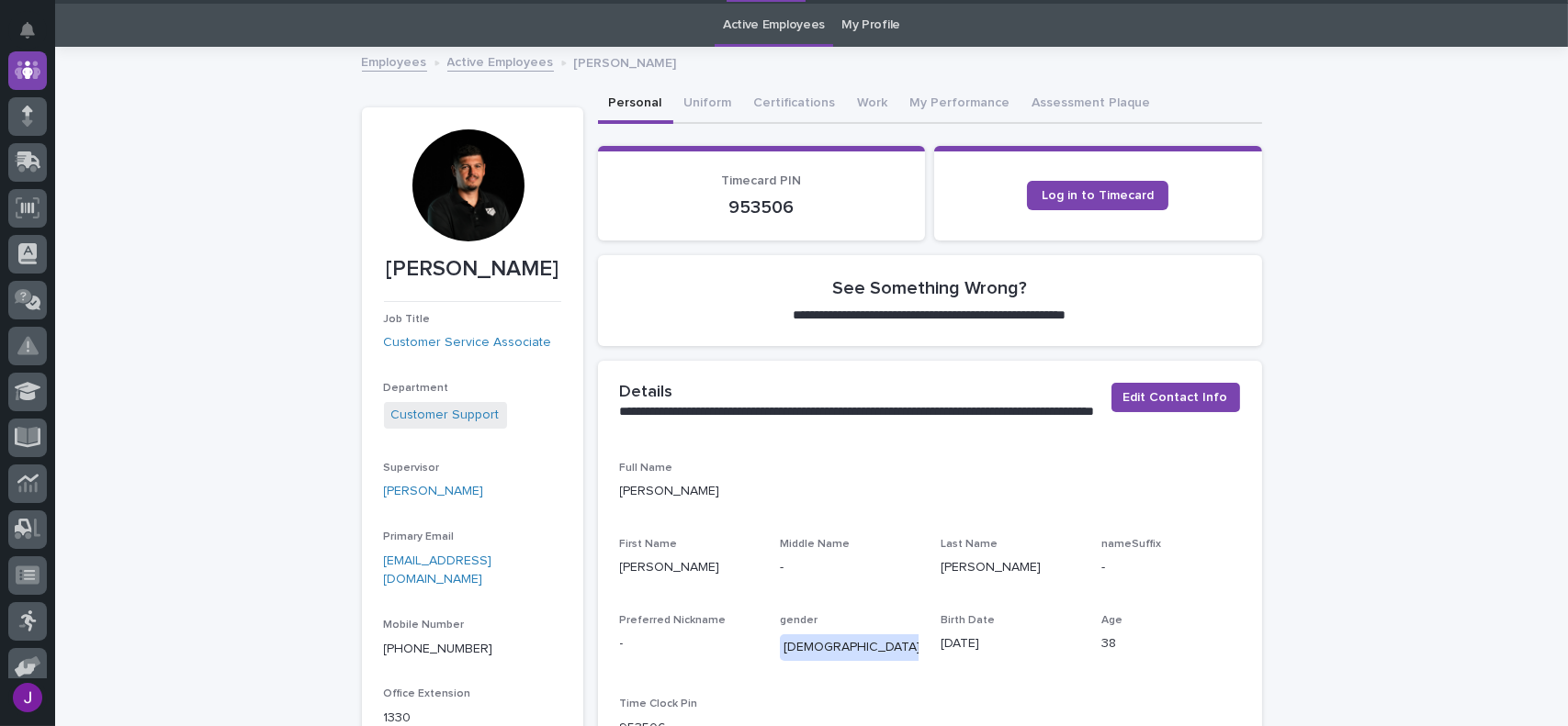
scroll to position [58, 0]
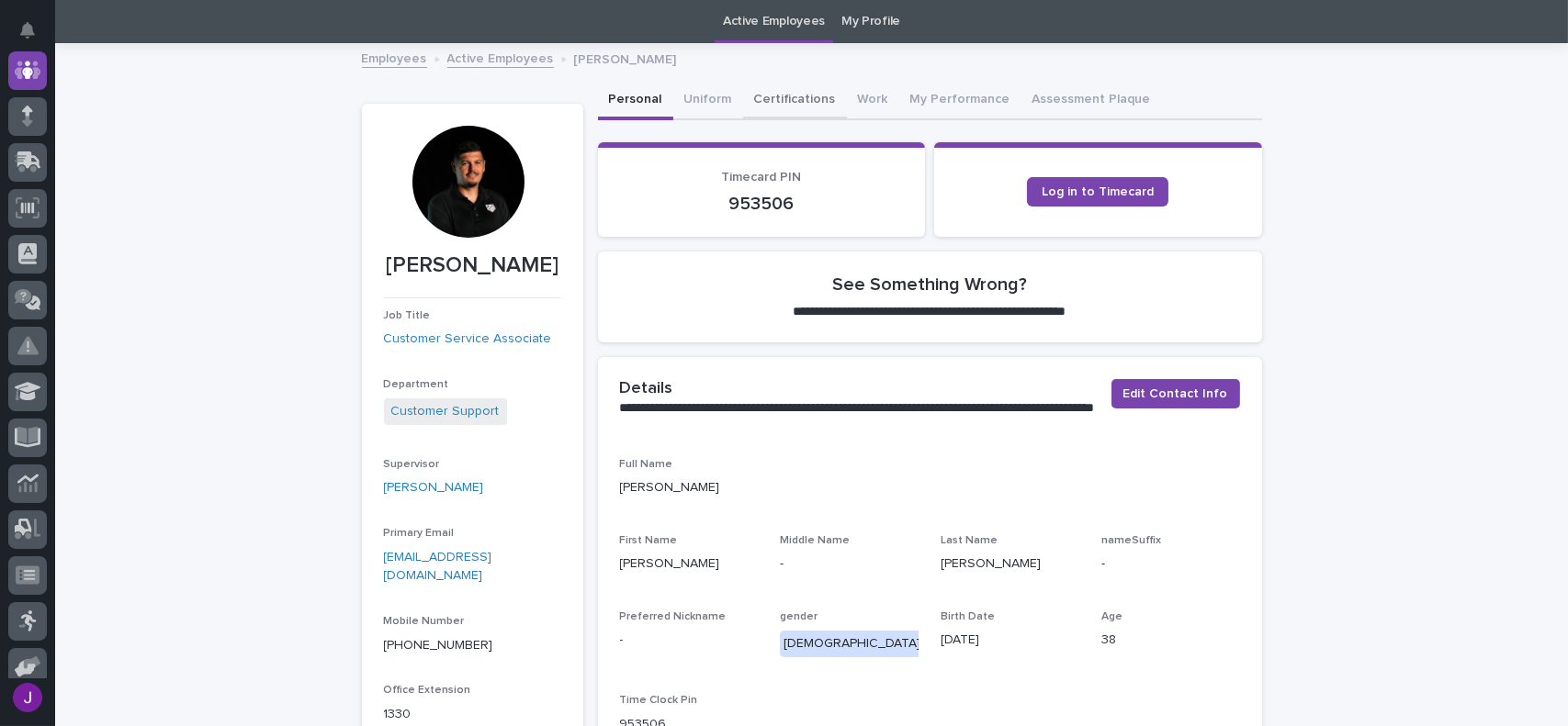
click at [813, 99] on button "Certifications" at bounding box center [795, 101] width 103 height 38
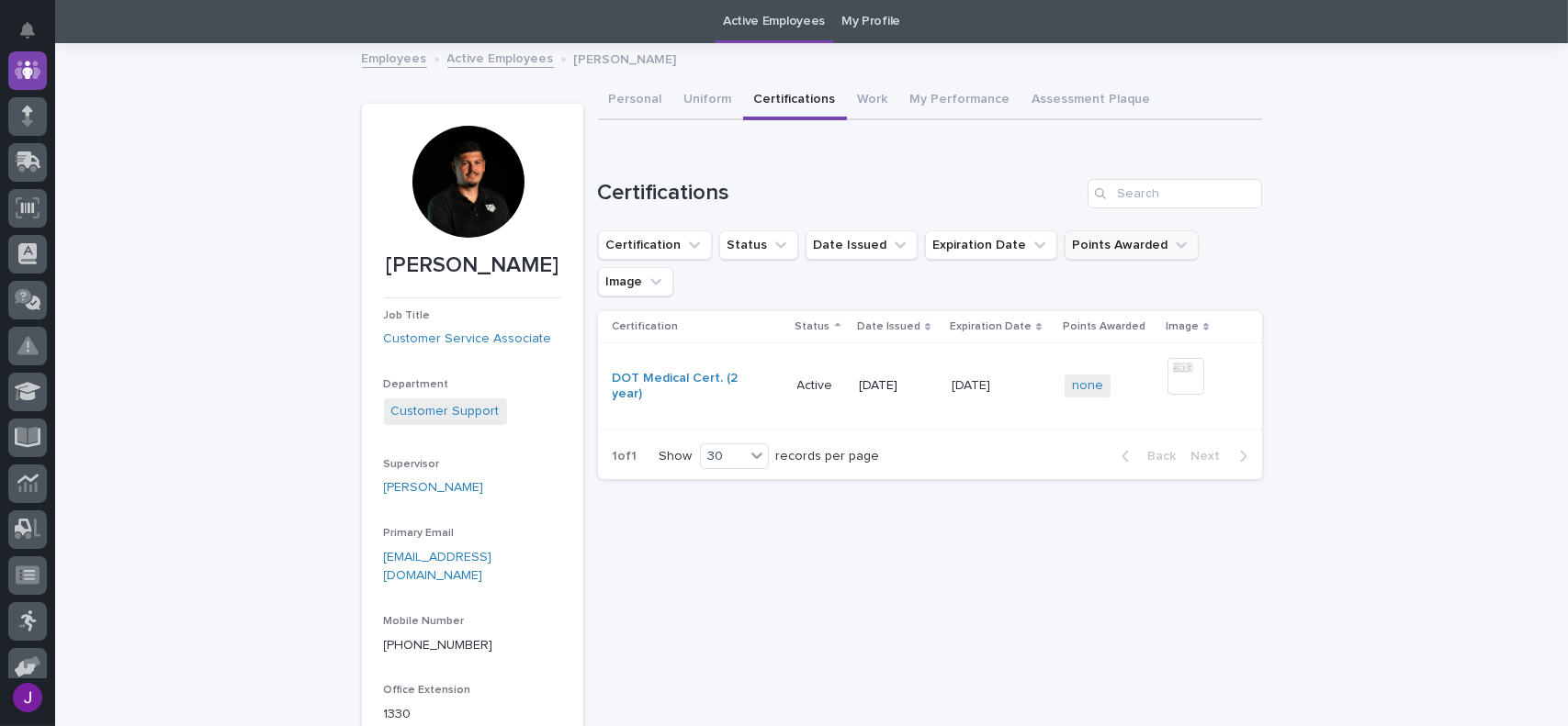
click at [1114, 240] on button "Points Awarded" at bounding box center [1131, 245] width 134 height 30
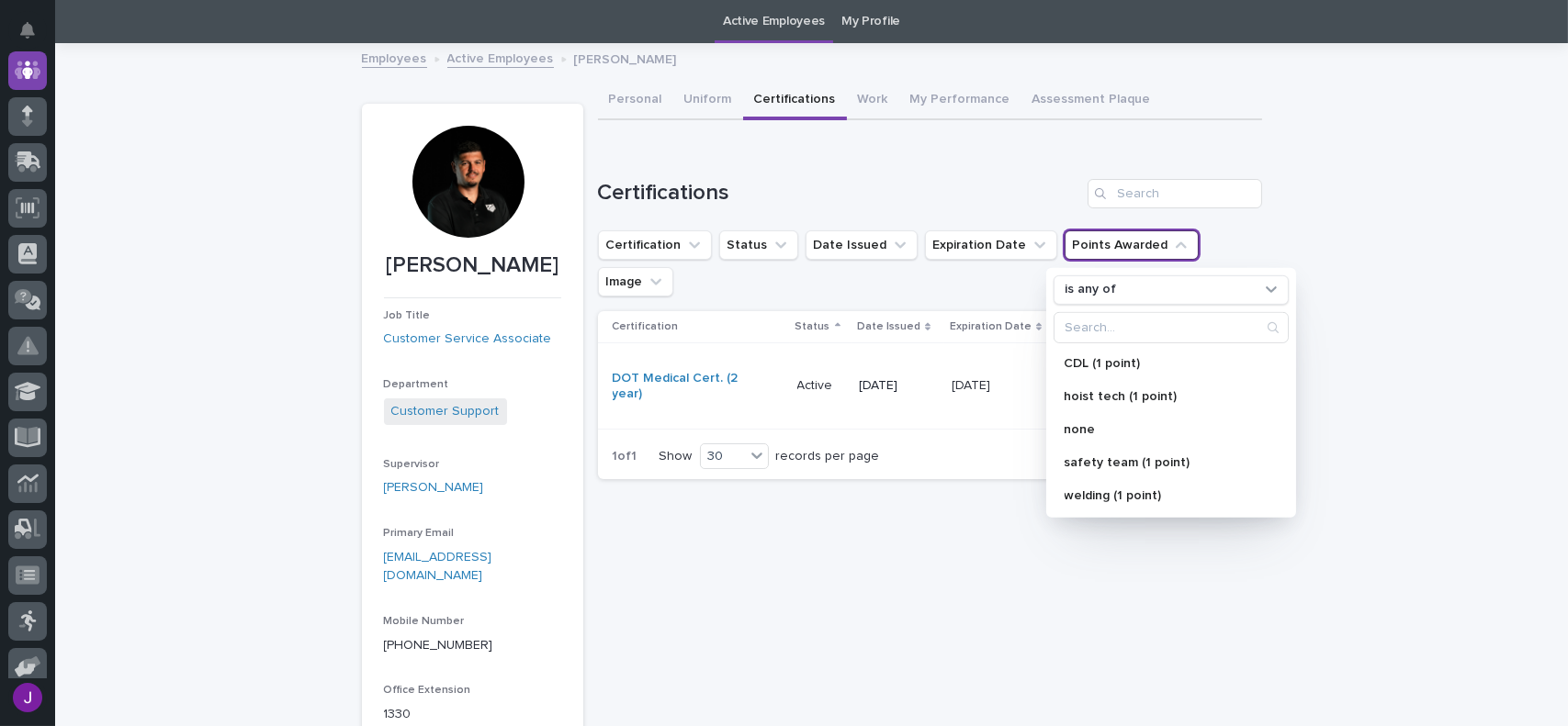
click at [929, 488] on div "Sorry, there was an error saving your record. Please try again. Please fill out…" at bounding box center [929, 480] width 664 height 798
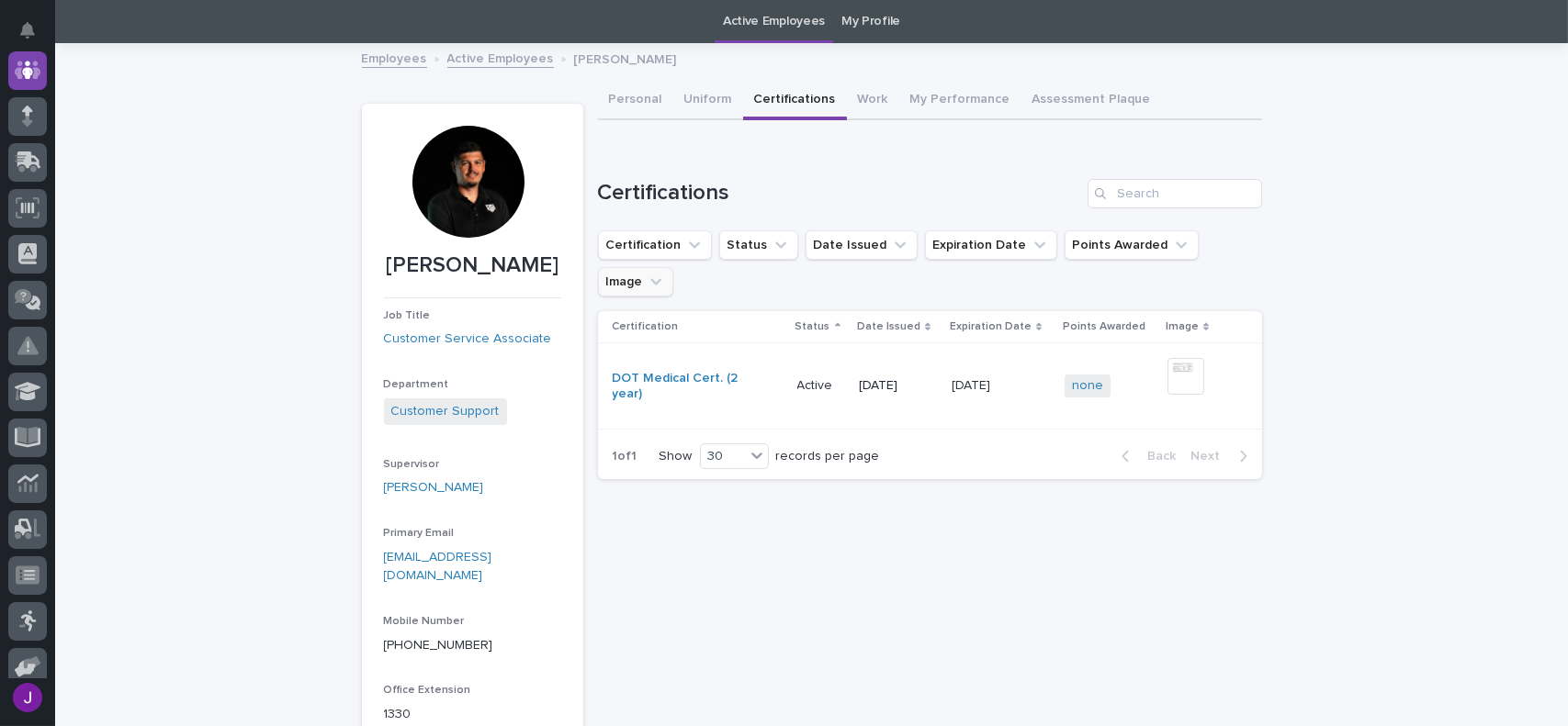
click at [673, 267] on button "Image" at bounding box center [635, 282] width 76 height 30
click at [1125, 241] on button "Points Awarded" at bounding box center [1131, 245] width 134 height 30
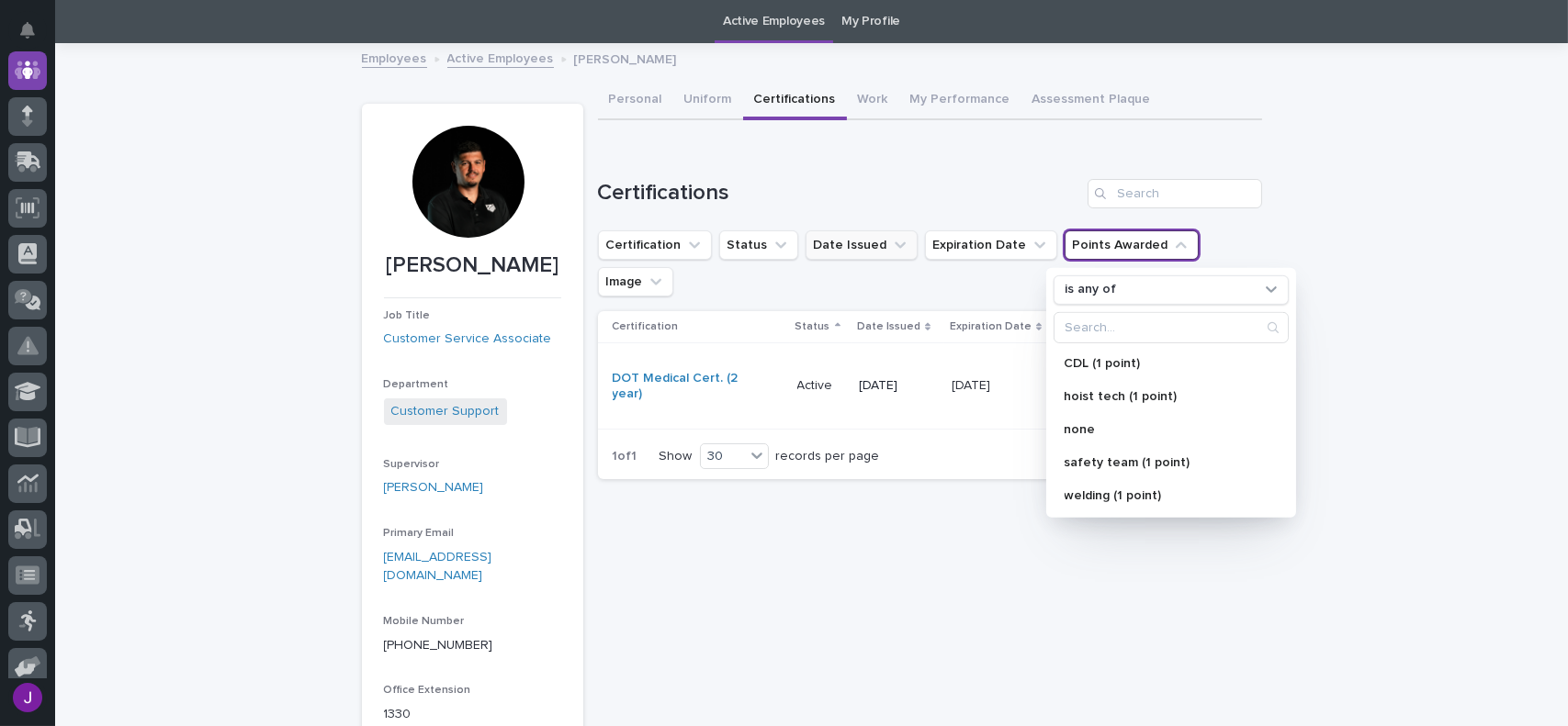
click at [830, 256] on button "Date Issued" at bounding box center [861, 245] width 112 height 30
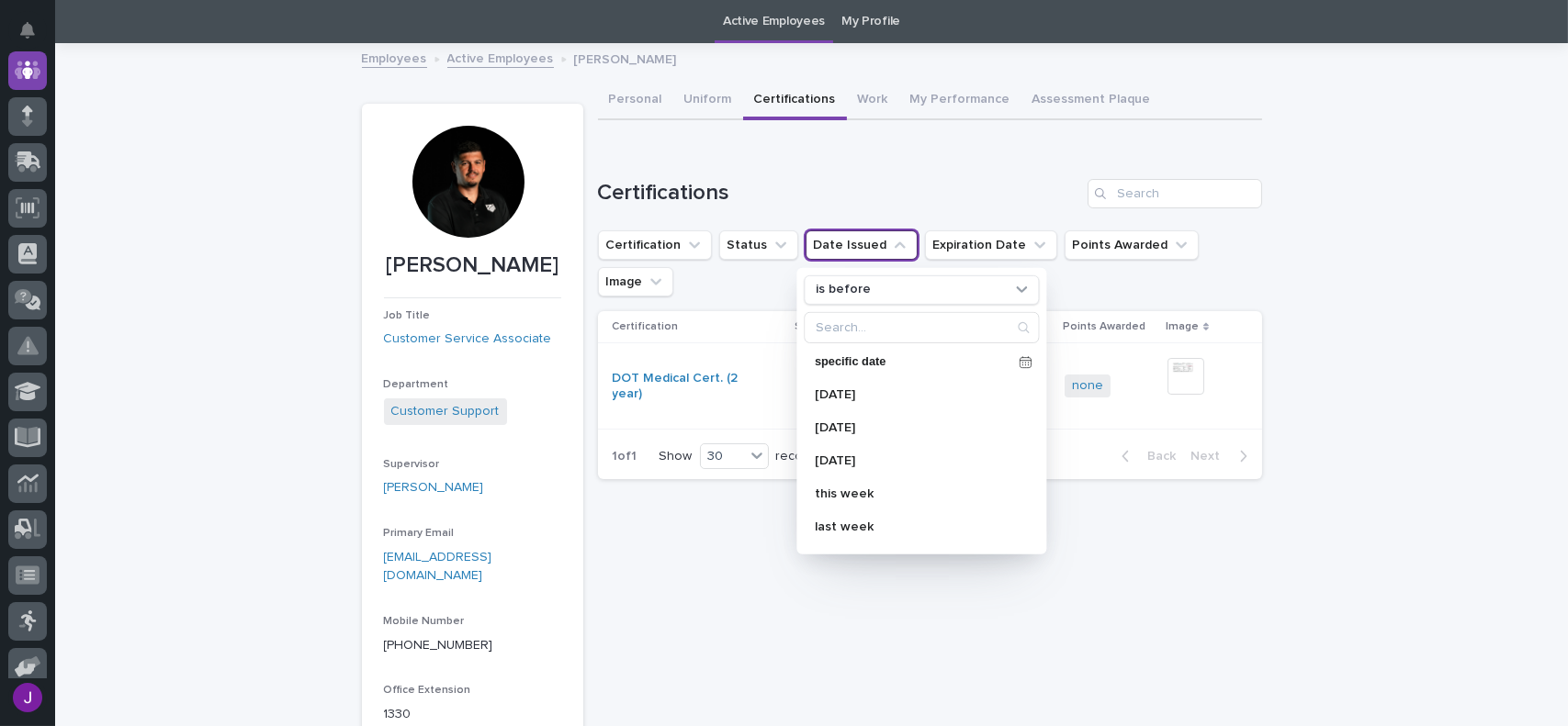
click at [830, 191] on h1 "Certifications" at bounding box center [838, 193] width 482 height 27
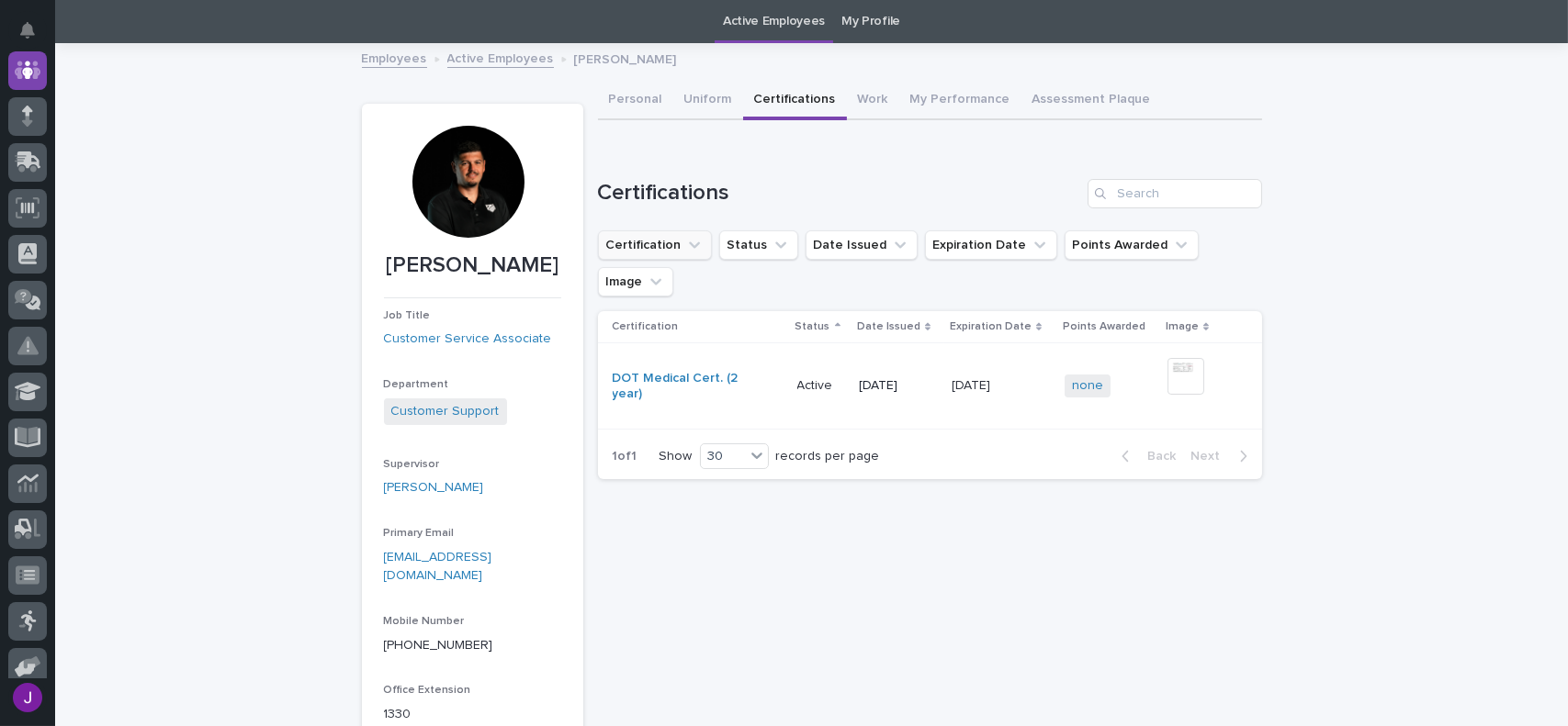
click at [637, 249] on button "Certification" at bounding box center [654, 245] width 114 height 30
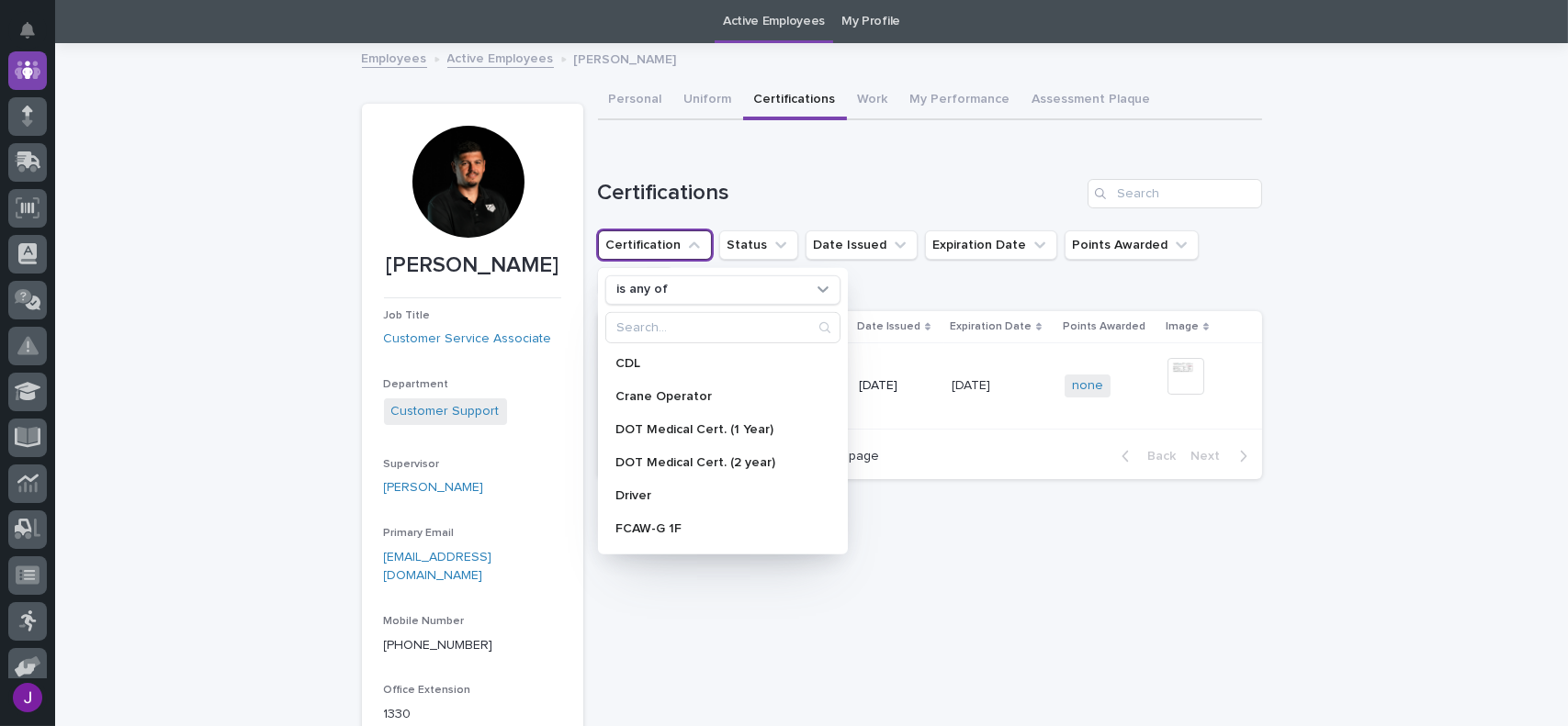
click at [748, 171] on div "Loading... Saving… Certifications Certification is any of CDL Crane Operator DO…" at bounding box center [929, 318] width 664 height 352
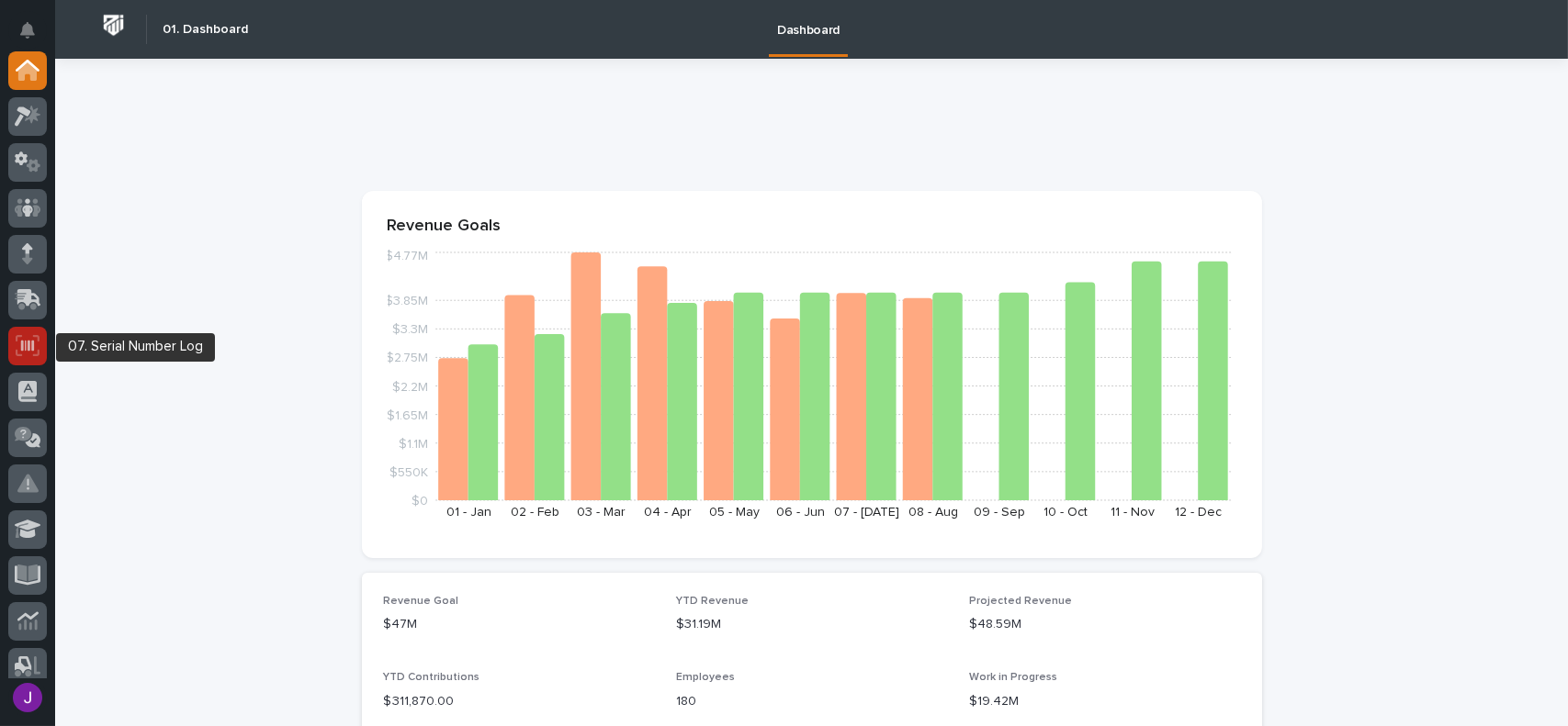
click at [30, 350] on icon at bounding box center [27, 346] width 24 height 21
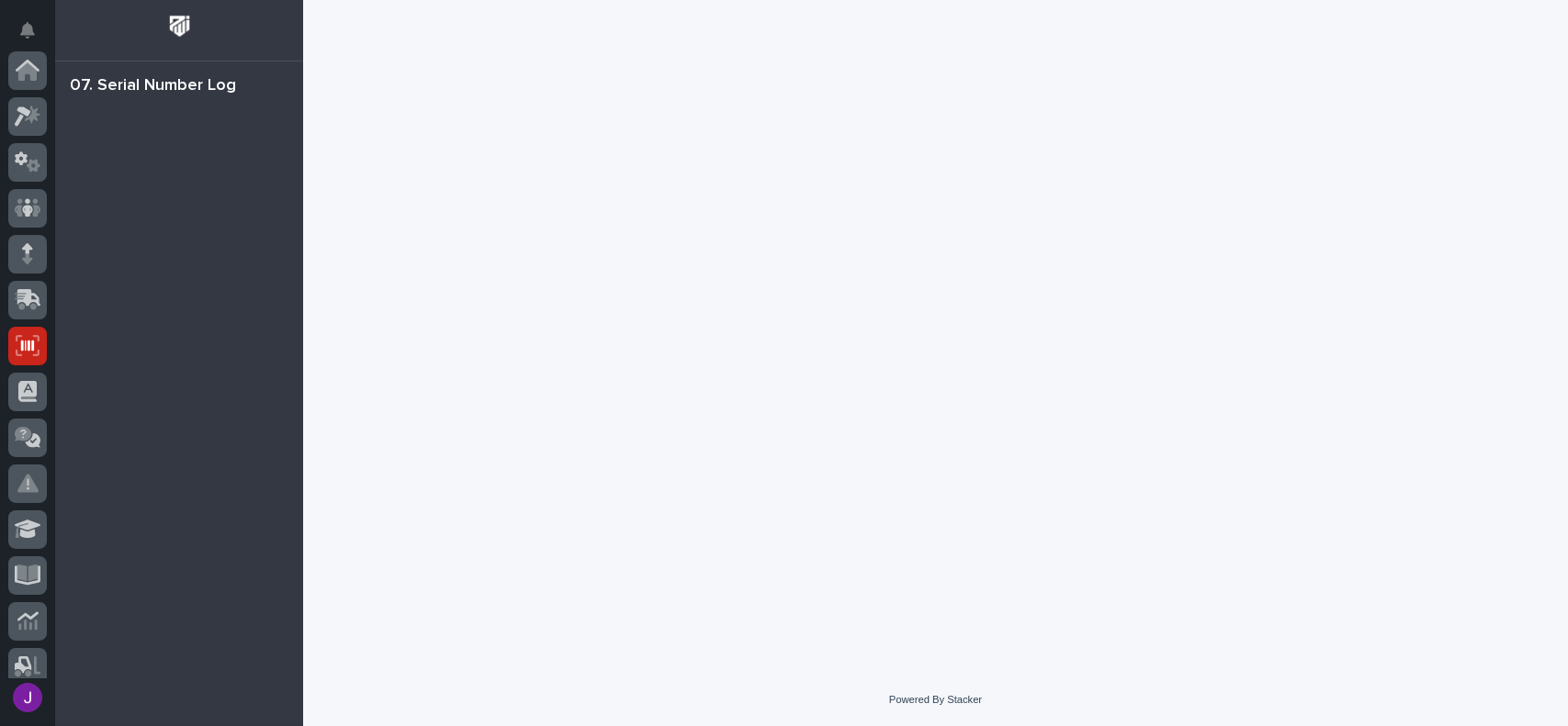
scroll to position [276, 0]
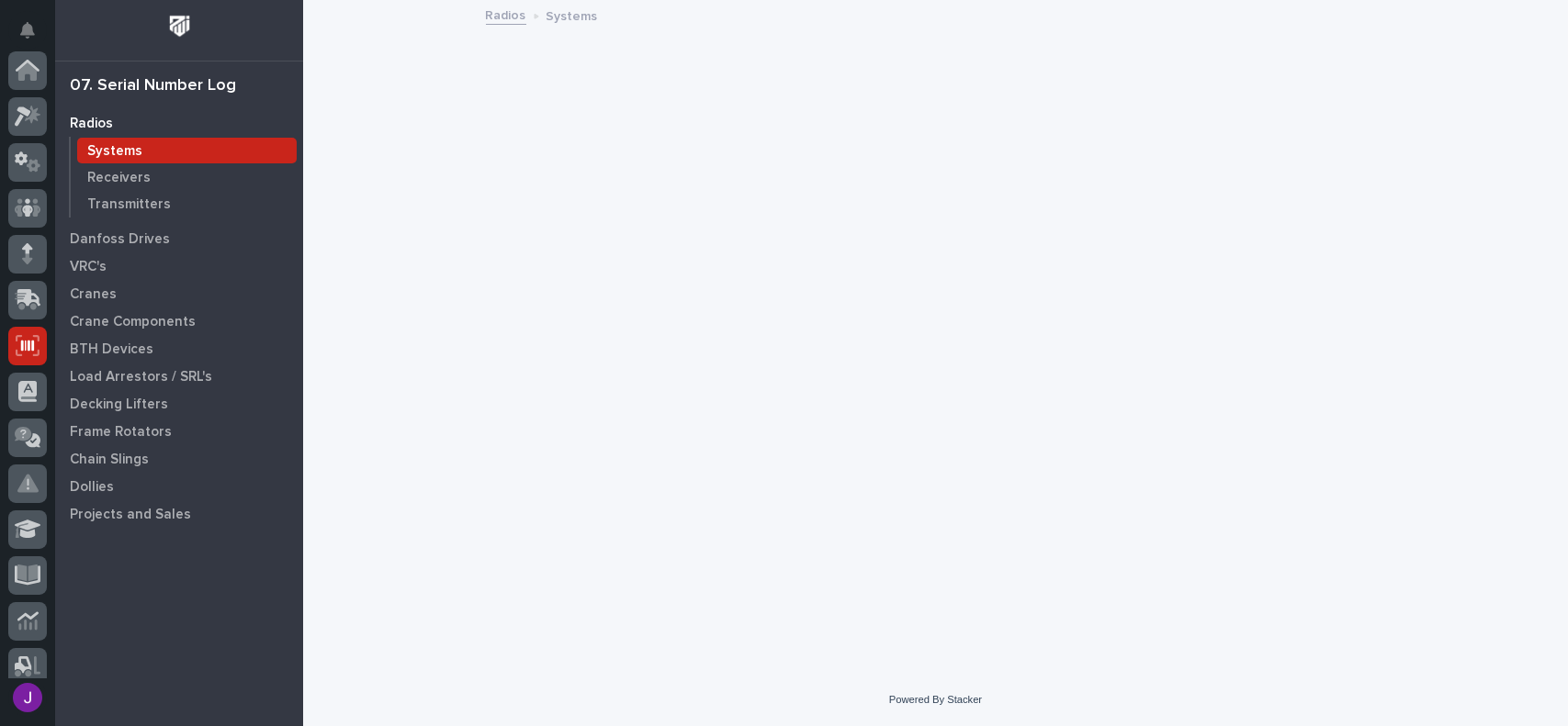
scroll to position [276, 0]
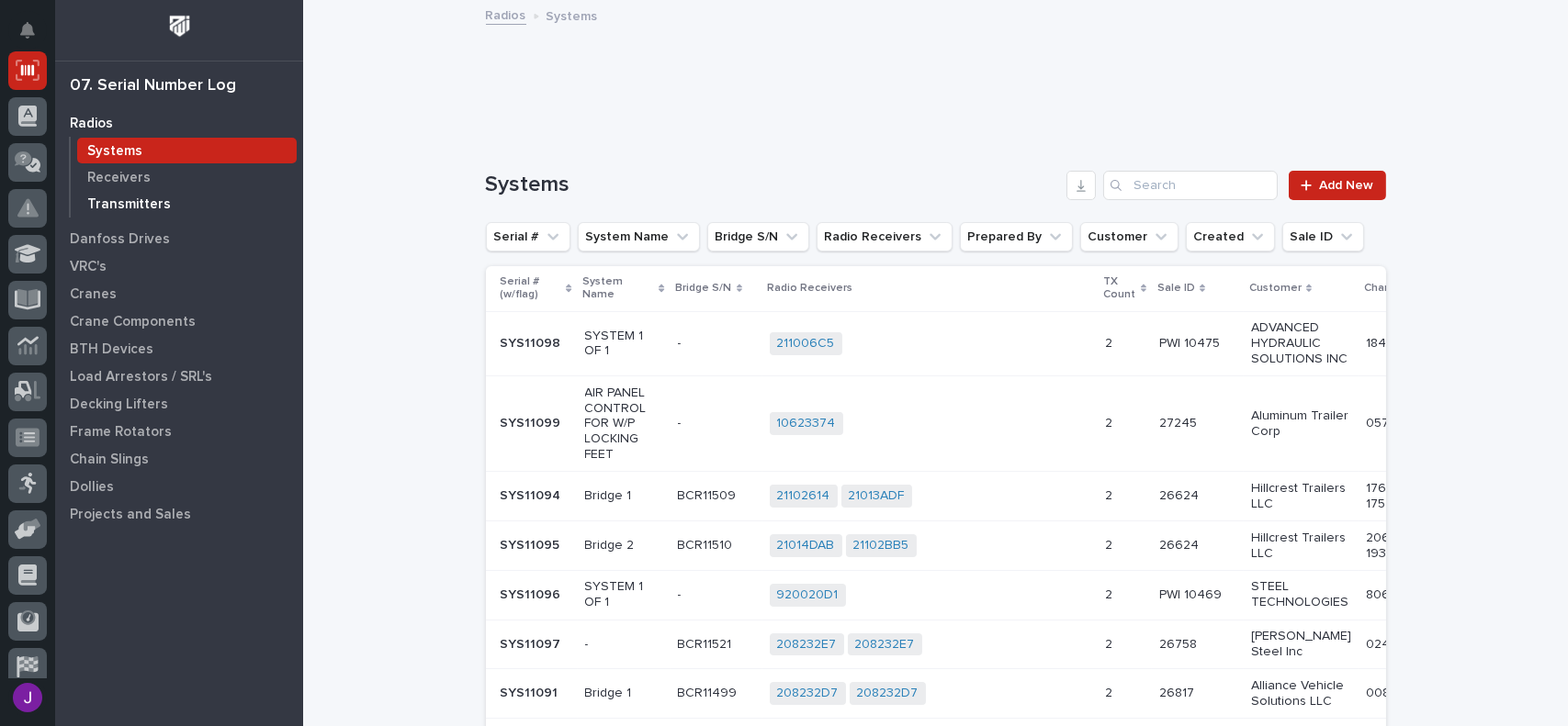
click at [119, 205] on p "Transmitters" at bounding box center [128, 204] width 83 height 16
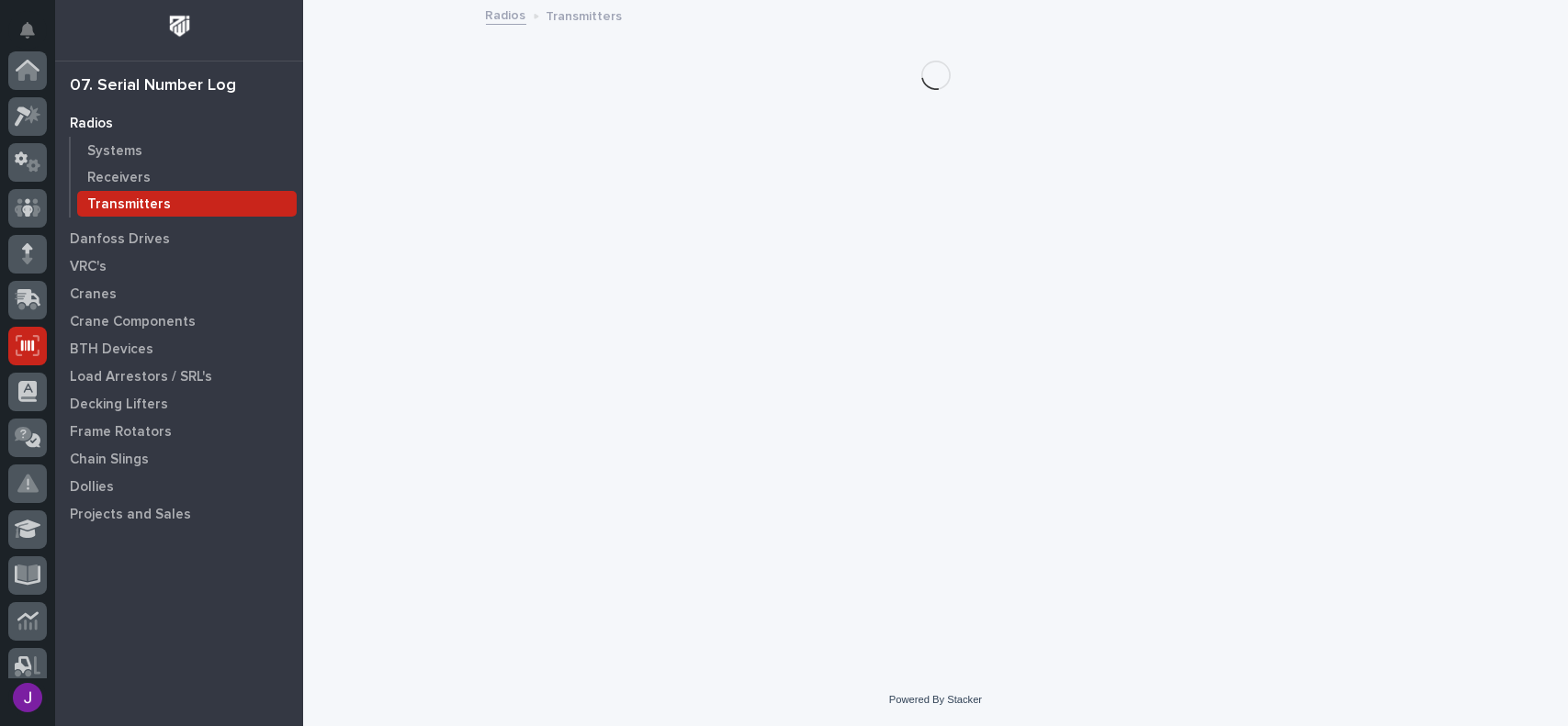
scroll to position [276, 0]
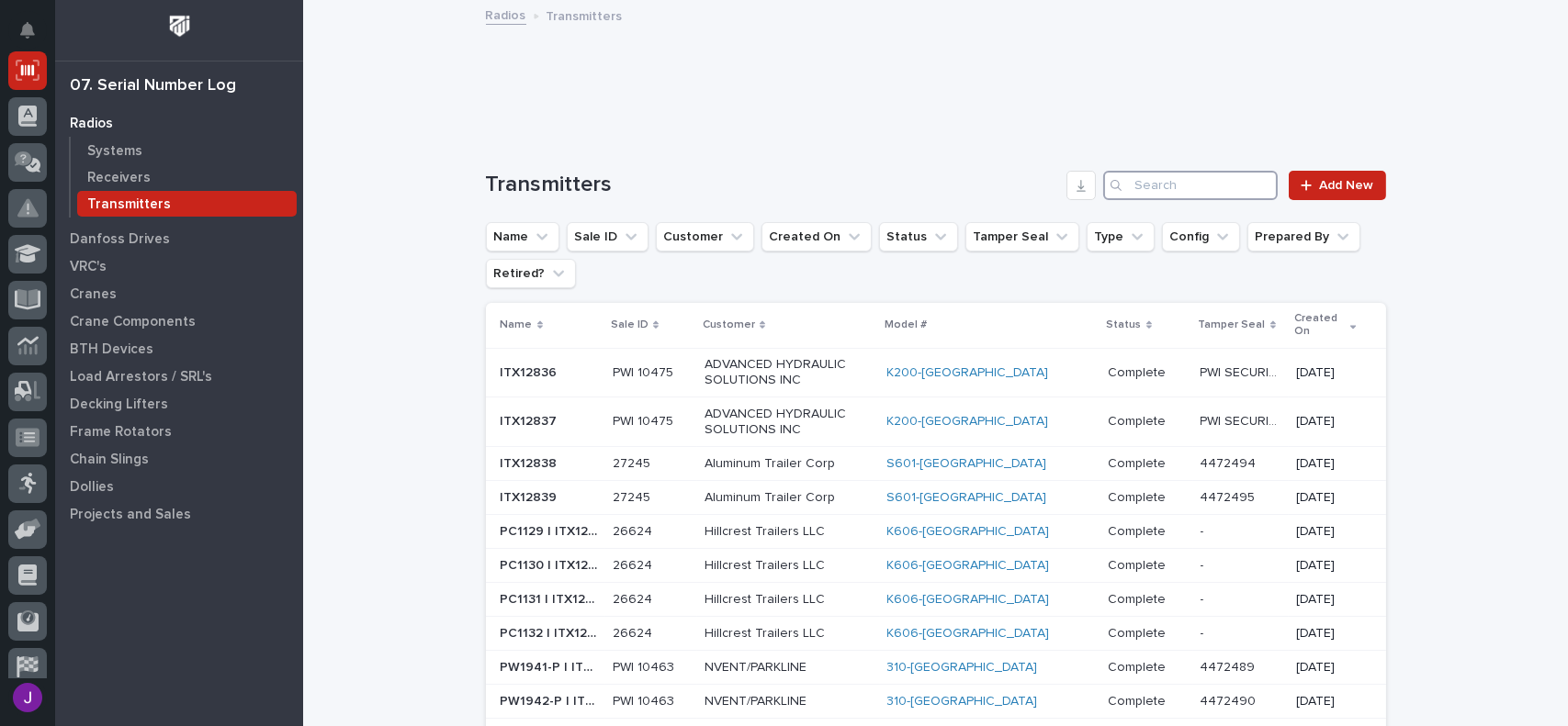
click at [1162, 185] on input "Search" at bounding box center [1190, 185] width 174 height 30
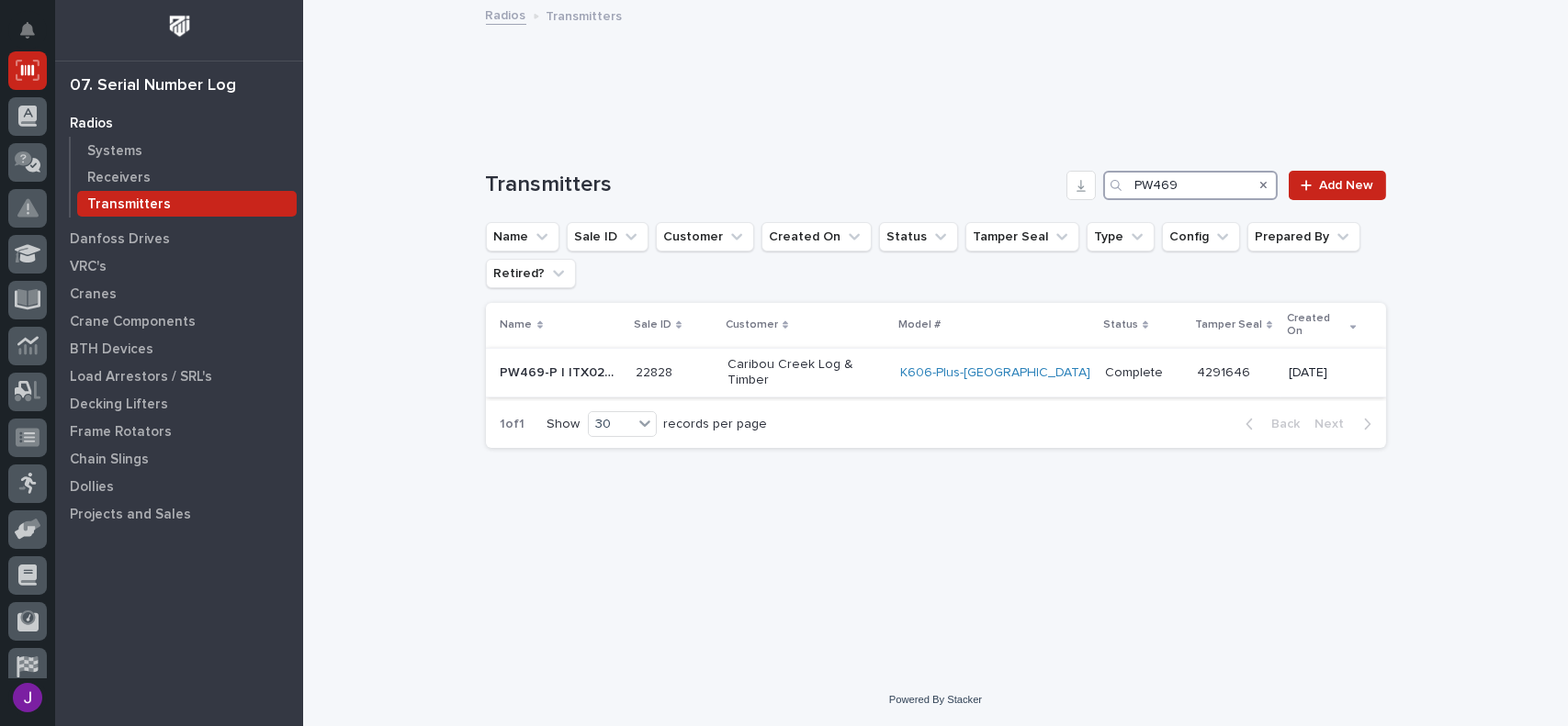
type input "PW469"
click at [878, 357] on p "Caribou Creek Log & Timber" at bounding box center [806, 373] width 158 height 32
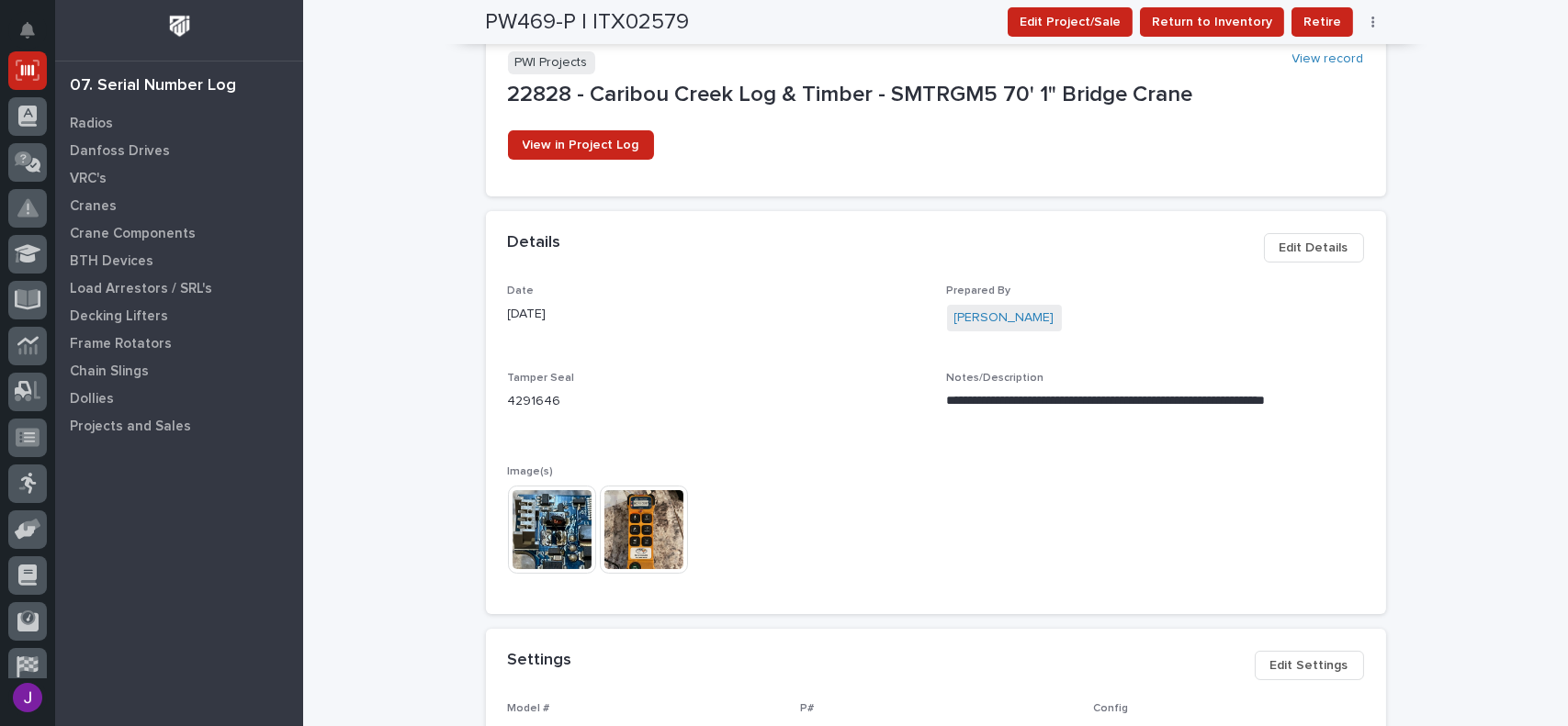
scroll to position [367, 0]
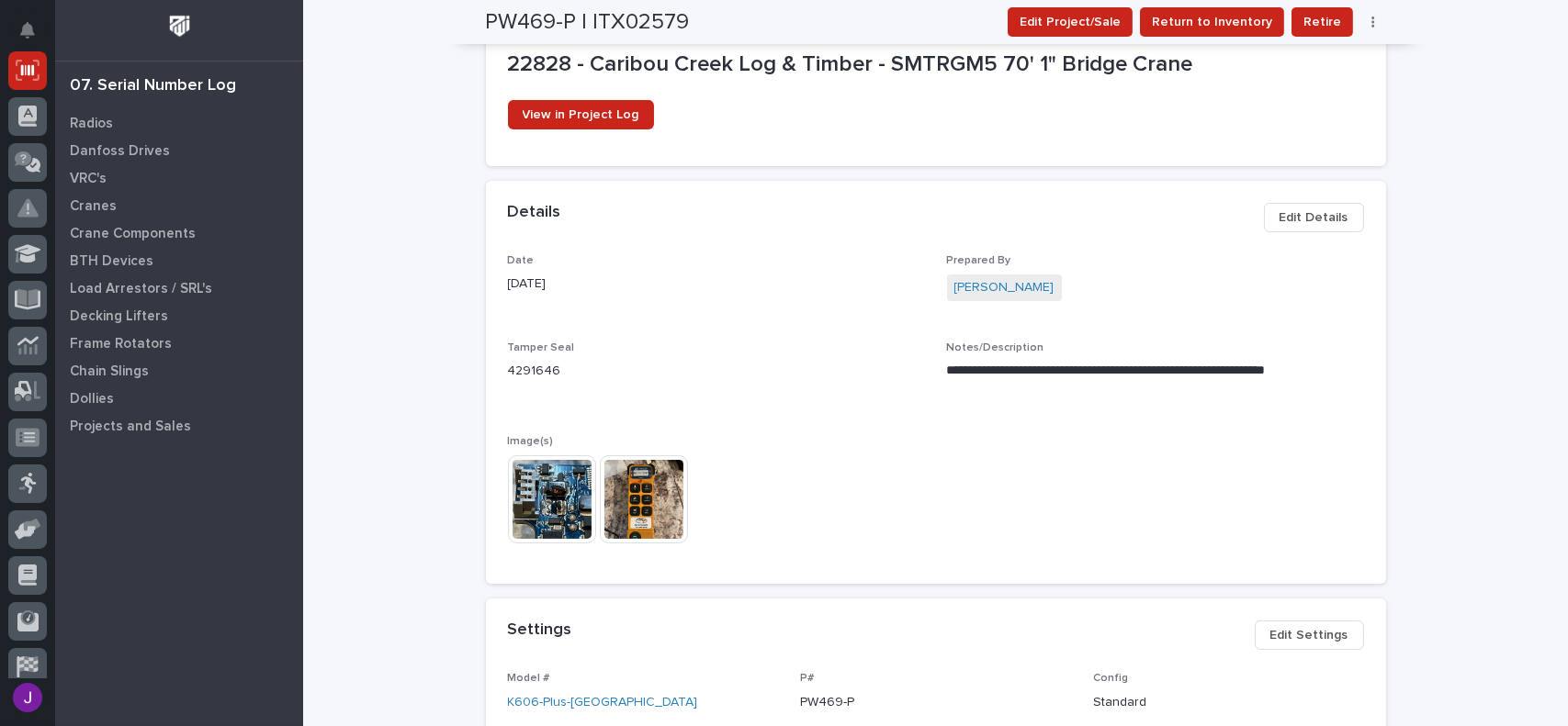
click at [545, 491] on img at bounding box center [552, 500] width 88 height 88
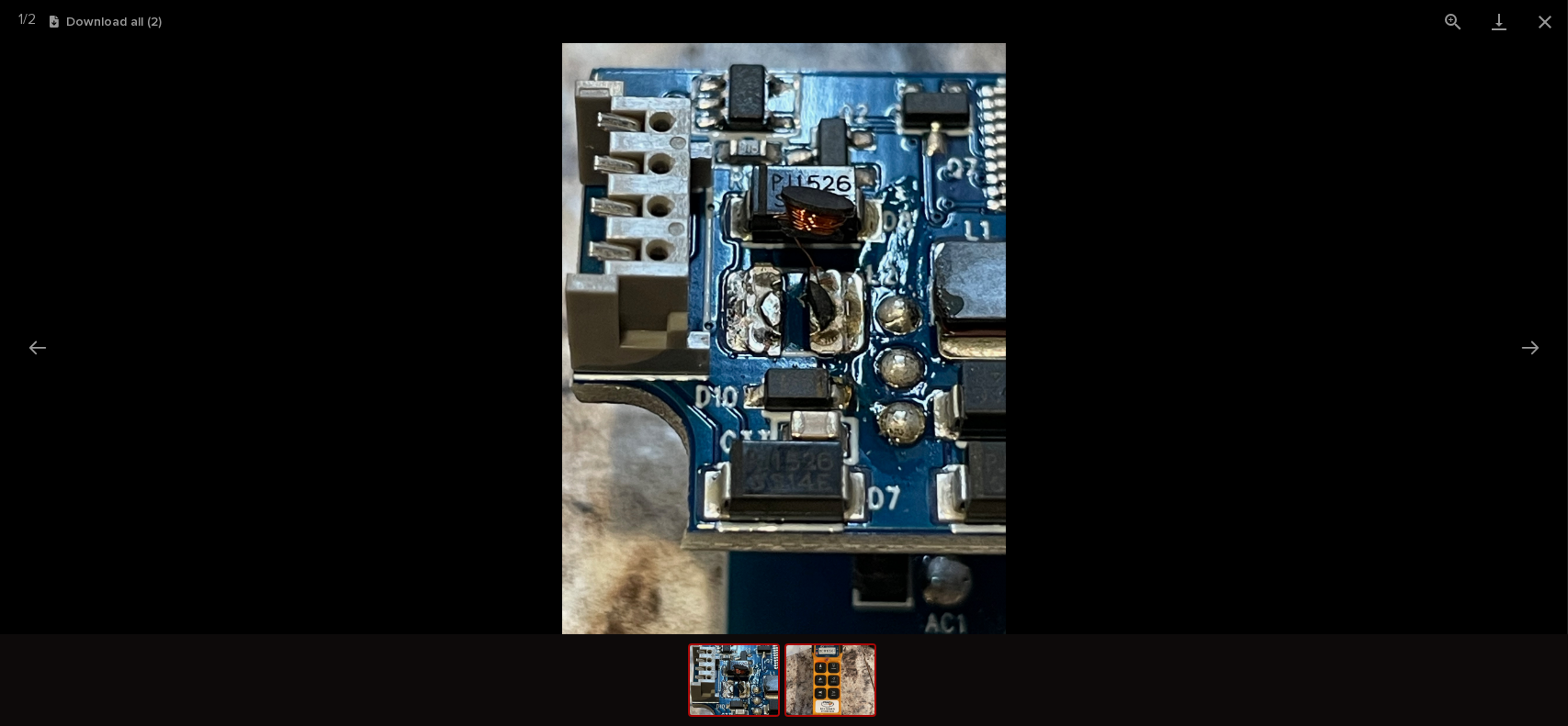
click at [852, 691] on img at bounding box center [830, 680] width 88 height 70
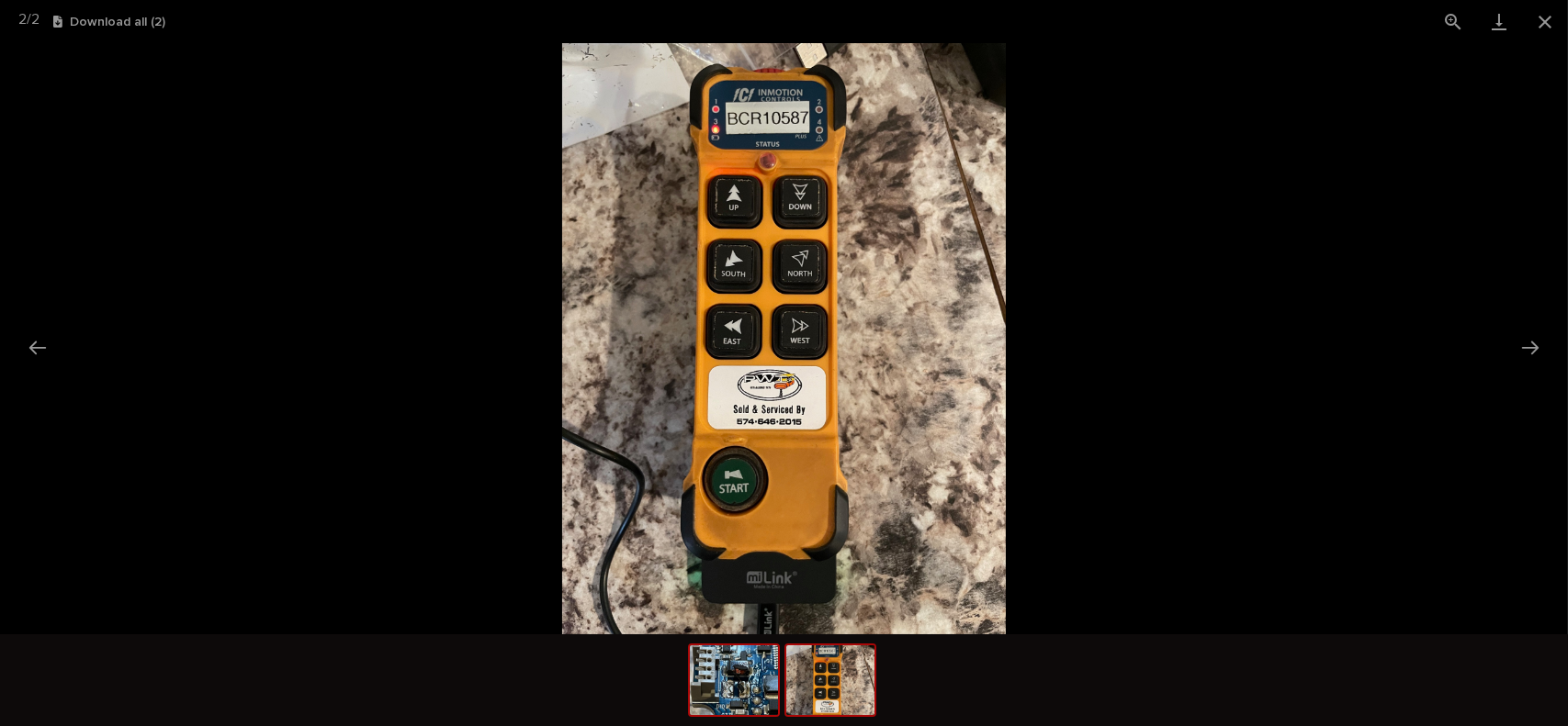
click at [747, 678] on img at bounding box center [734, 680] width 88 height 70
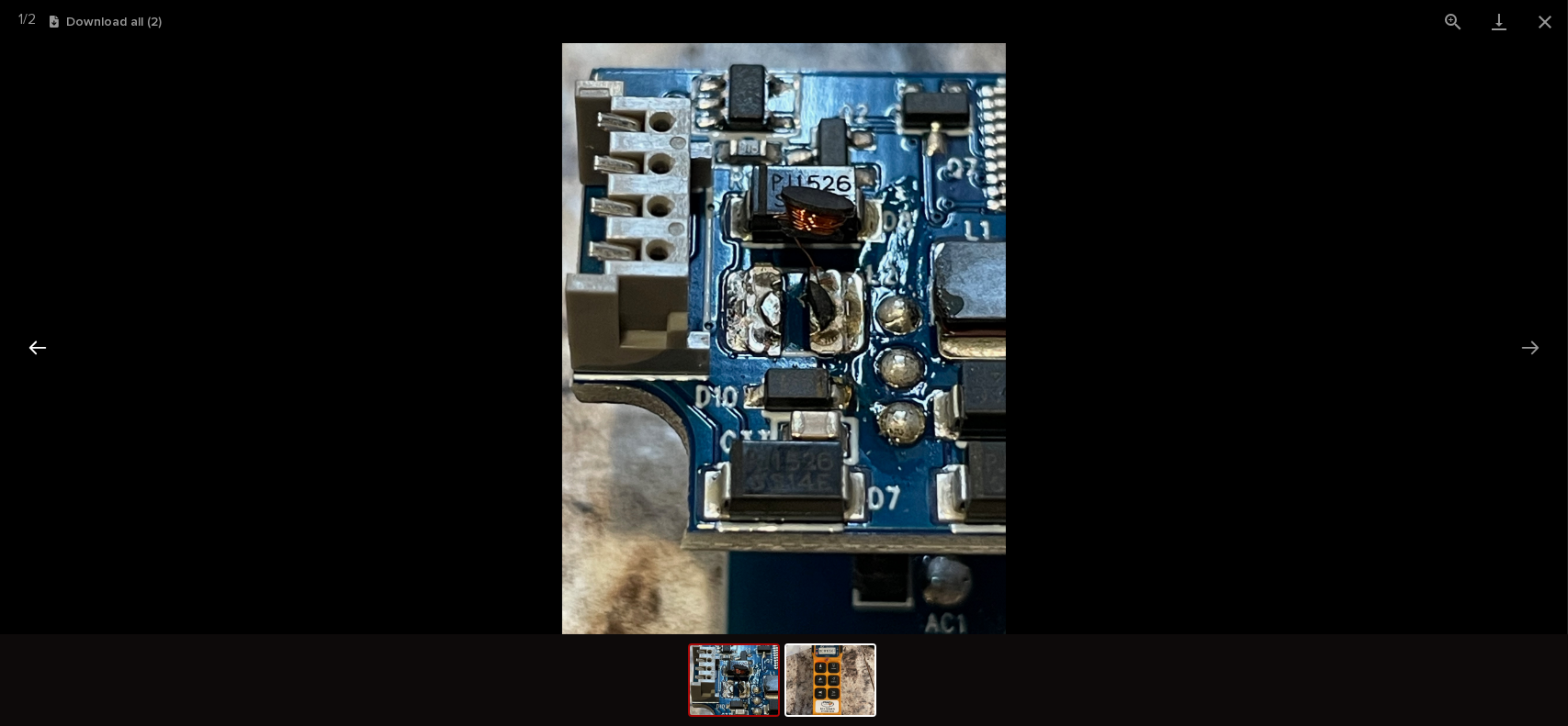
click at [36, 341] on button "Previous slide" at bounding box center [37, 347] width 38 height 35
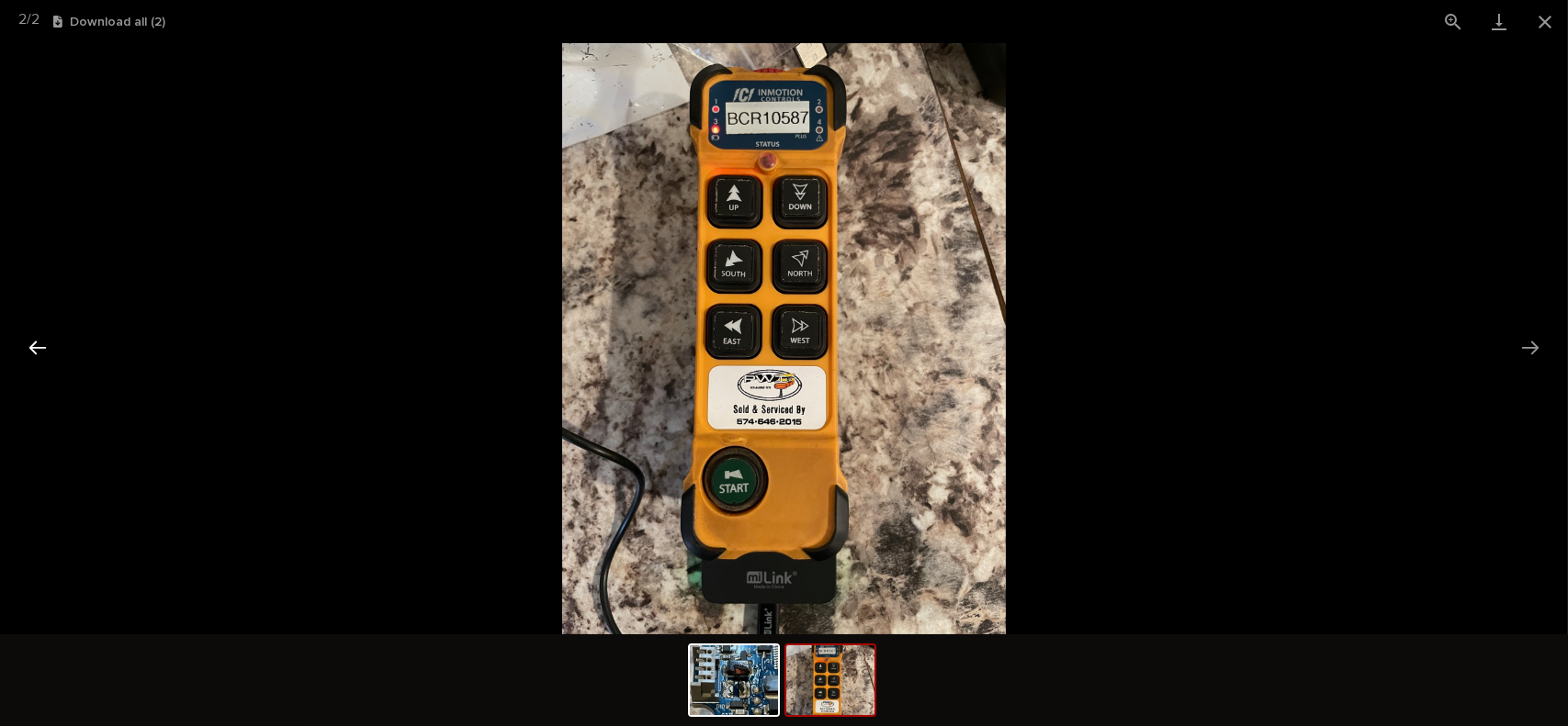
click at [36, 341] on button "Previous slide" at bounding box center [37, 347] width 38 height 35
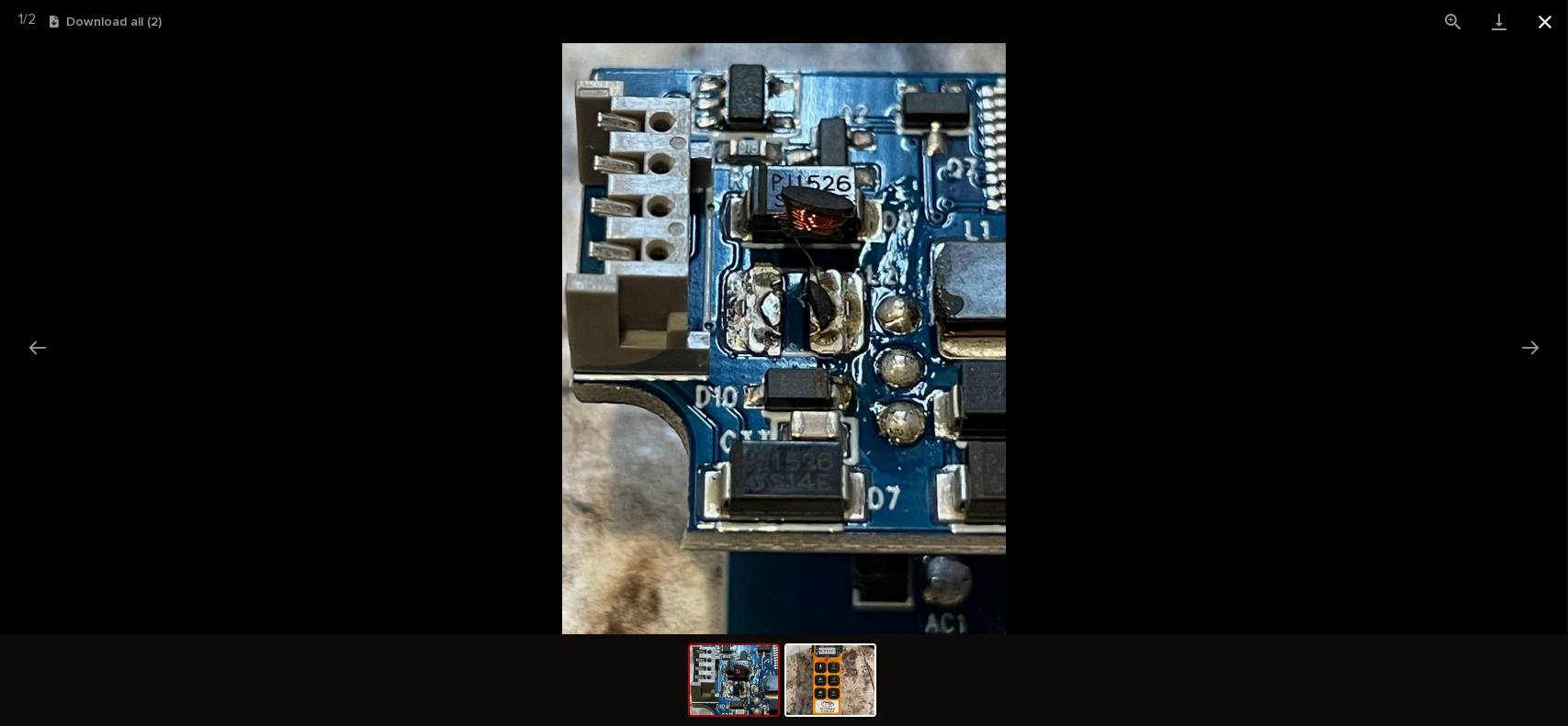
click at [1537, 21] on button "Close gallery" at bounding box center [1545, 21] width 46 height 43
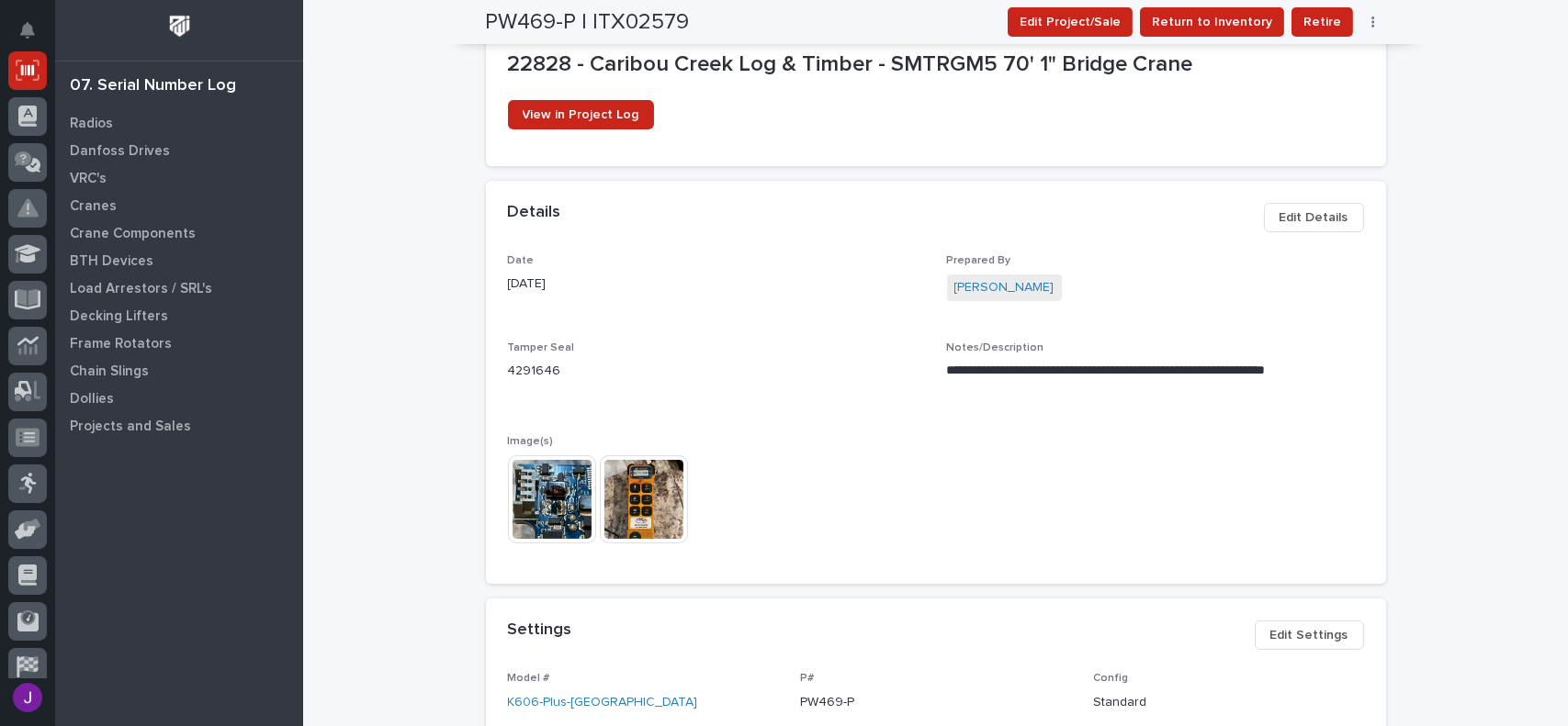
click at [569, 489] on img at bounding box center [552, 500] width 88 height 88
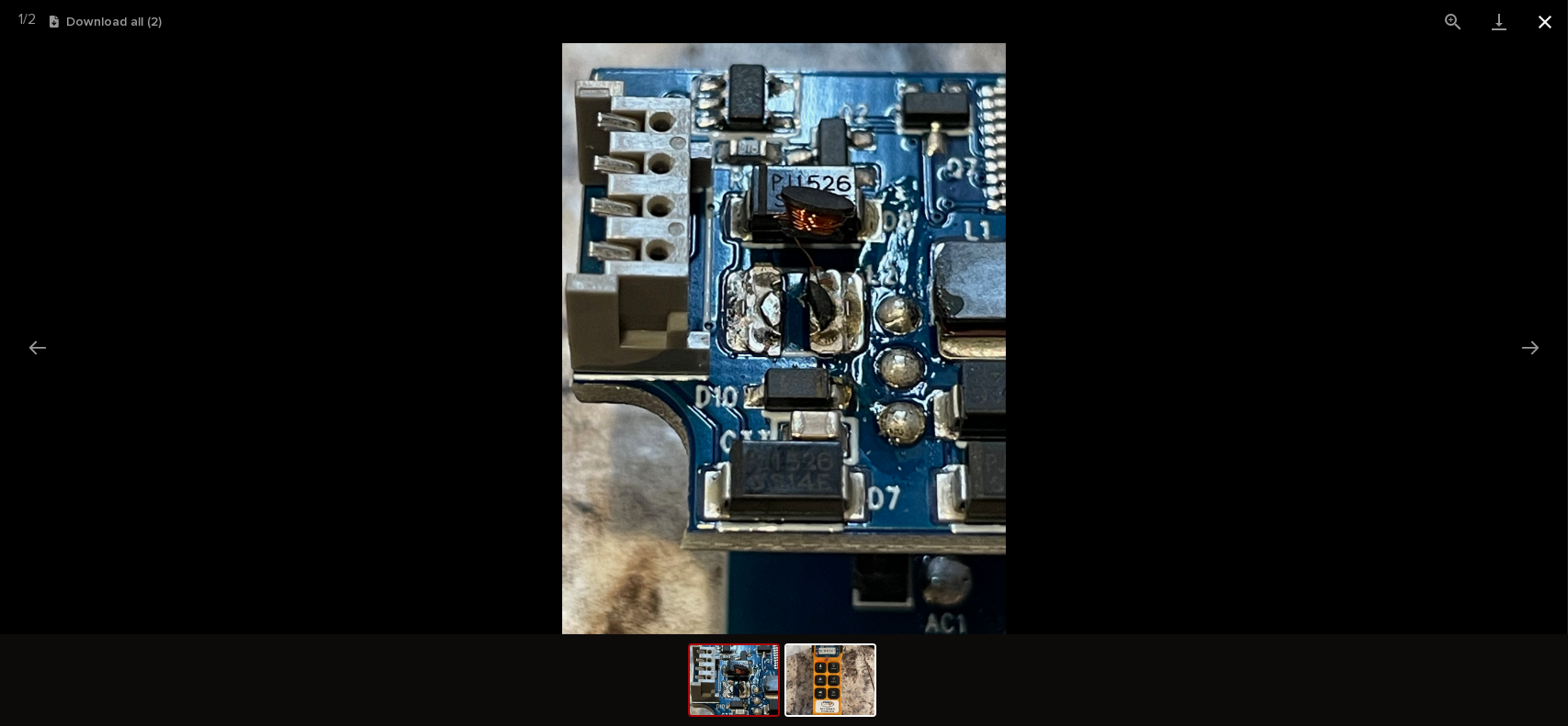
click at [1534, 23] on button "Close gallery" at bounding box center [1545, 21] width 46 height 43
